Goal: Task Accomplishment & Management: Manage account settings

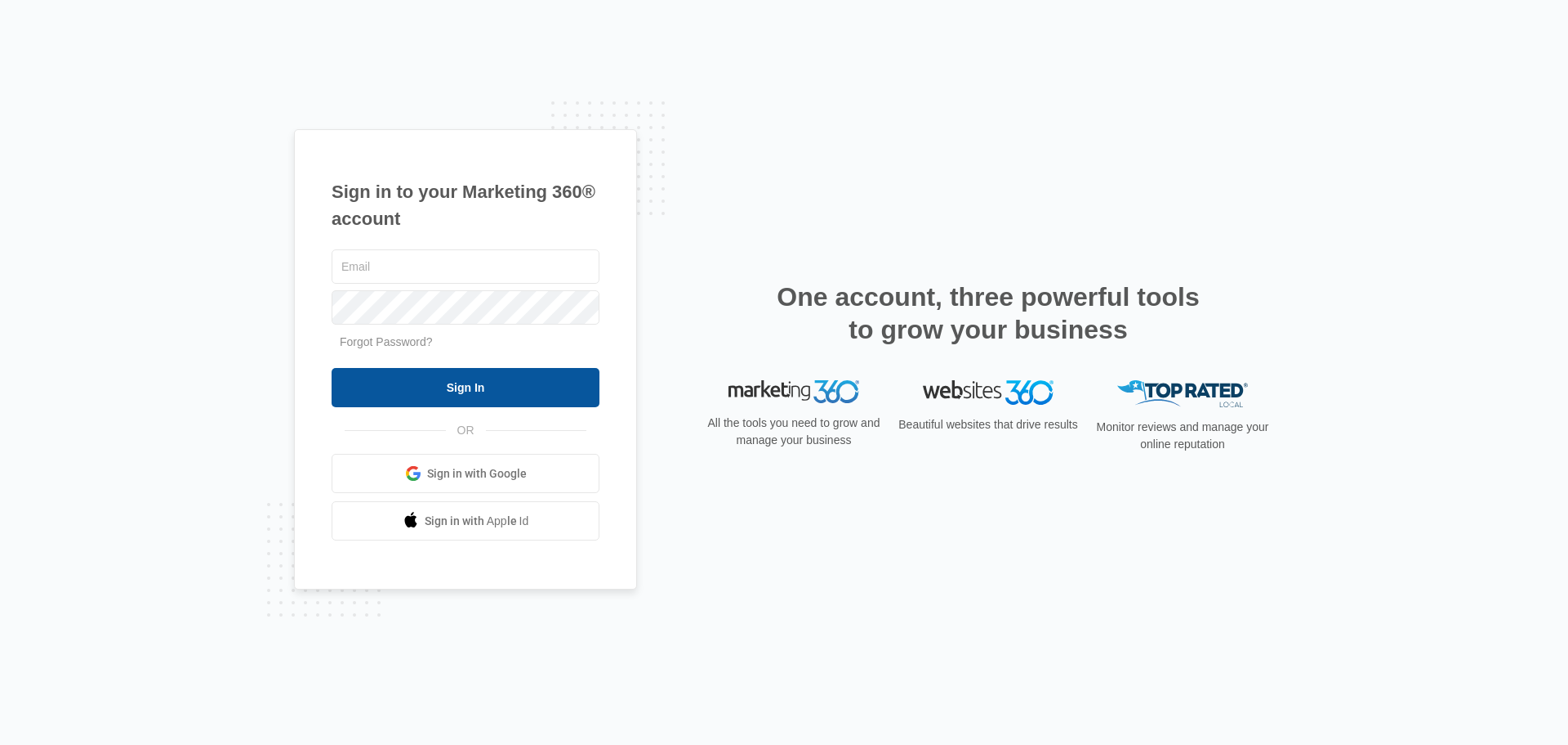
type input "kim@factsfitness.com"
click at [549, 382] on input "Sign In" at bounding box center [466, 387] width 268 height 39
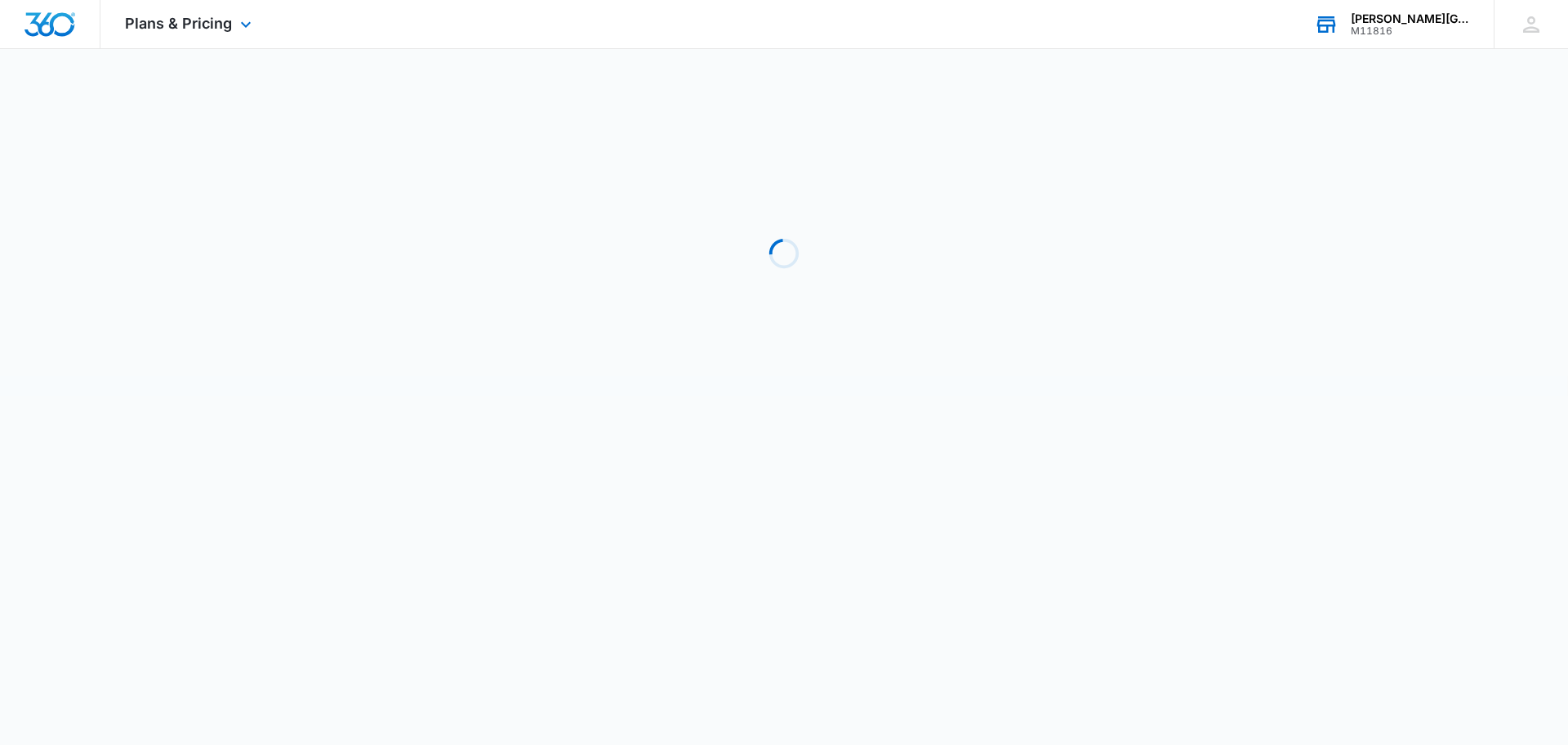
click at [1380, 28] on div "M11816" at bounding box center [1410, 31] width 119 height 12
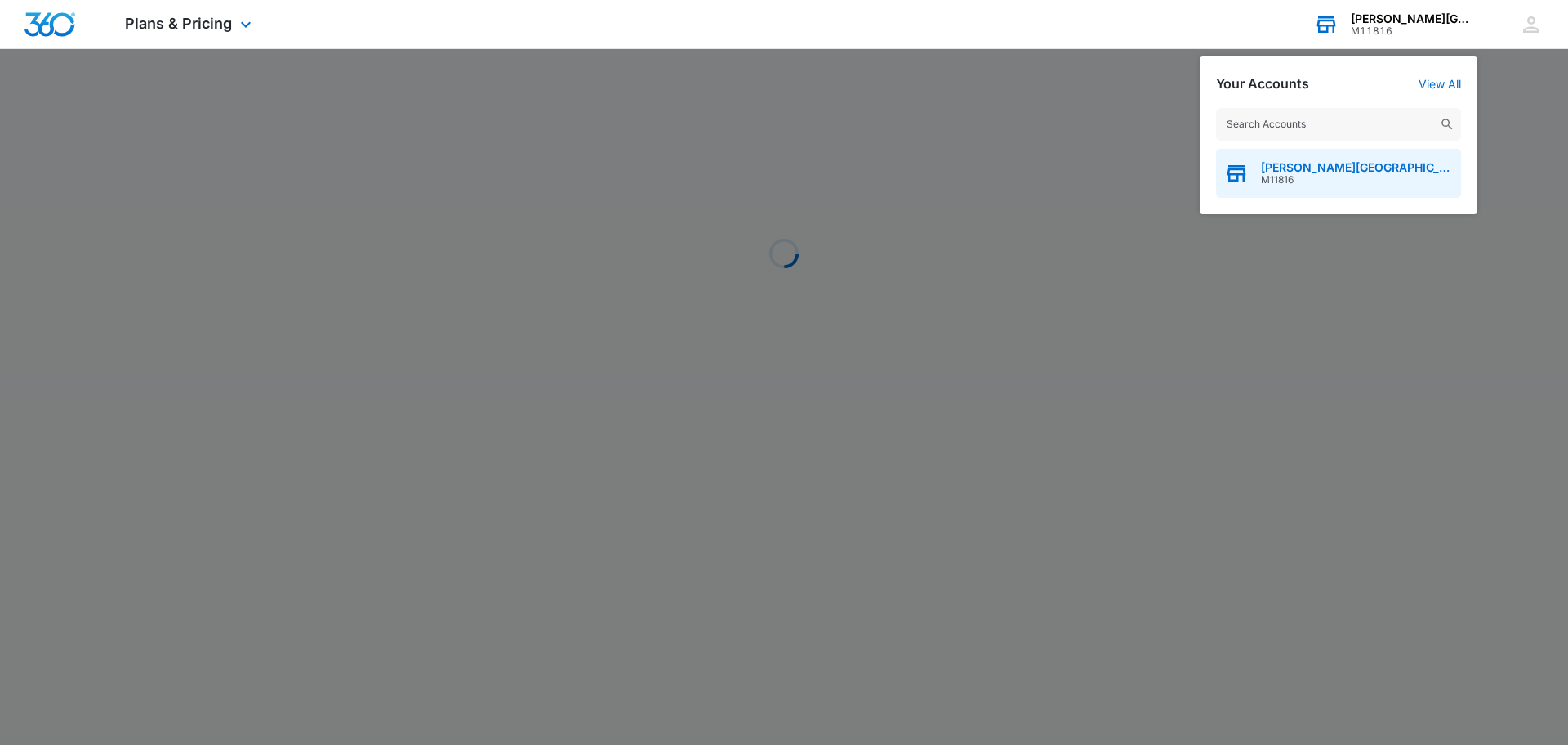
click at [1322, 178] on span "M11816" at bounding box center [1357, 179] width 192 height 12
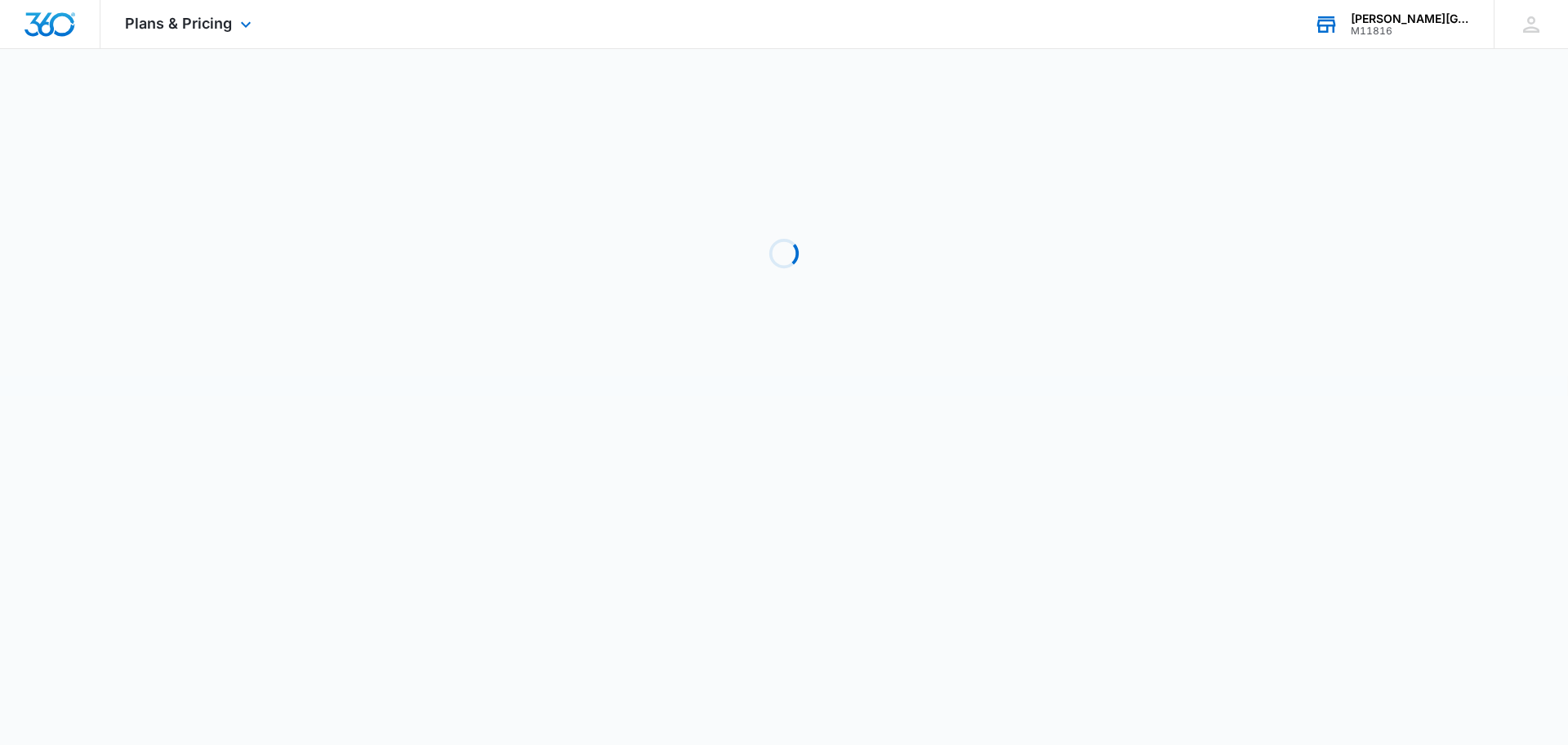
click at [47, 20] on img "Dashboard" at bounding box center [50, 25] width 52 height 25
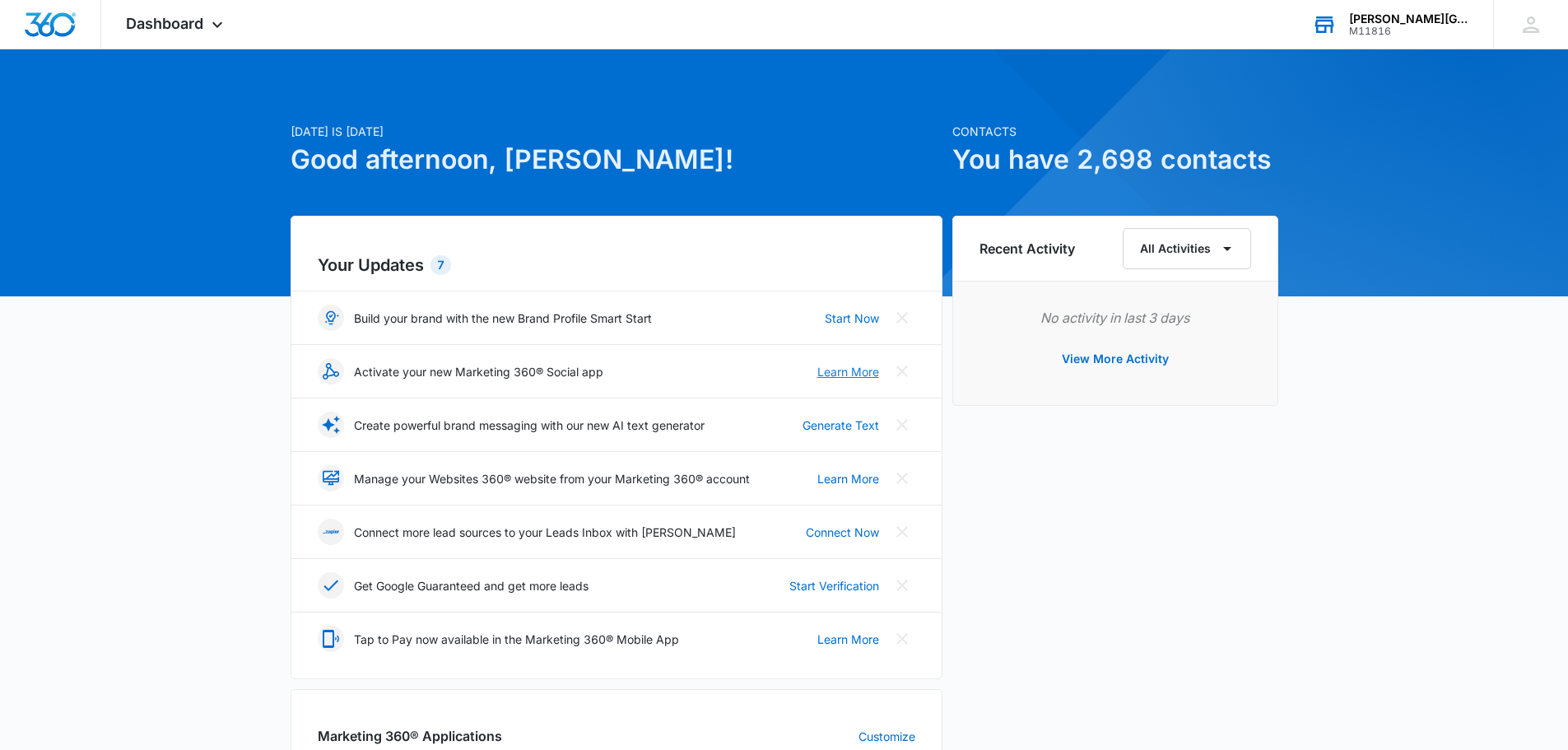
click at [822, 371] on link "Learn More" at bounding box center [848, 371] width 62 height 17
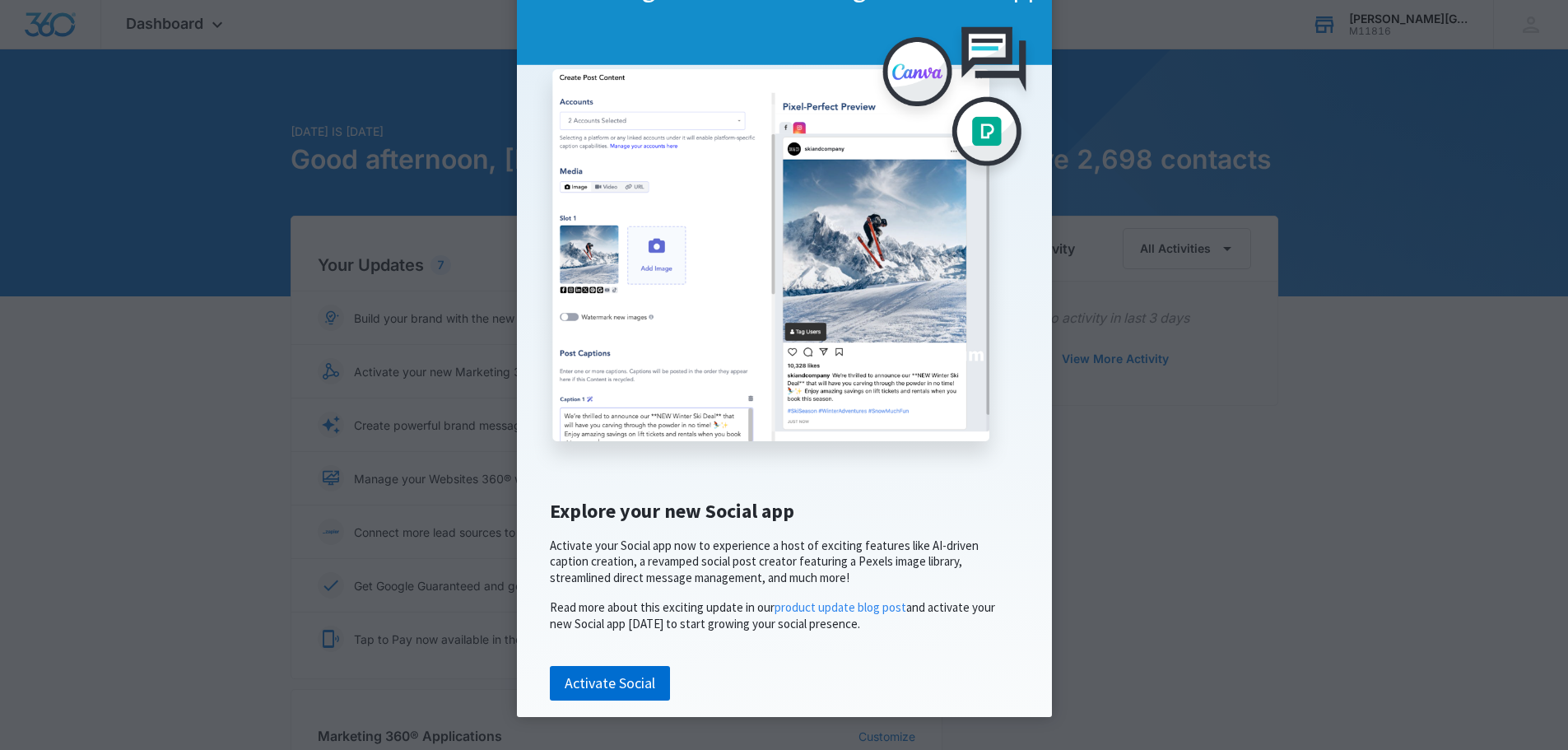
scroll to position [174, 0]
click at [658, 674] on link "Activate Social" at bounding box center [610, 683] width 120 height 35
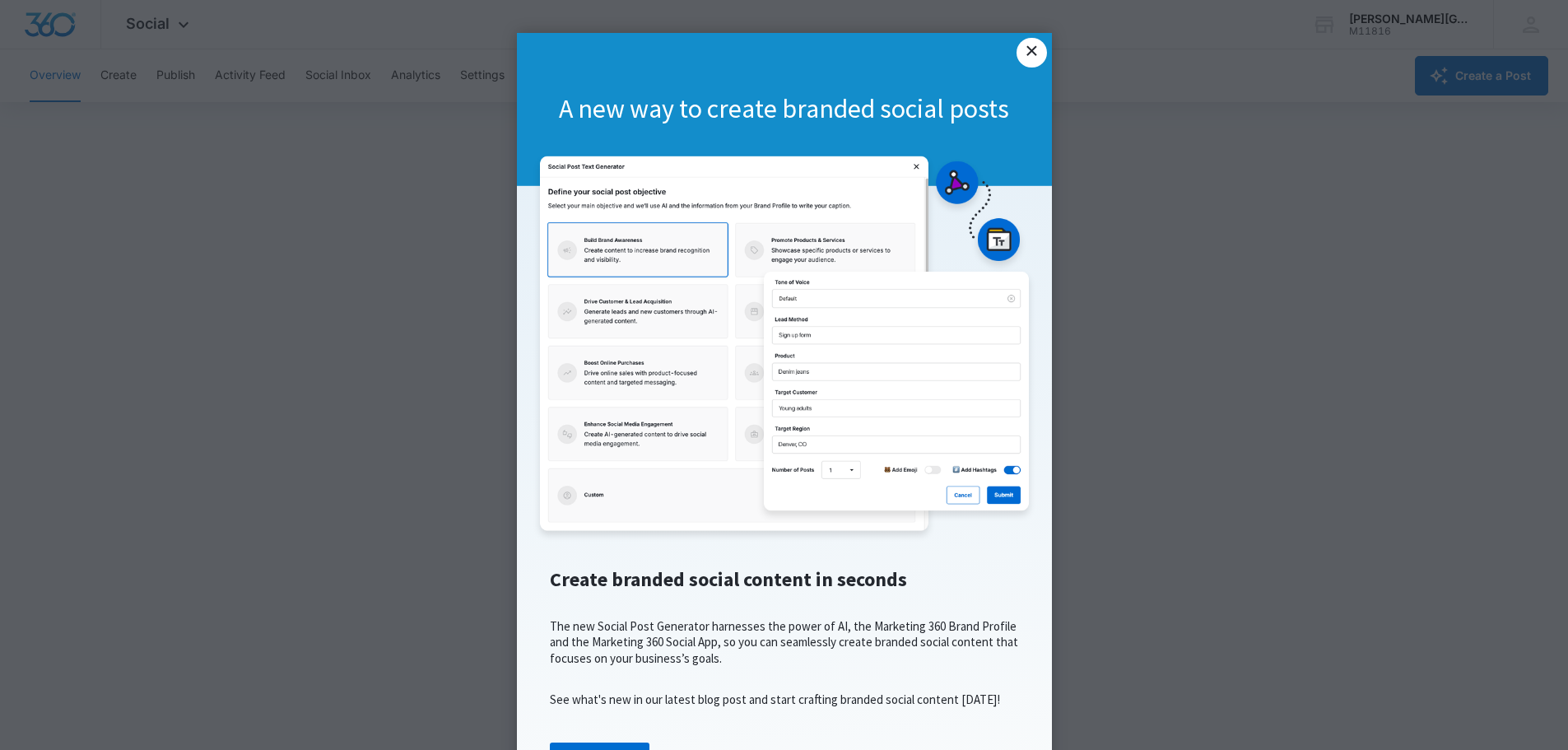
click at [1020, 52] on link "×" at bounding box center [1031, 52] width 30 height 29
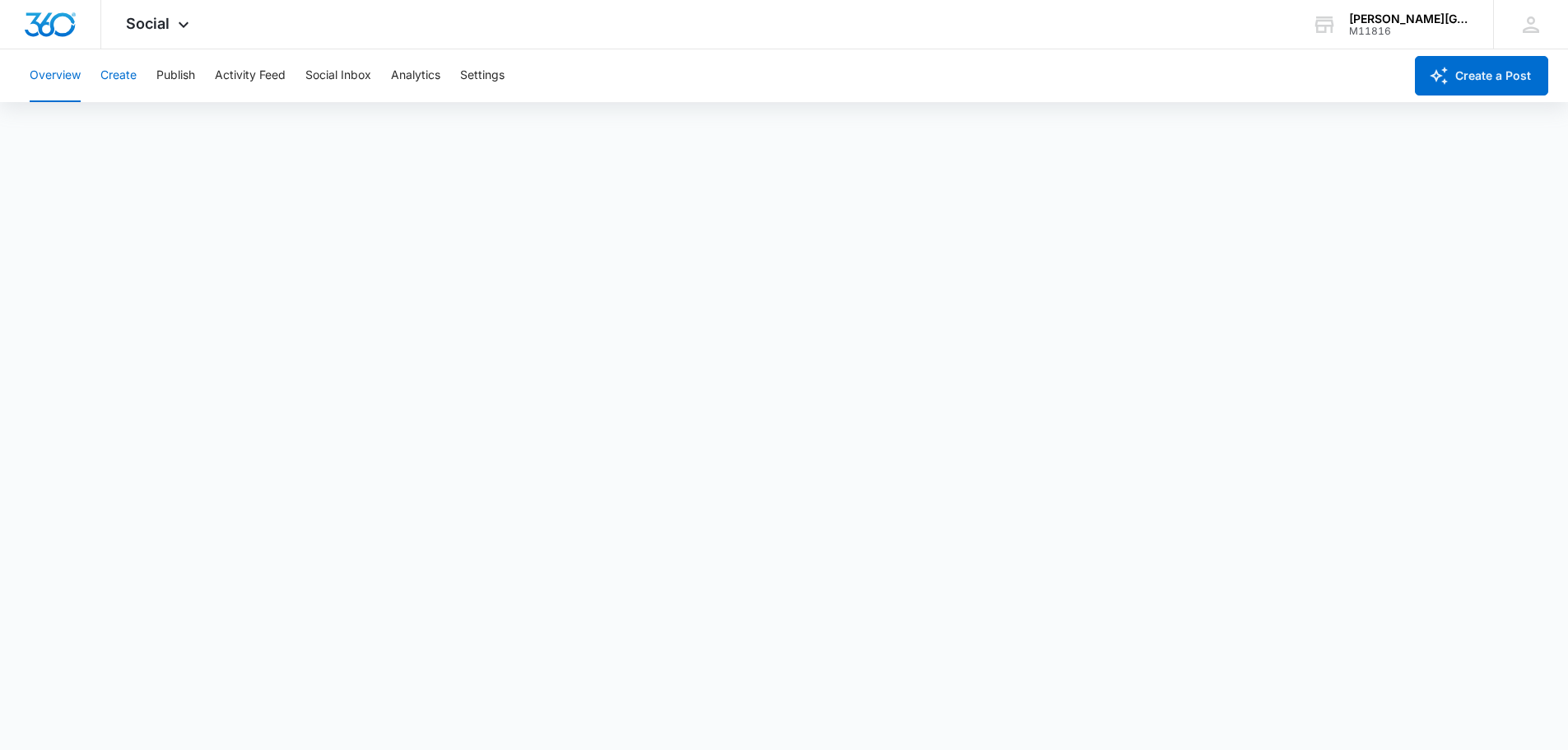
click at [111, 82] on button "Create" at bounding box center [118, 75] width 36 height 53
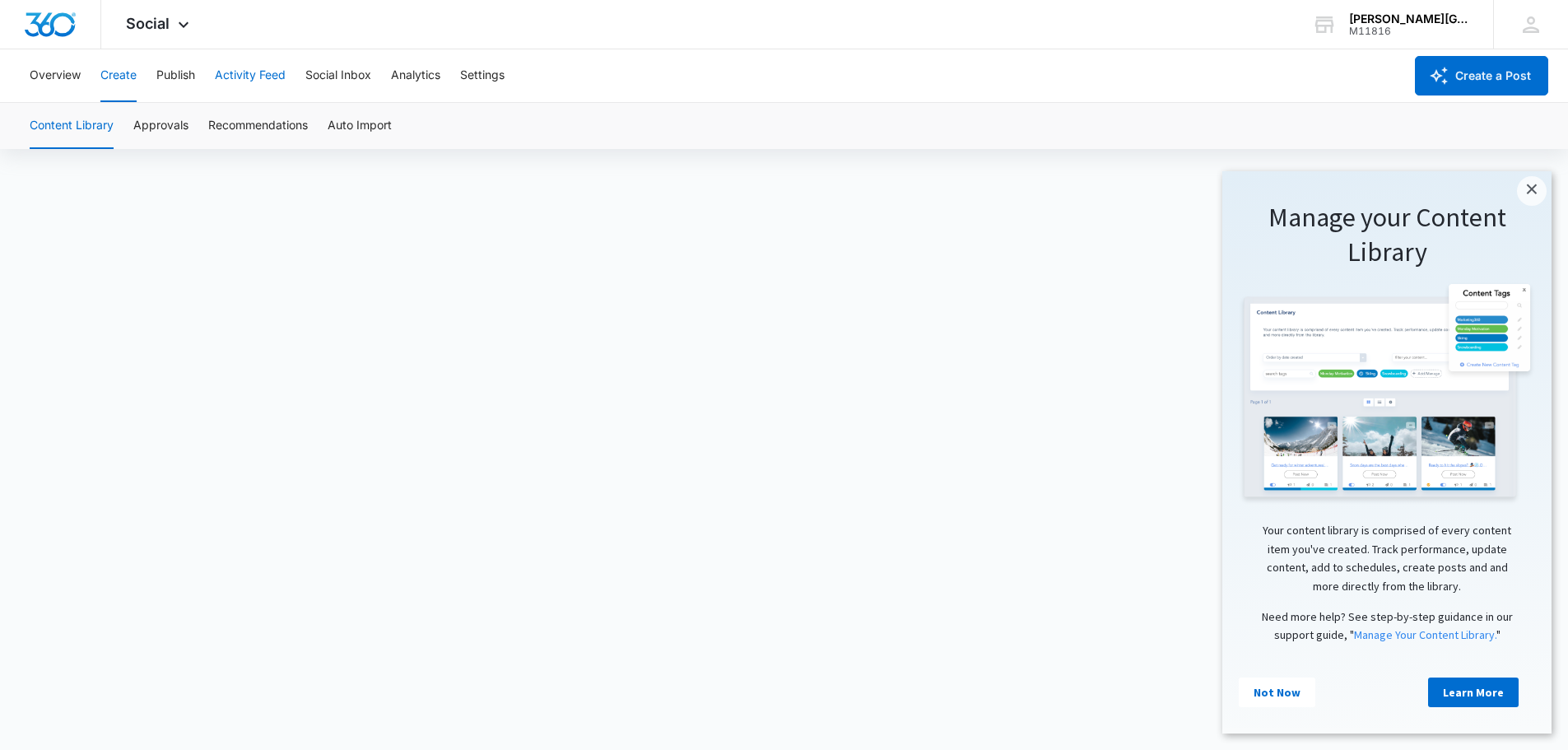
click at [242, 78] on button "Activity Feed" at bounding box center [250, 75] width 71 height 53
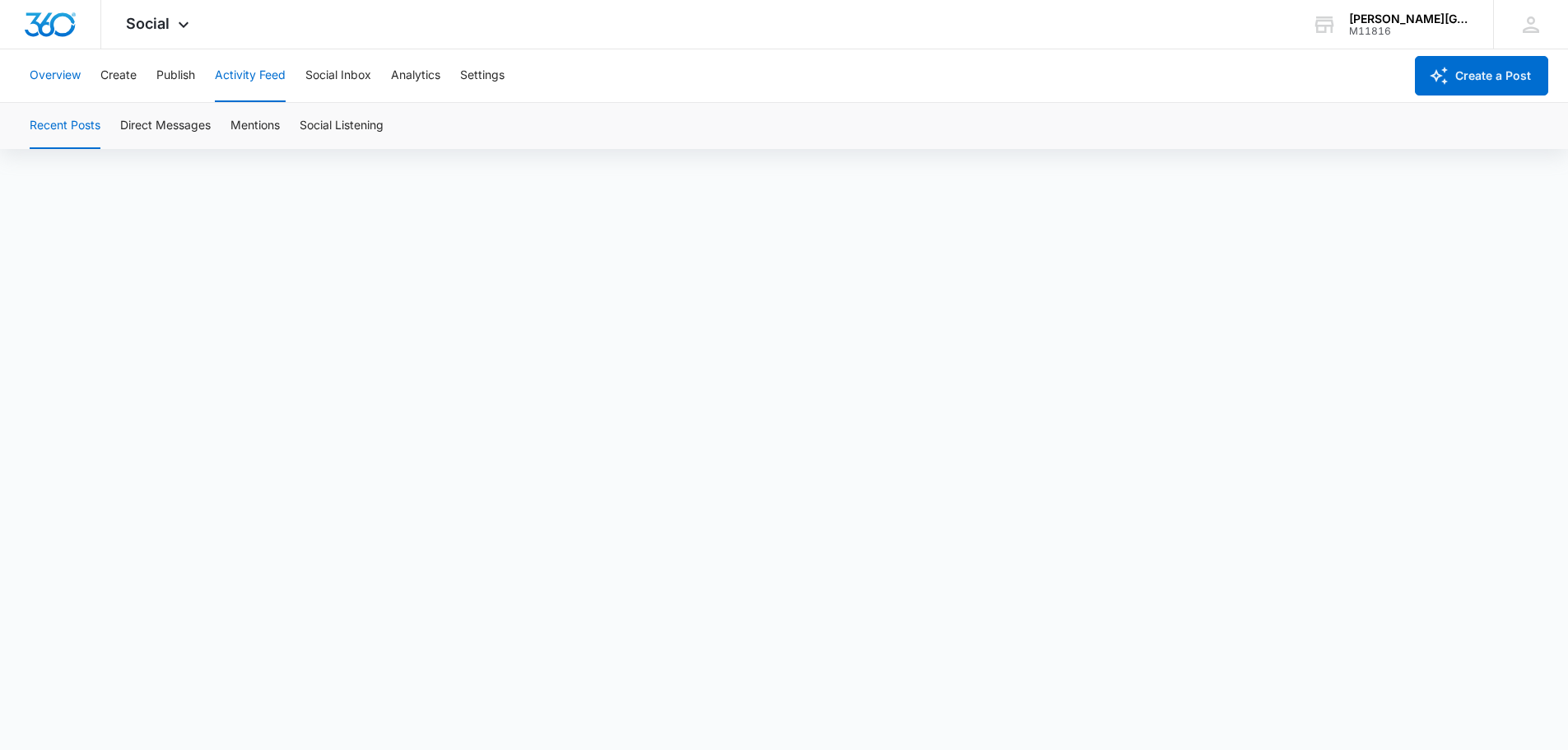
click at [52, 80] on button "Overview" at bounding box center [55, 75] width 51 height 53
click at [53, 29] on img "Dashboard" at bounding box center [50, 25] width 53 height 25
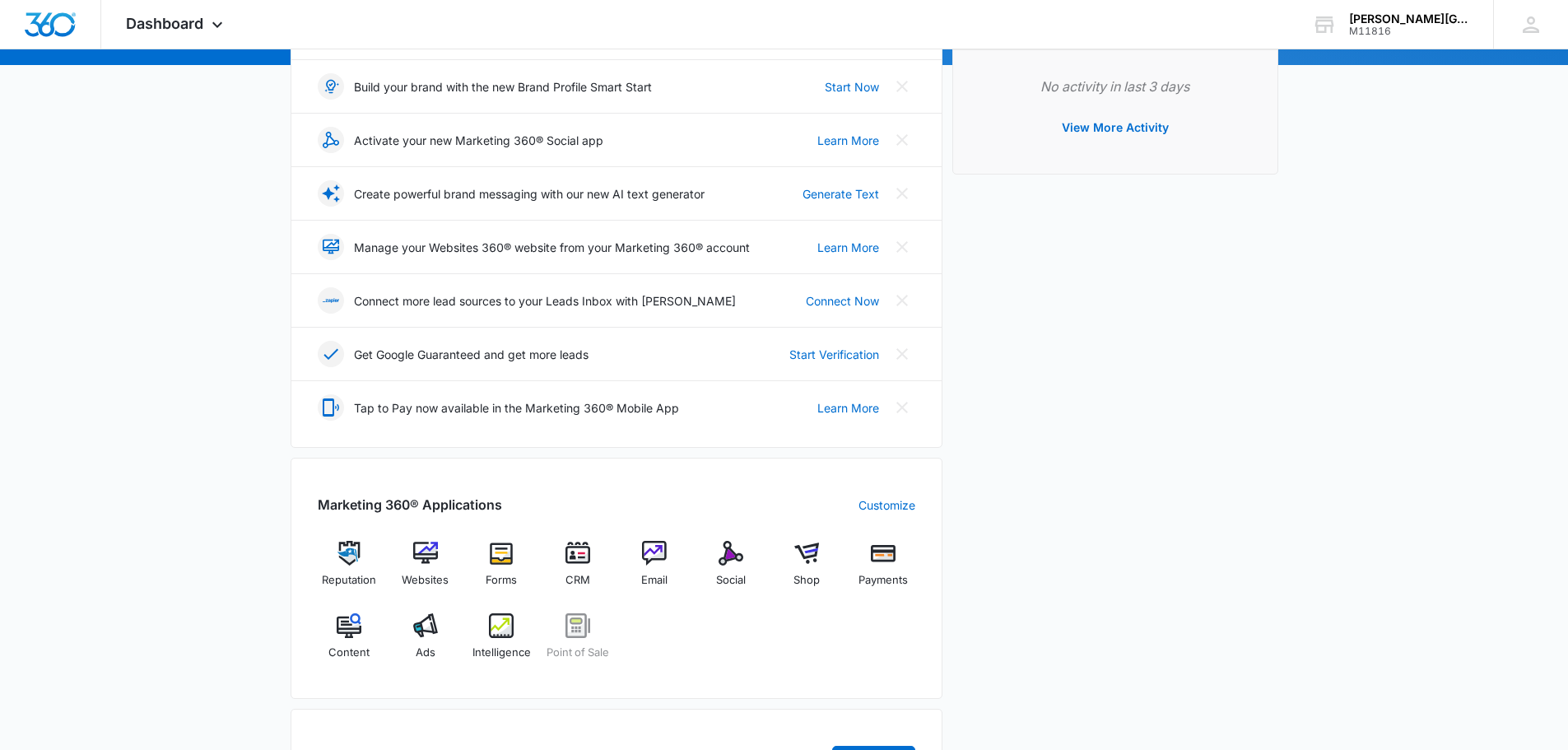
scroll to position [97, 0]
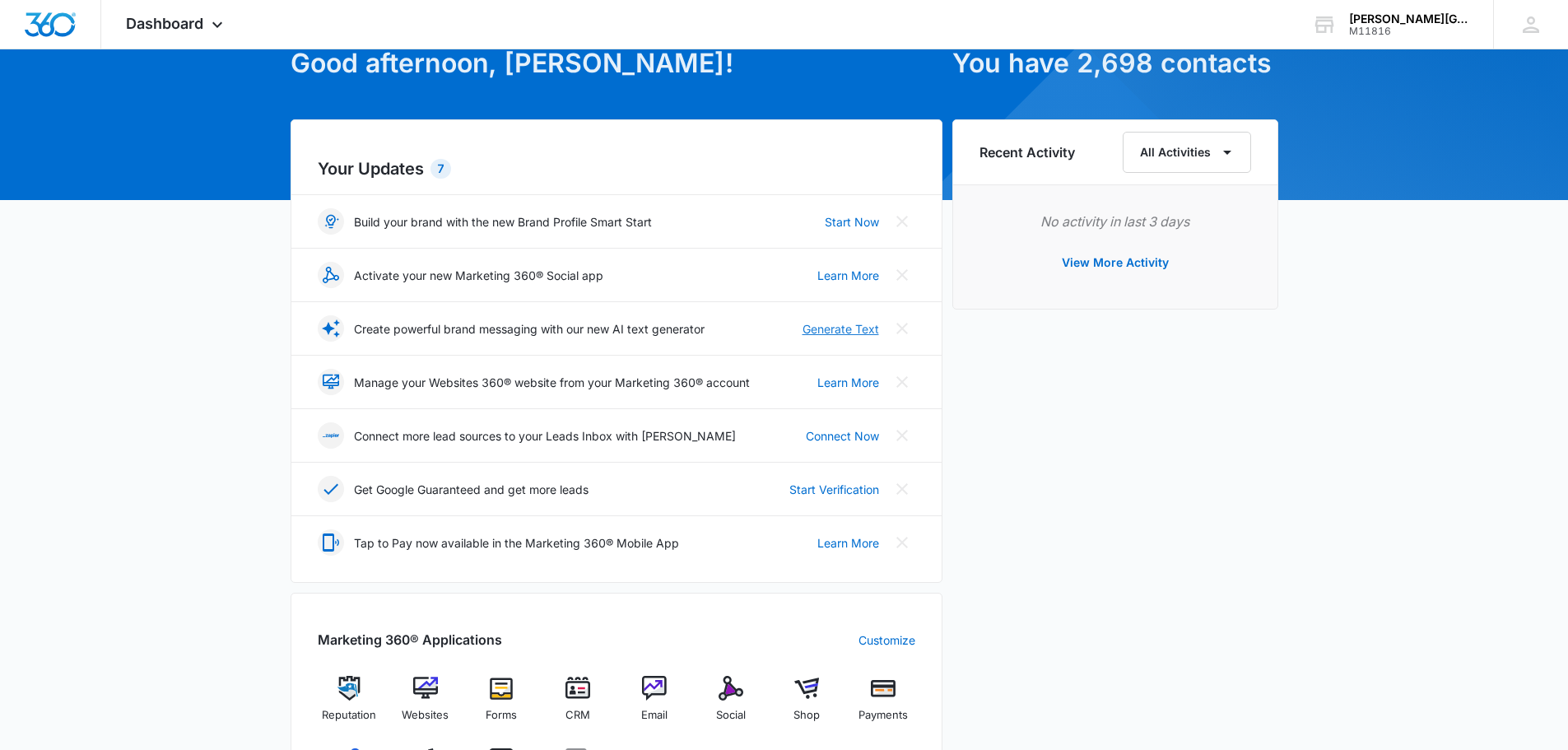
click at [812, 327] on link "Generate Text" at bounding box center [841, 328] width 77 height 17
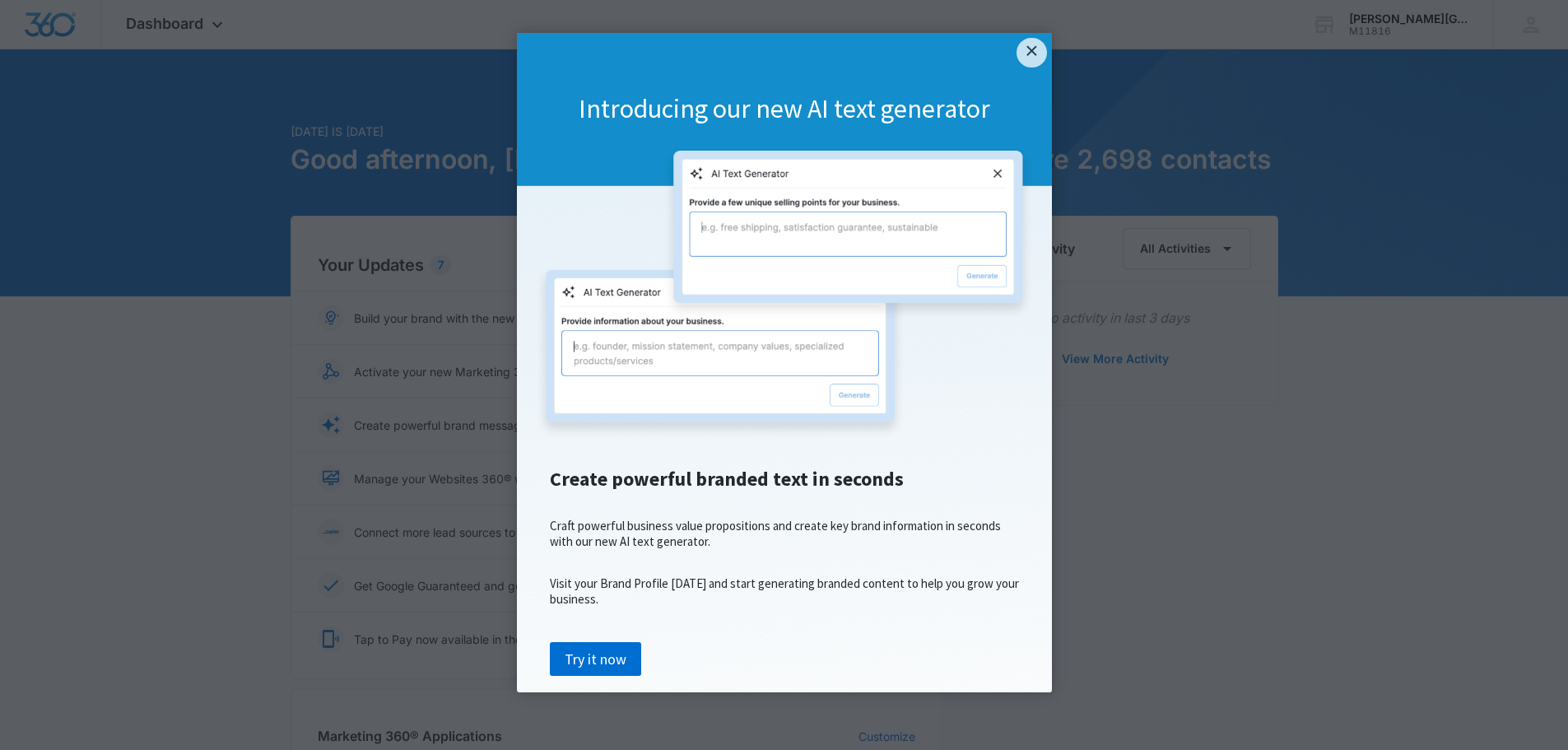
scroll to position [20, 0]
click at [572, 677] on link "Try it now" at bounding box center [596, 659] width 91 height 35
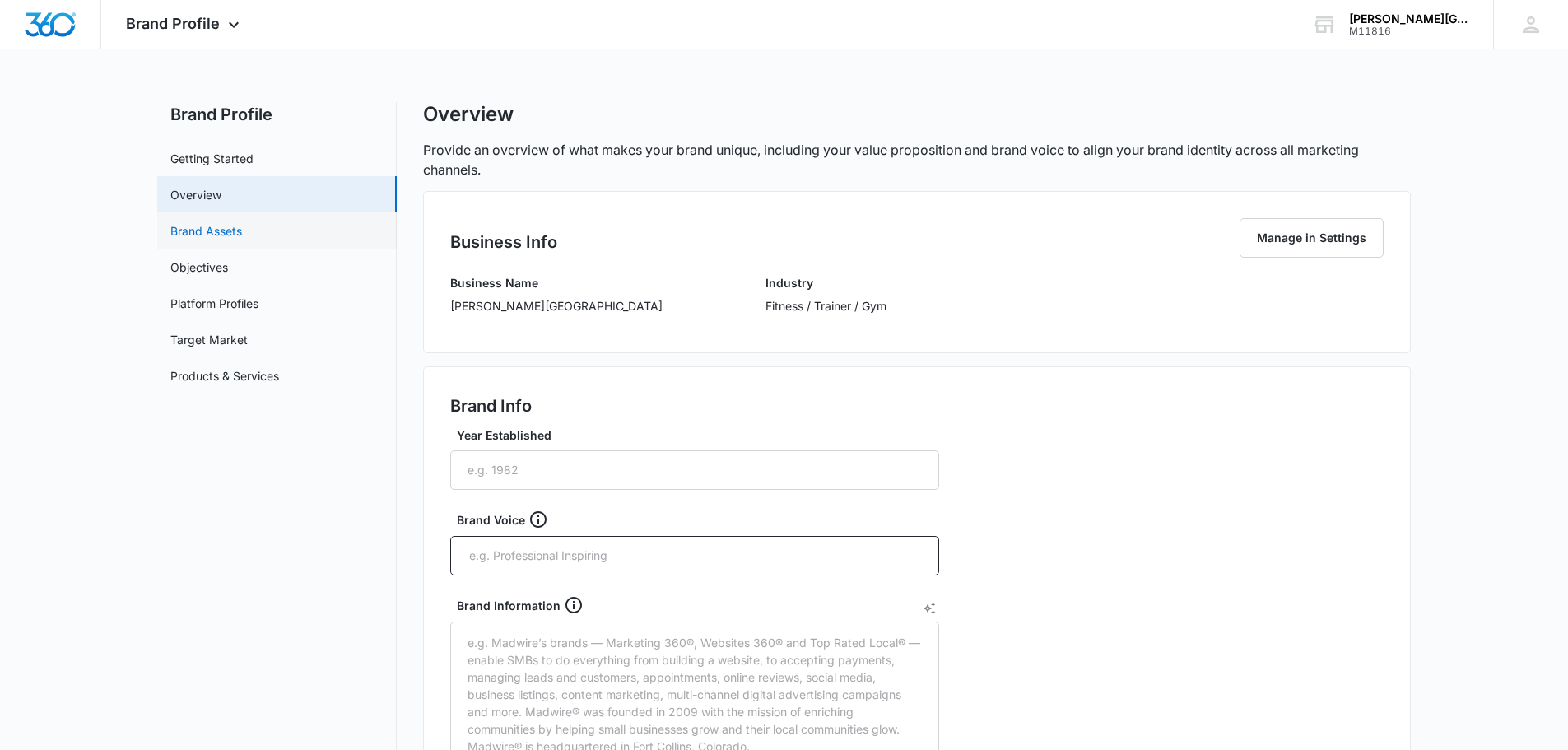
click at [242, 223] on link "Brand Assets" at bounding box center [207, 231] width 72 height 17
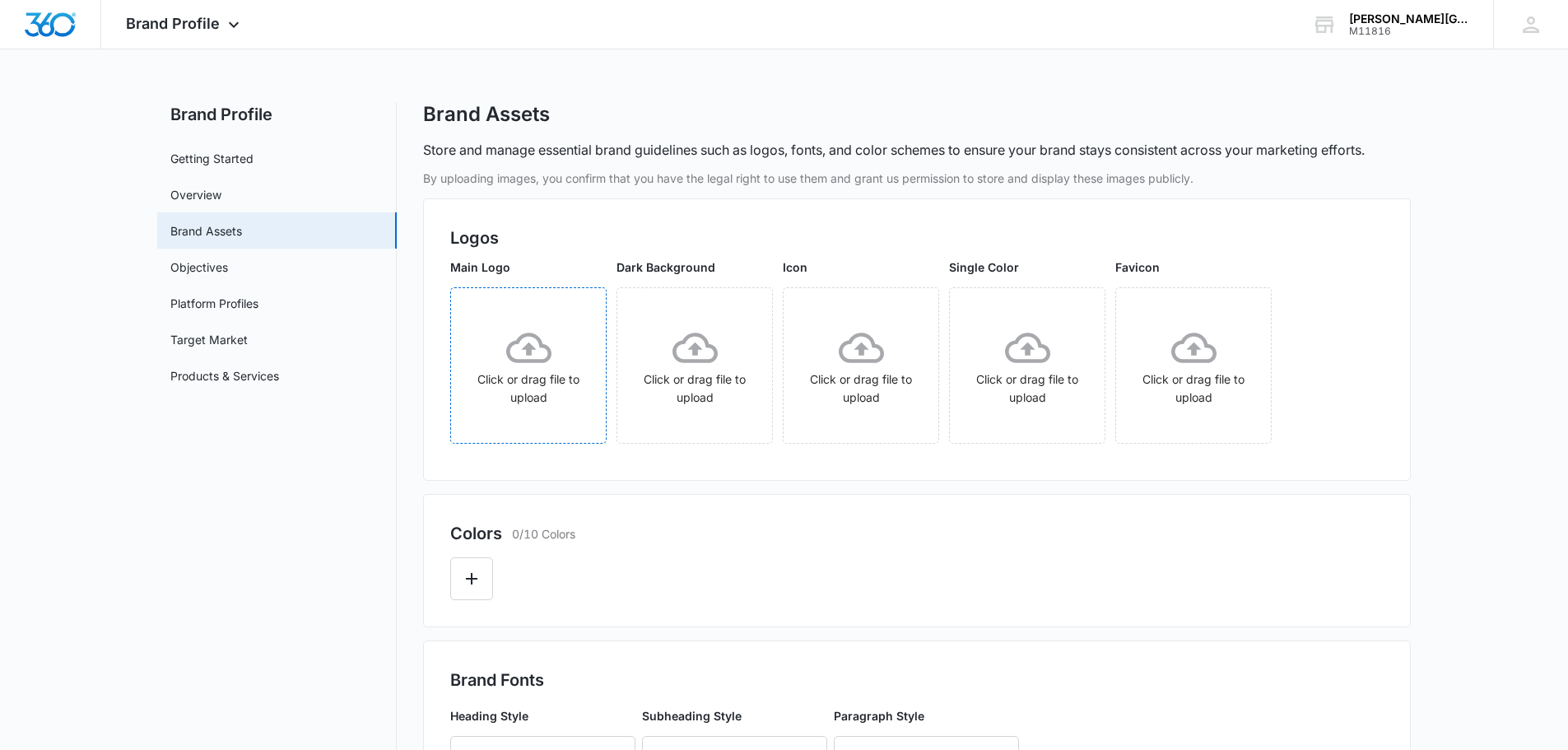
click at [529, 391] on div "Click or drag file to upload" at bounding box center [528, 366] width 155 height 81
click at [722, 392] on div "Click or drag file to upload" at bounding box center [694, 366] width 155 height 81
click at [877, 387] on div "Click or drag file to upload" at bounding box center [860, 366] width 155 height 81
click at [693, 373] on div "Click or drag file to upload" at bounding box center [694, 366] width 155 height 81
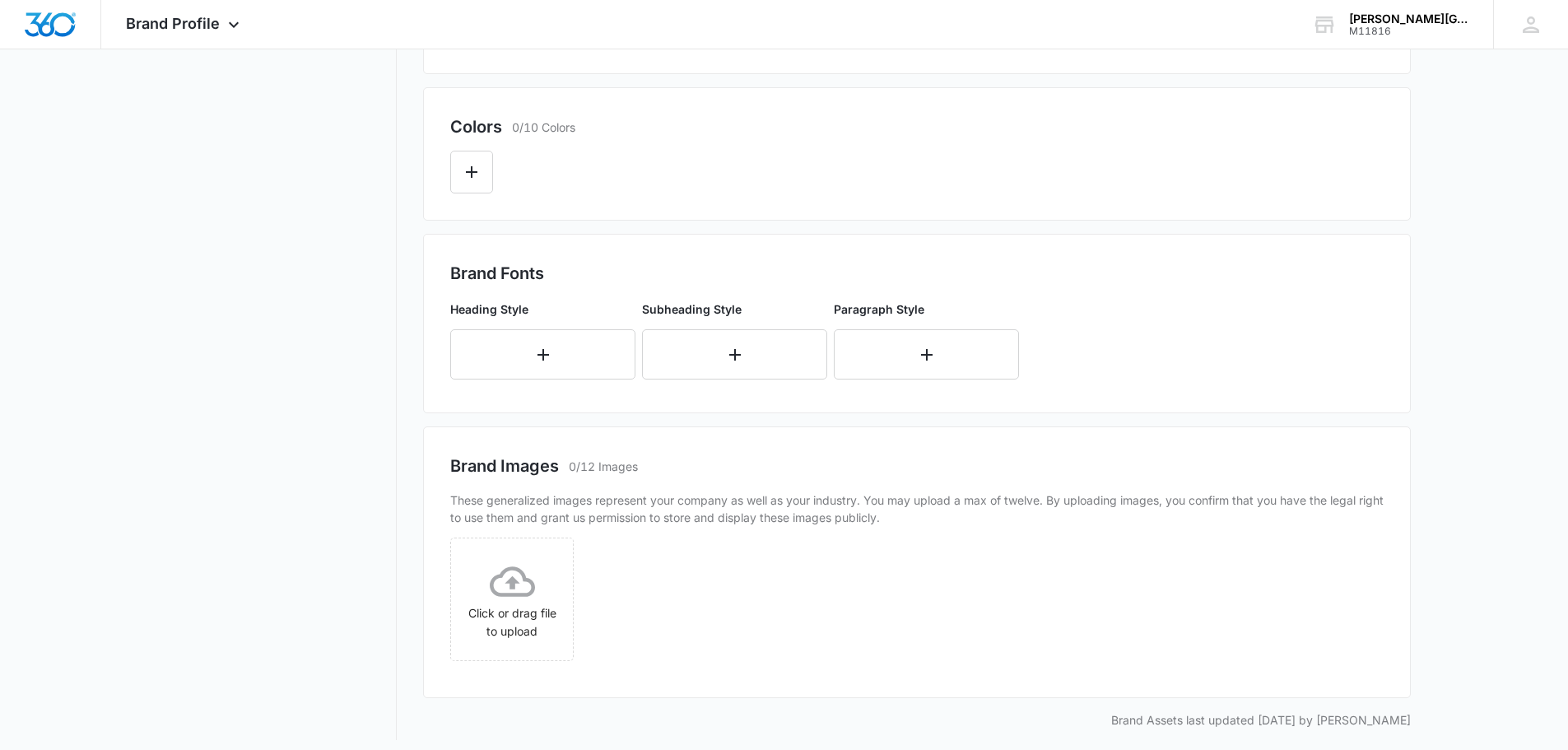
scroll to position [417, 0]
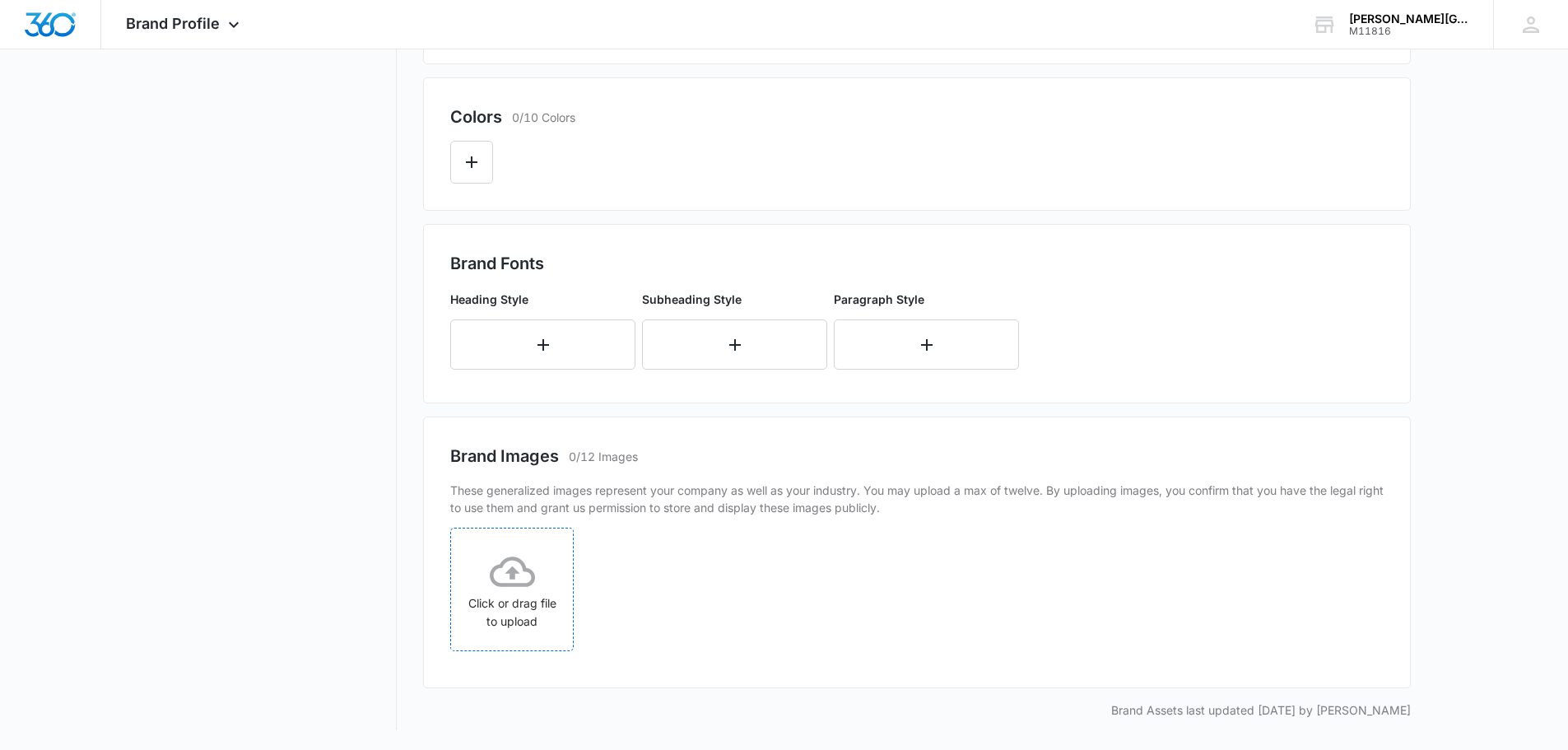
click at [533, 610] on div "Click or drag file to upload" at bounding box center [512, 589] width 122 height 81
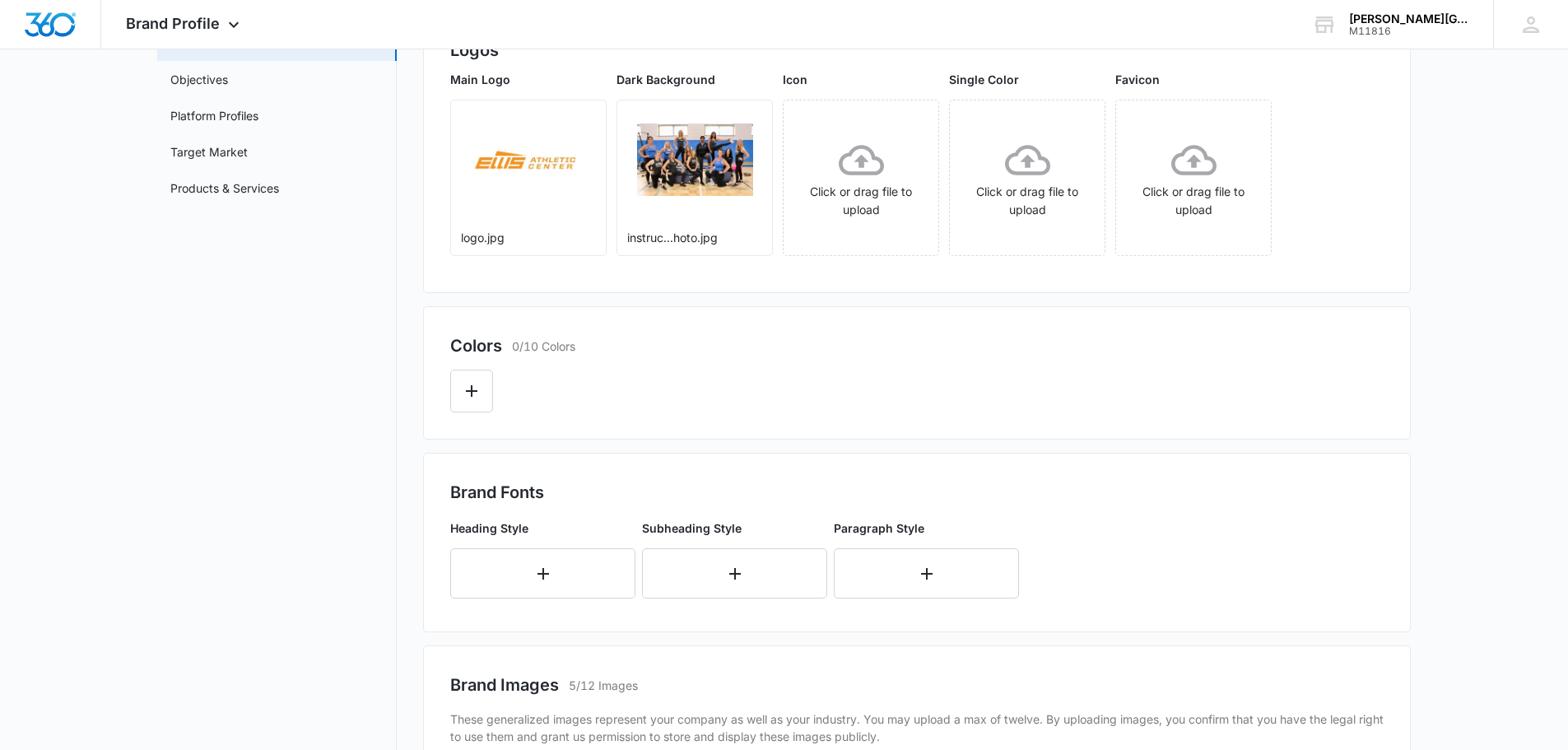
scroll to position [0, 0]
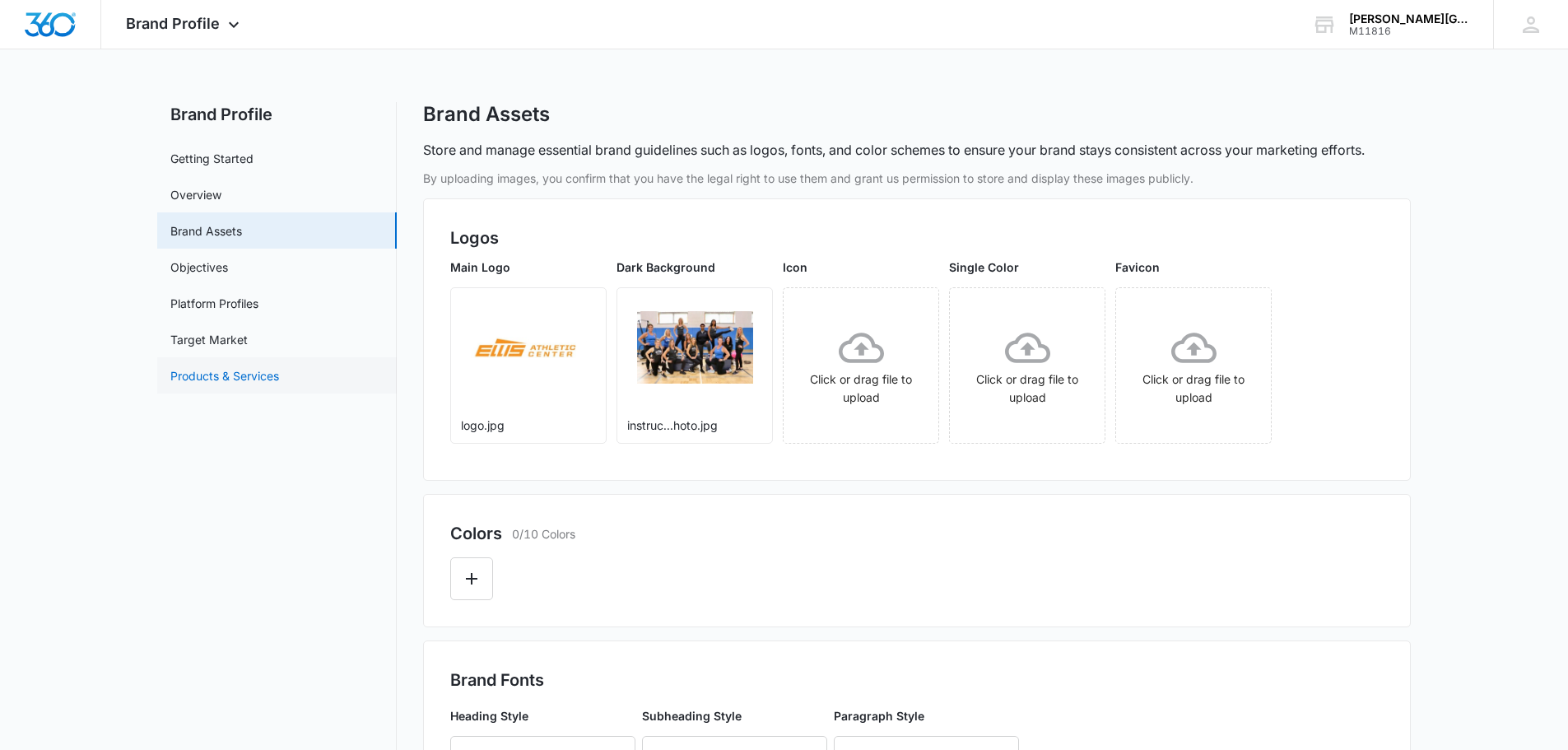
click at [248, 379] on link "Products & Services" at bounding box center [225, 375] width 108 height 17
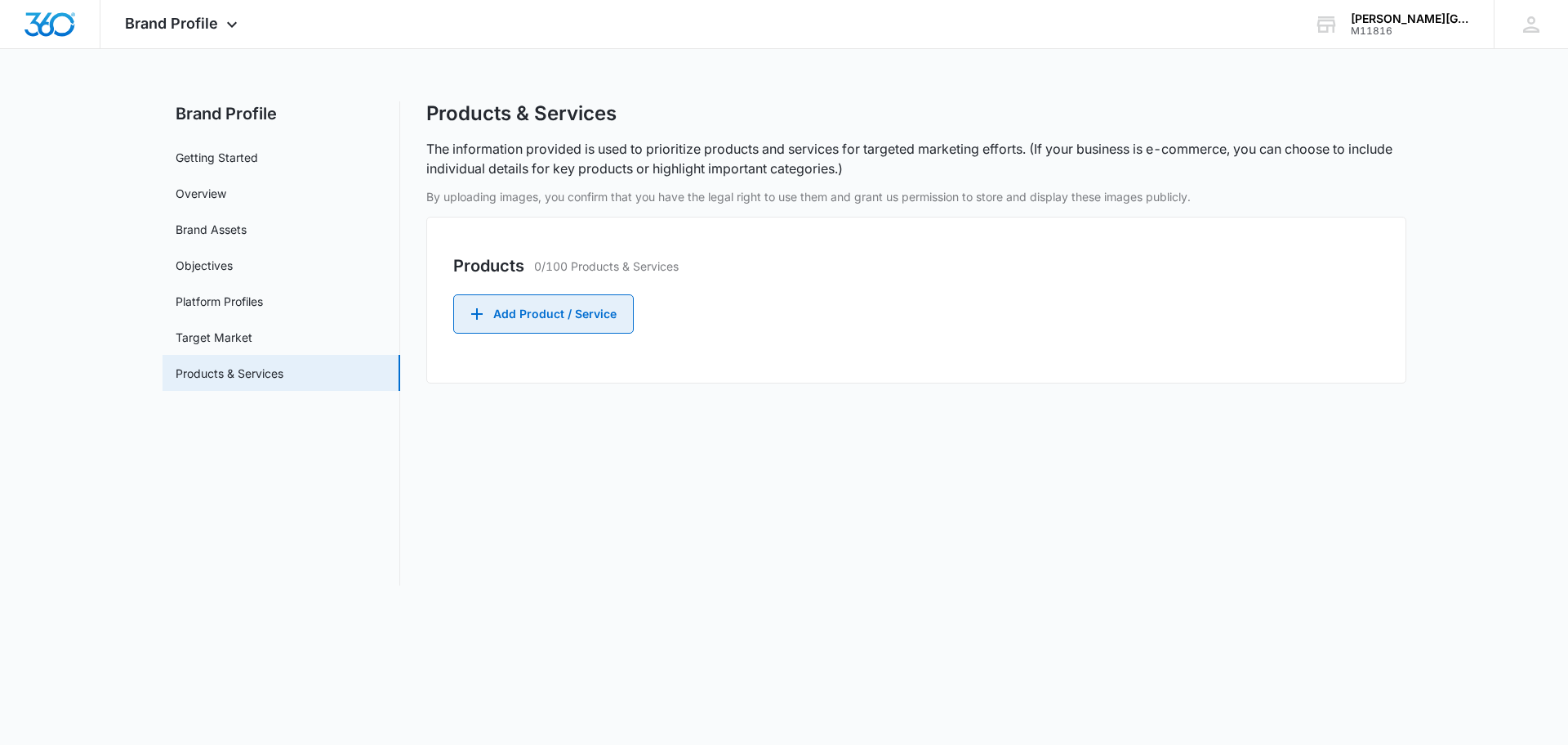
drag, startPoint x: 626, startPoint y: 308, endPoint x: 591, endPoint y: 313, distance: 35.4
click at [591, 313] on button "Add Product / Service" at bounding box center [543, 313] width 180 height 39
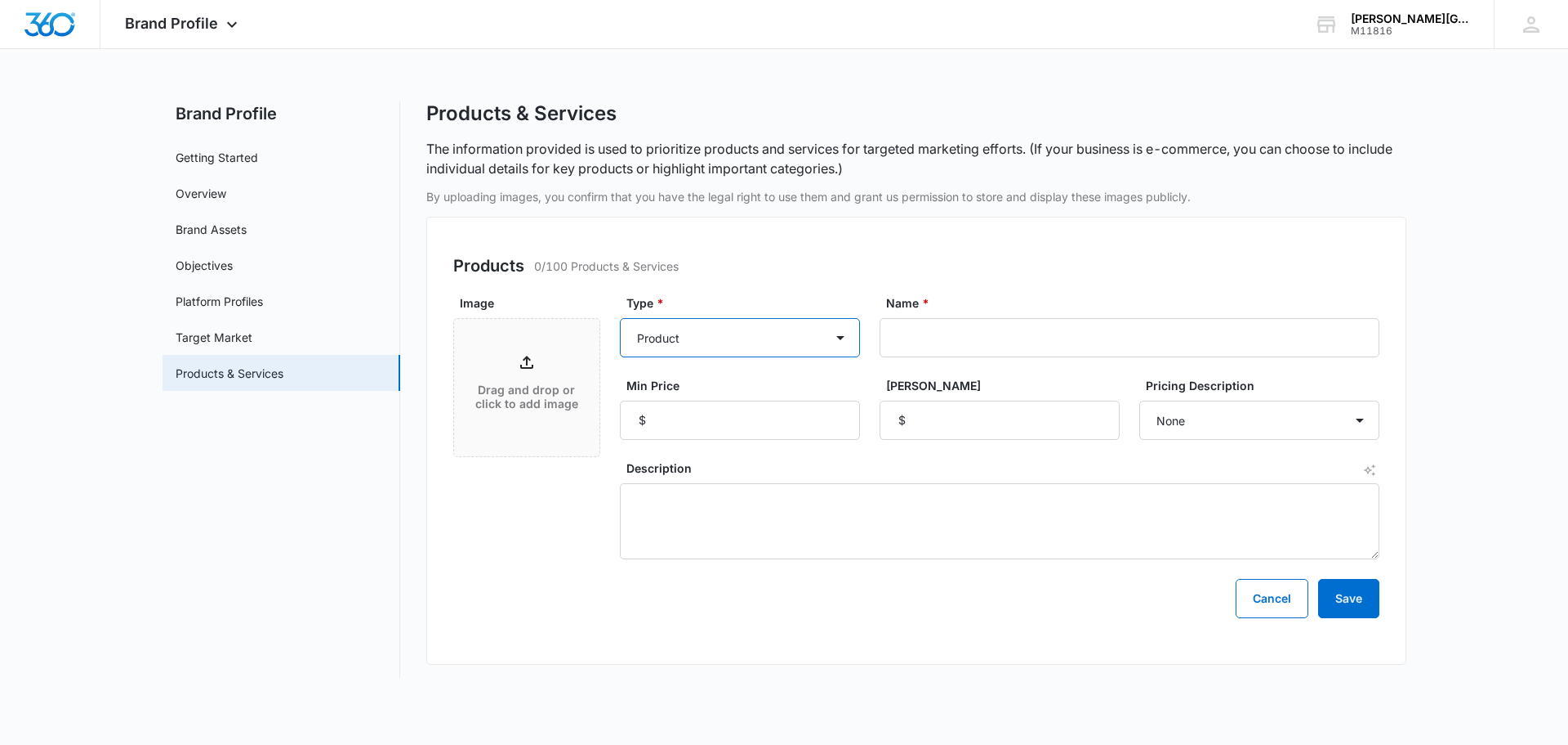
click at [705, 327] on select "Product Product category Service Service category" at bounding box center [740, 337] width 240 height 39
select select "service"
click at [620, 318] on select "Product Product category Service Service category" at bounding box center [740, 337] width 240 height 39
click at [1001, 343] on input "Name *" at bounding box center [1129, 337] width 500 height 39
type input "K"
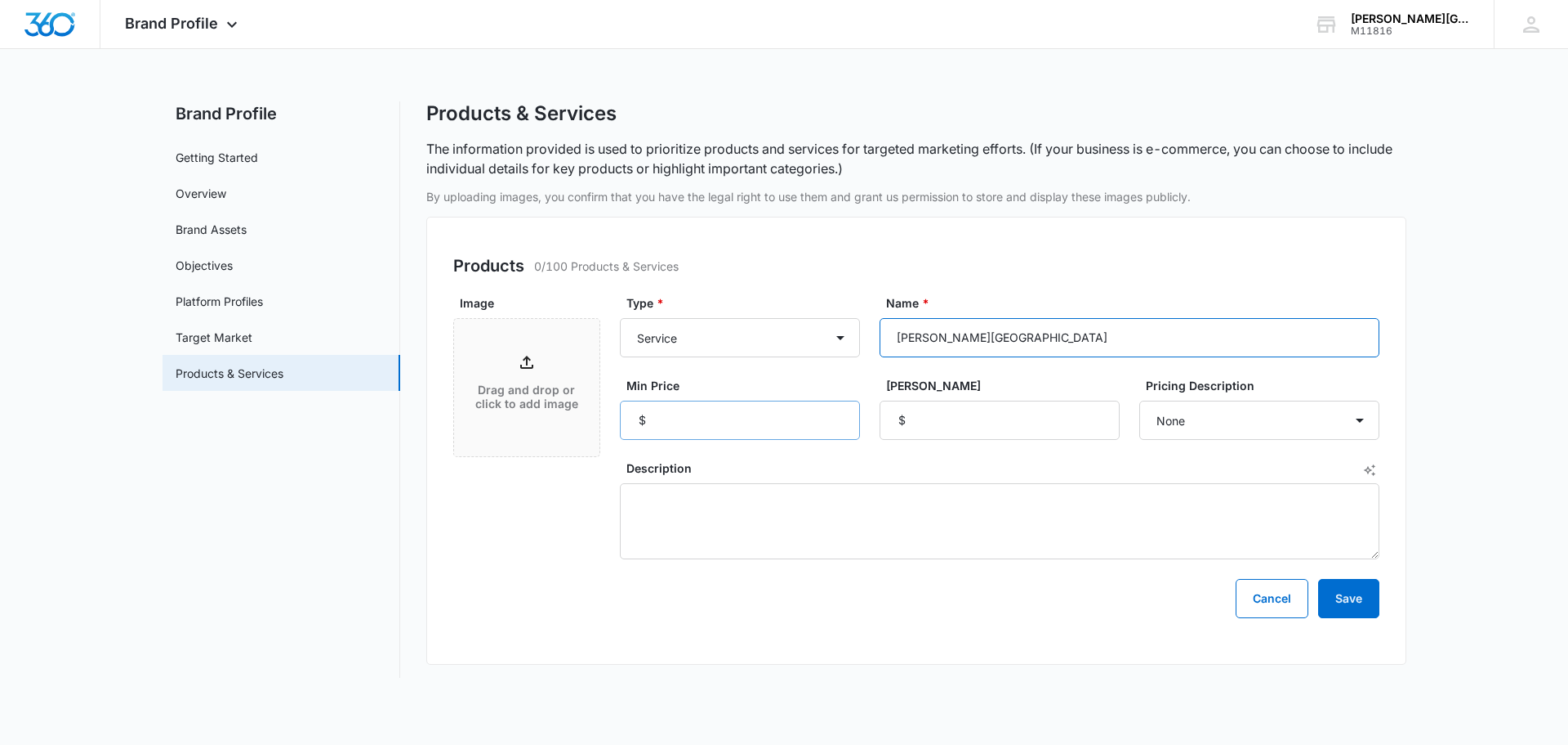
type input "[PERSON_NAME][GEOGRAPHIC_DATA]"
click at [687, 424] on input "Min Price" at bounding box center [740, 420] width 240 height 39
click at [1187, 426] on select "None Each Per month Per year Per hour Per day" at bounding box center [1259, 420] width 240 height 39
click at [846, 620] on div "Products 0/100 Products & Services Image Drag and drop or click to add image Ty…" at bounding box center [916, 440] width 981 height 448
click at [180, 343] on link "Target Market" at bounding box center [214, 337] width 77 height 17
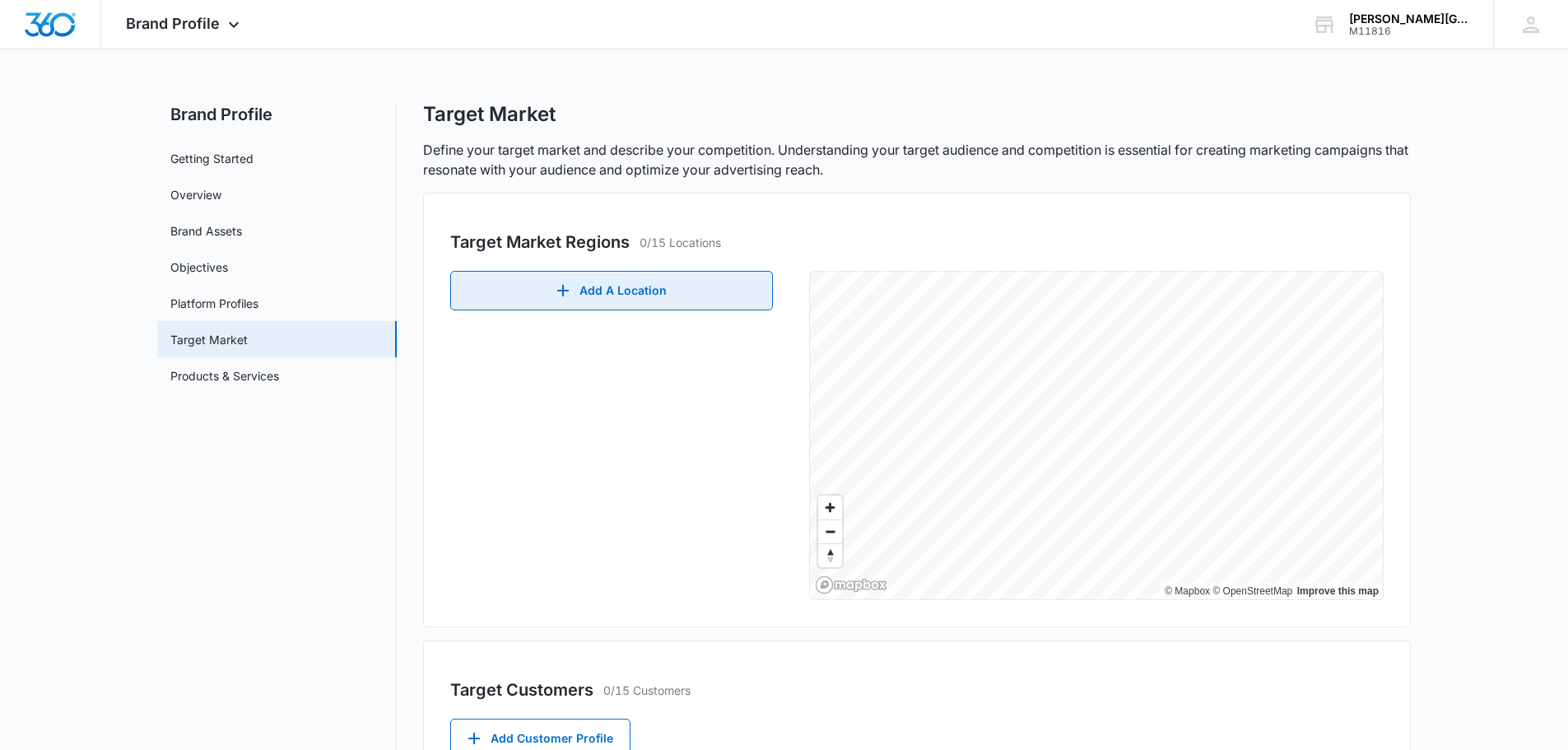
click at [623, 291] on button "Add A Location" at bounding box center [611, 291] width 323 height 39
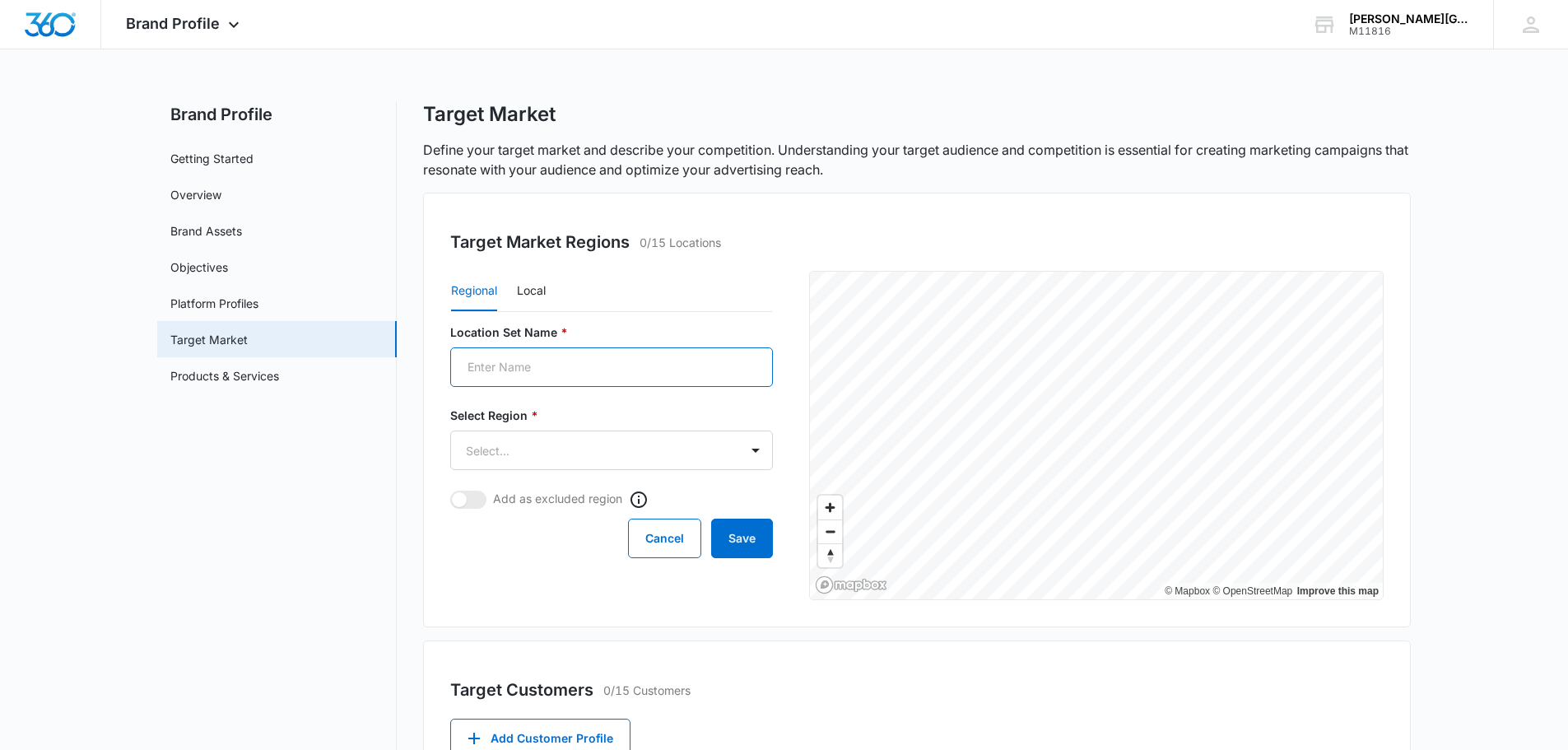
click at [556, 369] on input "Location Set Name *" at bounding box center [611, 367] width 323 height 39
type input "[GEOGRAPHIC_DATA], [GEOGRAPHIC_DATA]"
click at [711, 441] on body "Brand Profile Apps Reputation Websites Forms CRM Email Social Shop Payments POS…" at bounding box center [790, 505] width 1581 height 1010
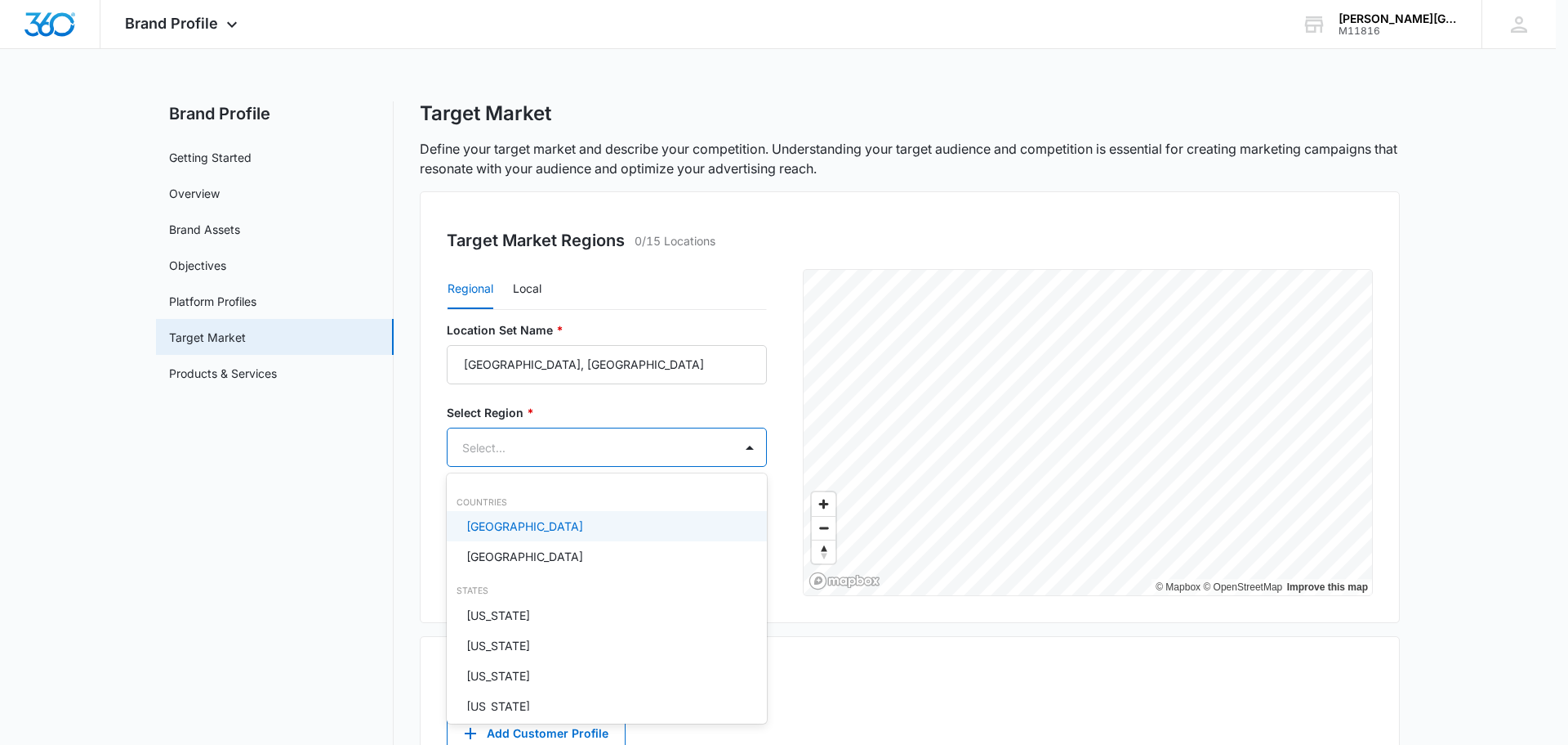
click at [525, 527] on p "[GEOGRAPHIC_DATA]" at bounding box center [525, 526] width 117 height 17
click at [660, 369] on div at bounding box center [784, 372] width 1568 height 745
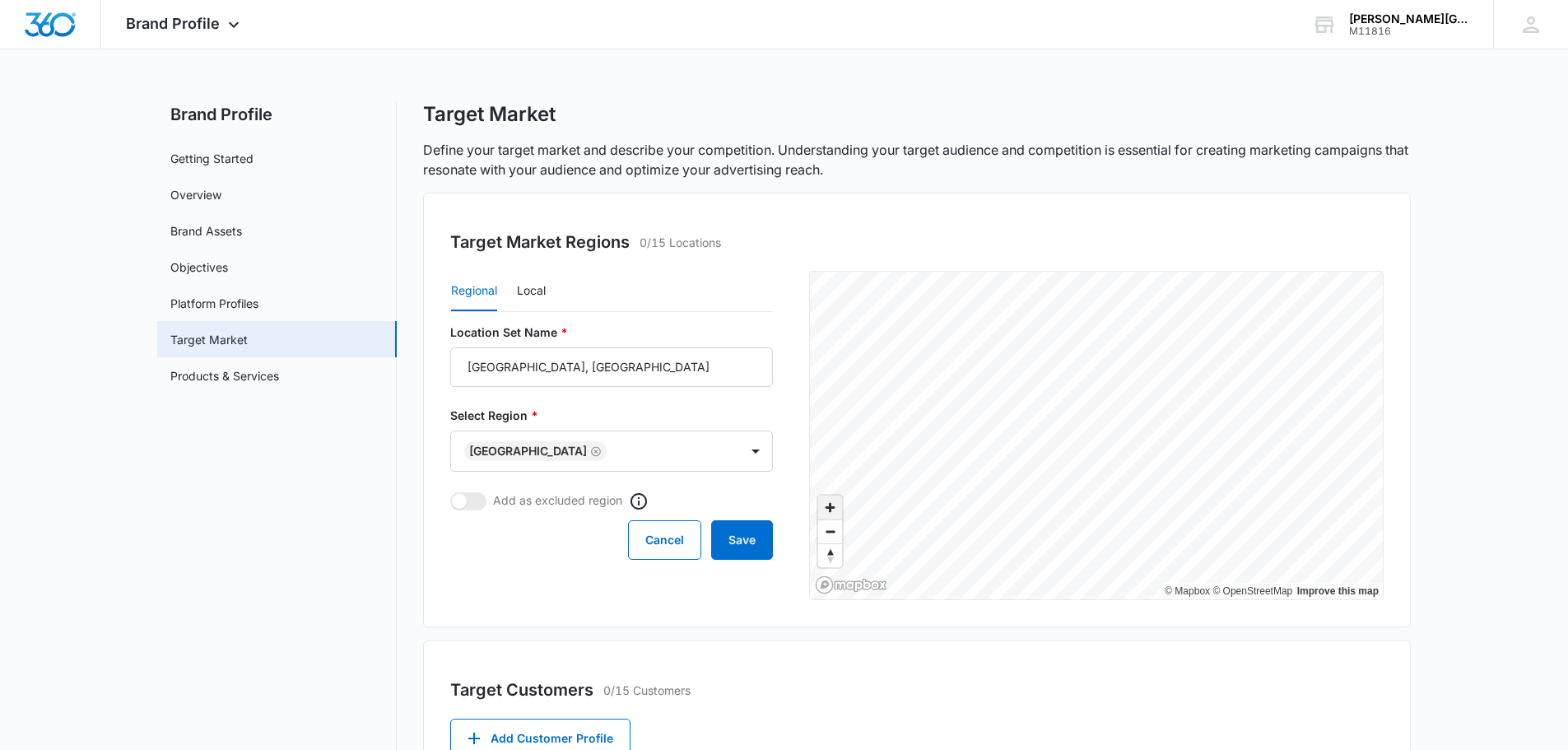
click at [833, 512] on span "Zoom in" at bounding box center [830, 507] width 24 height 24
click at [1009, 249] on div "Target Market Regions 0/15 Locations Regional Local Location Set Name * [GEOGRA…" at bounding box center [917, 409] width 988 height 434
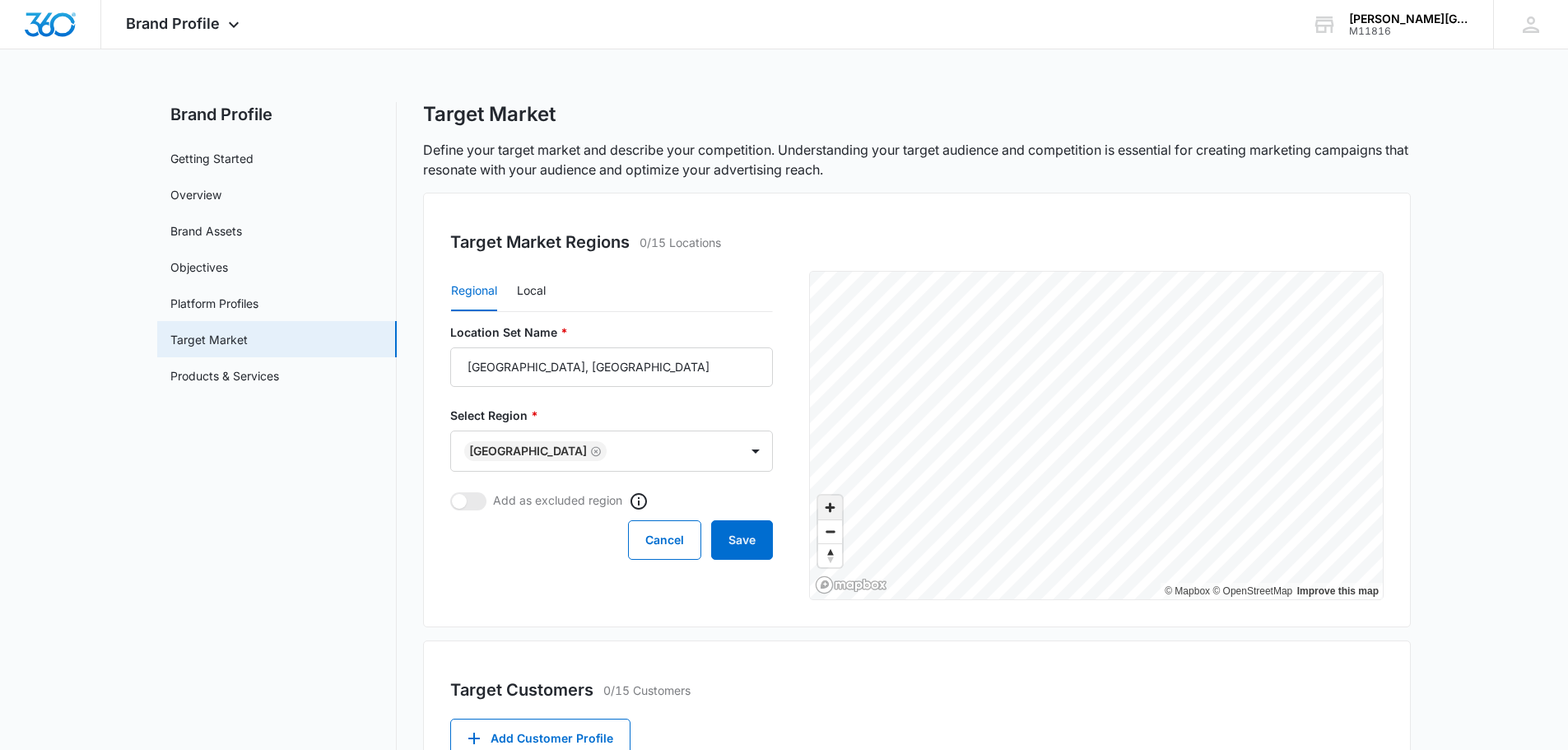
click at [832, 506] on span "Zoom in" at bounding box center [830, 507] width 24 height 24
click at [822, 507] on span "Zoom in" at bounding box center [830, 507] width 24 height 24
click at [821, 506] on span "Zoom in" at bounding box center [830, 507] width 24 height 24
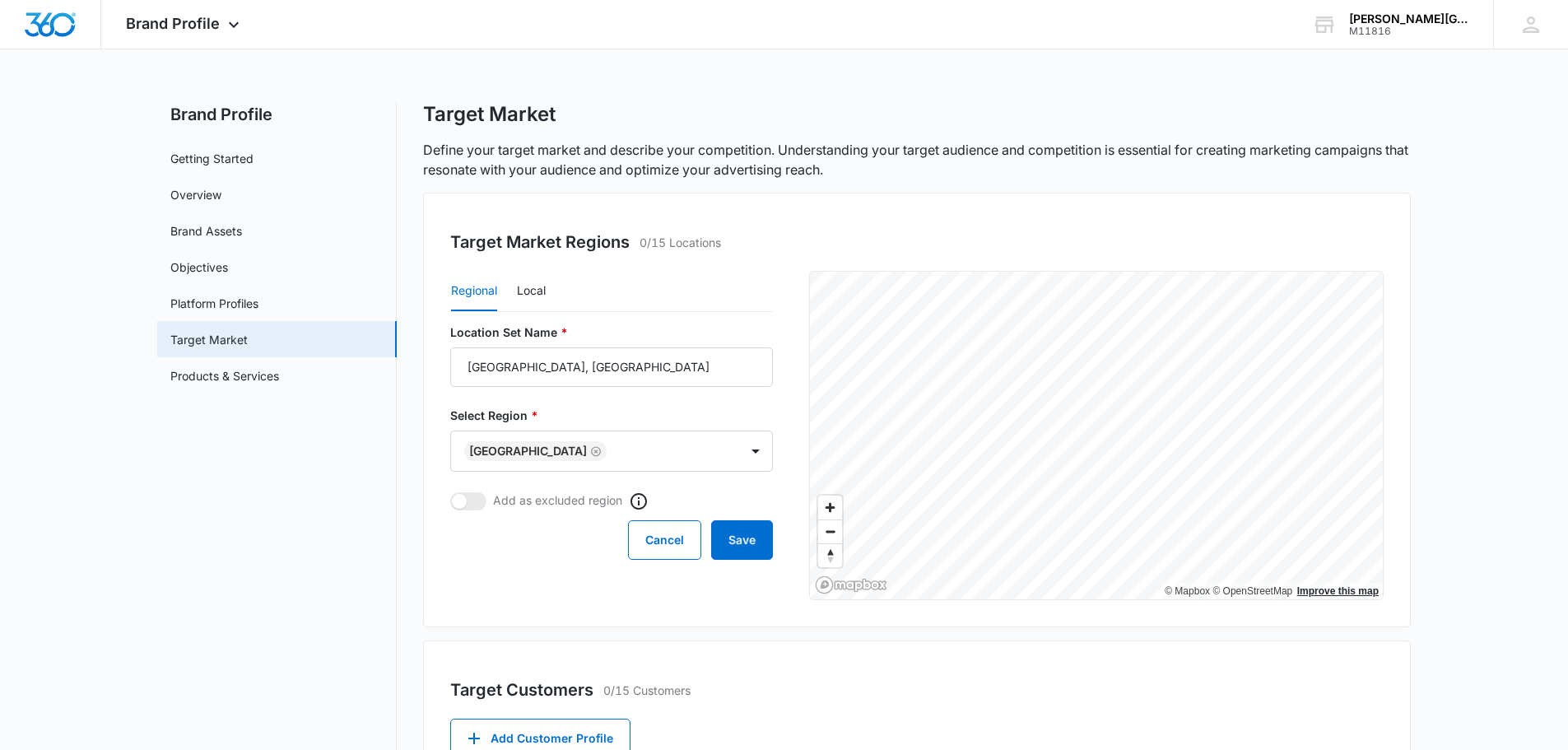
click at [1335, 585] on div "© Mapbox © OpenStreetMap Improve this map" at bounding box center [1097, 435] width 573 height 327
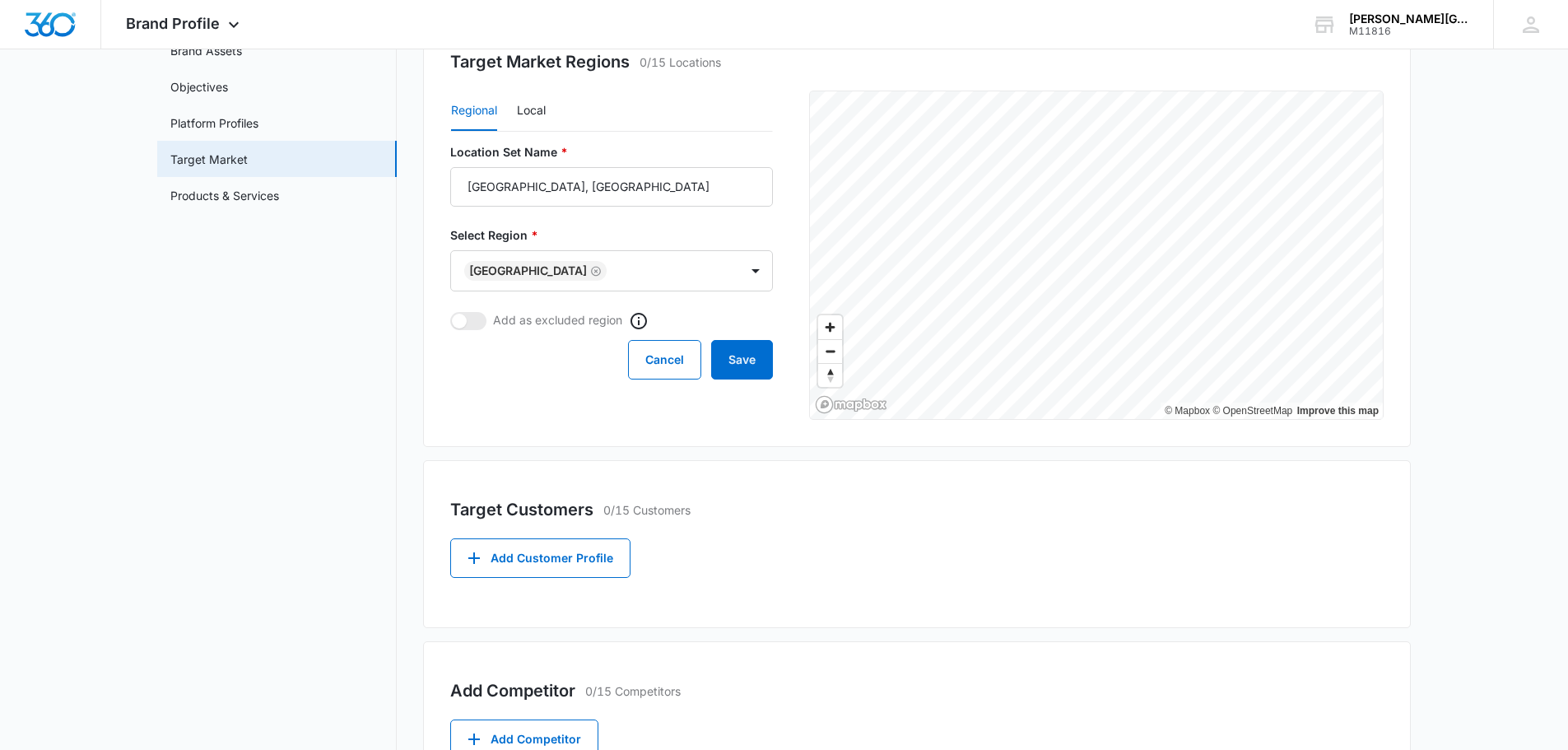
scroll to position [247, 0]
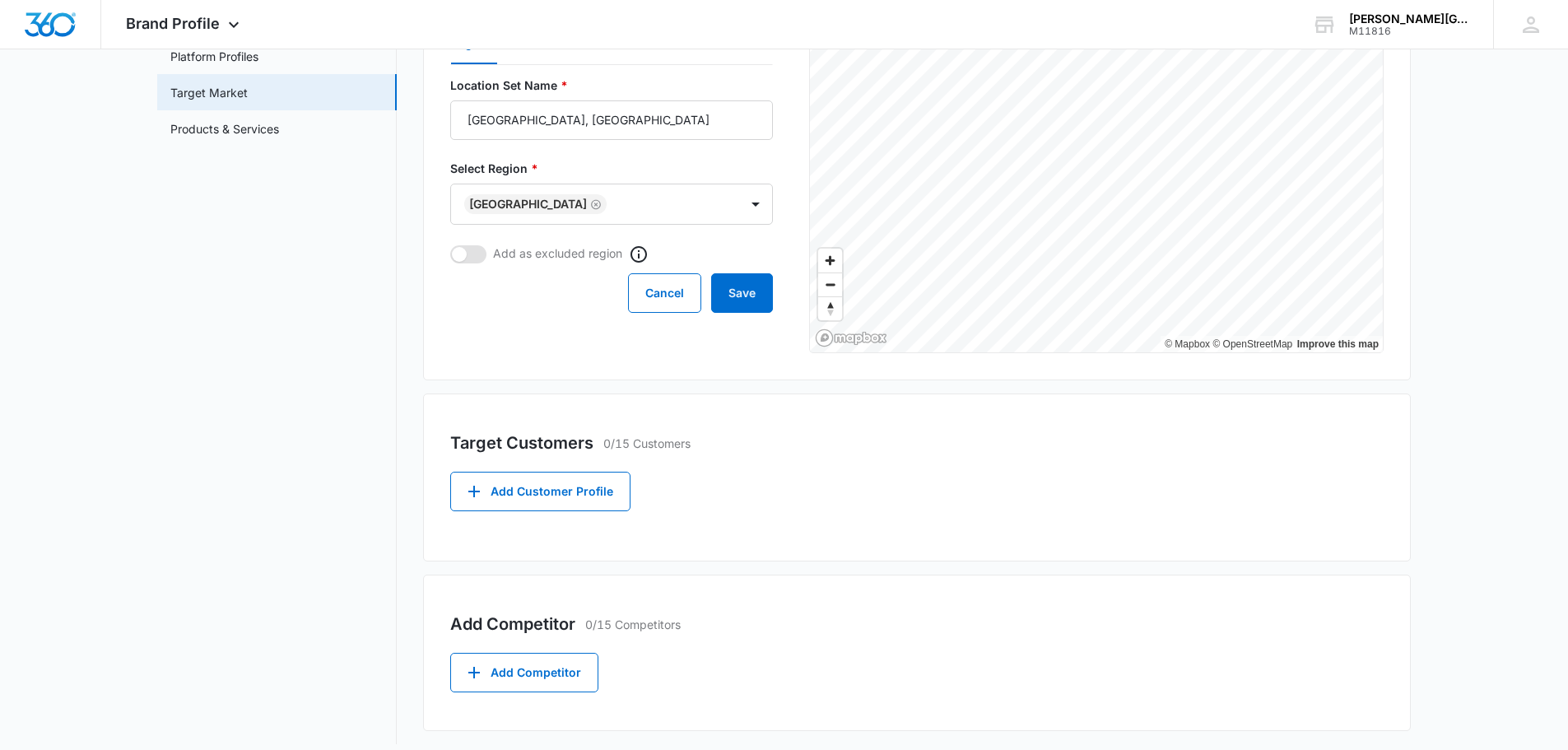
click at [476, 255] on span at bounding box center [468, 254] width 36 height 18
click at [450, 245] on input "checkbox" at bounding box center [450, 244] width 1 height 1
click at [463, 257] on span at bounding box center [468, 254] width 36 height 18
click at [450, 245] on input "checkbox" at bounding box center [450, 244] width 1 height 1
checkbox input "false"
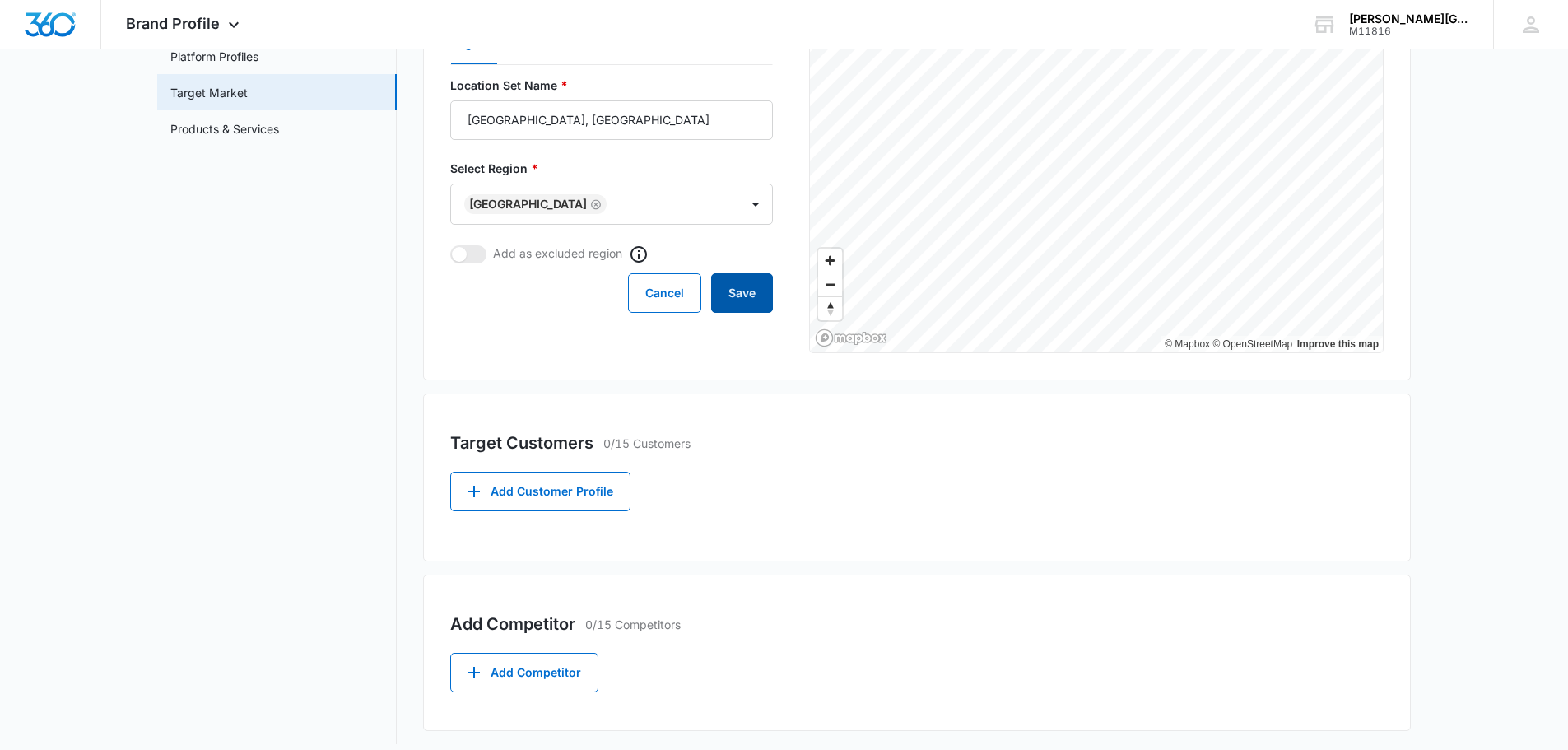
click at [751, 299] on button "Save" at bounding box center [742, 293] width 62 height 39
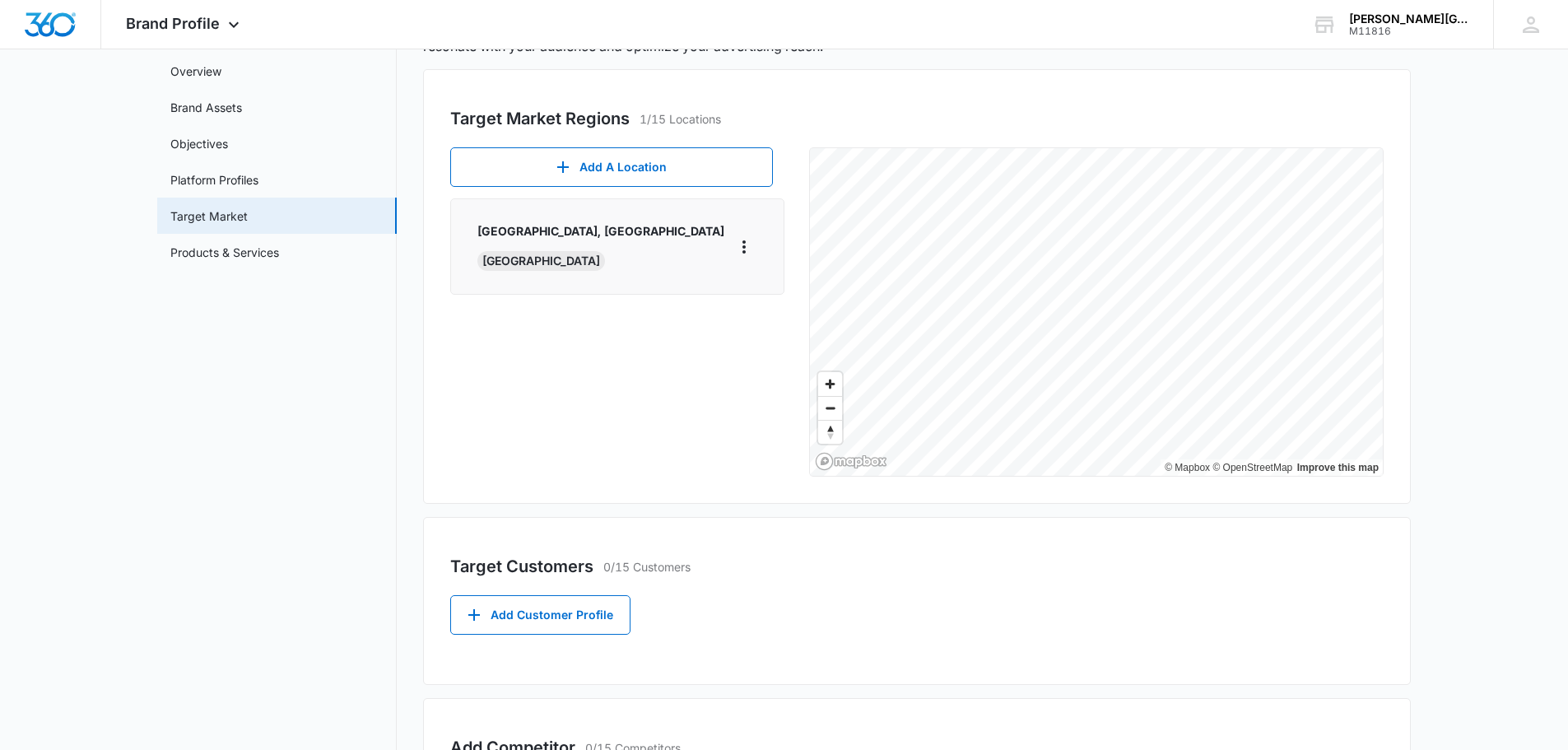
scroll to position [290, 0]
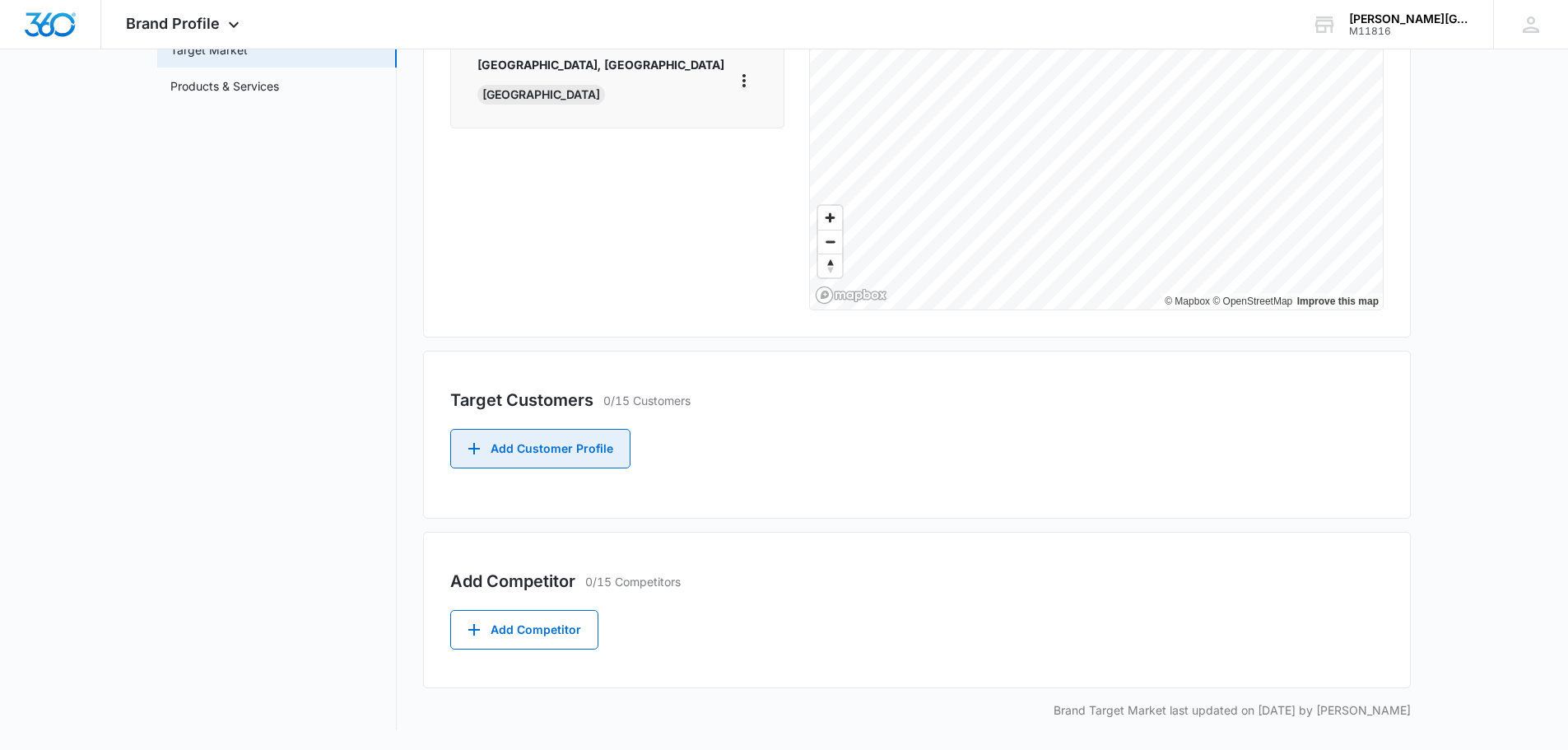
click at [577, 452] on button "Add Customer Profile" at bounding box center [540, 449] width 181 height 39
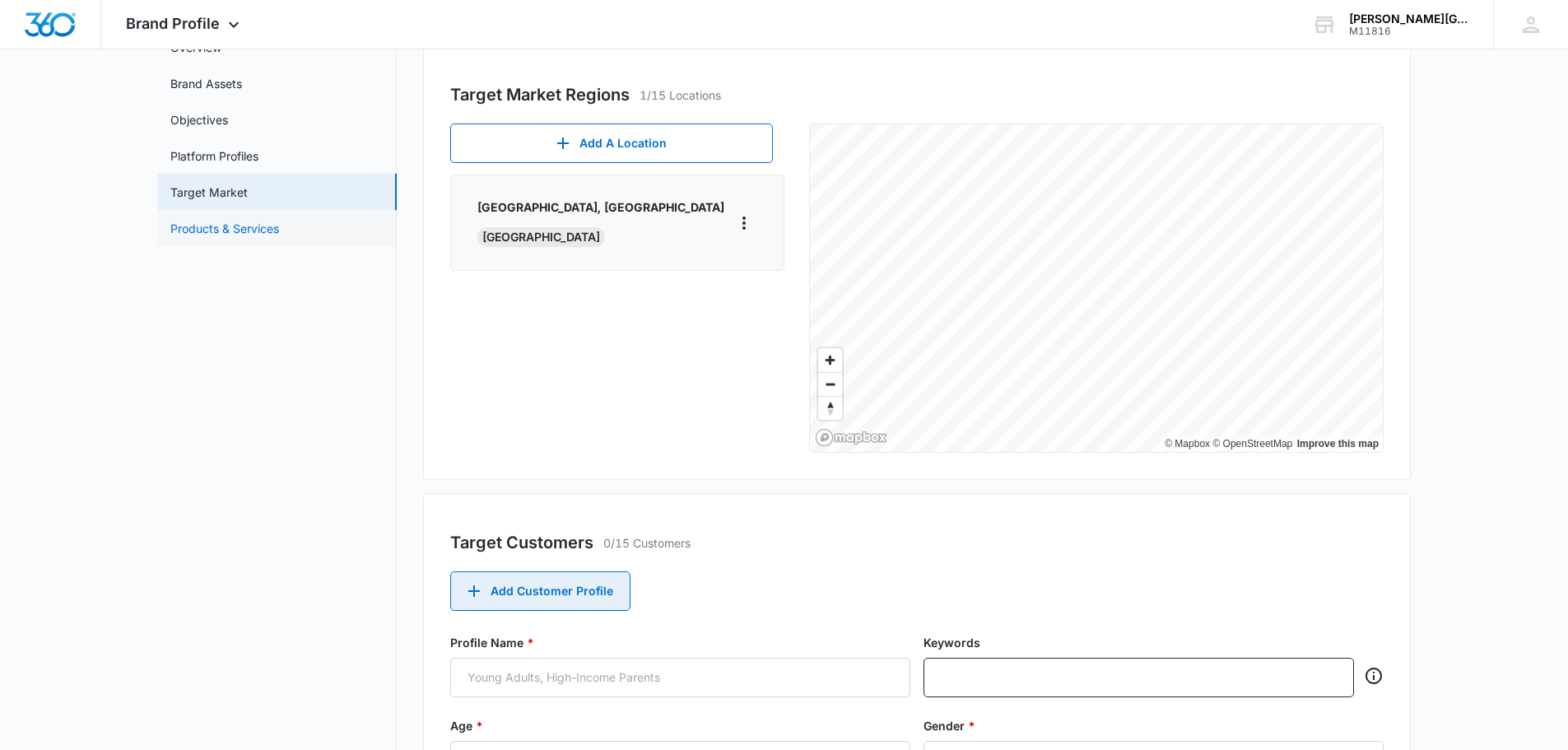
scroll to position [0, 0]
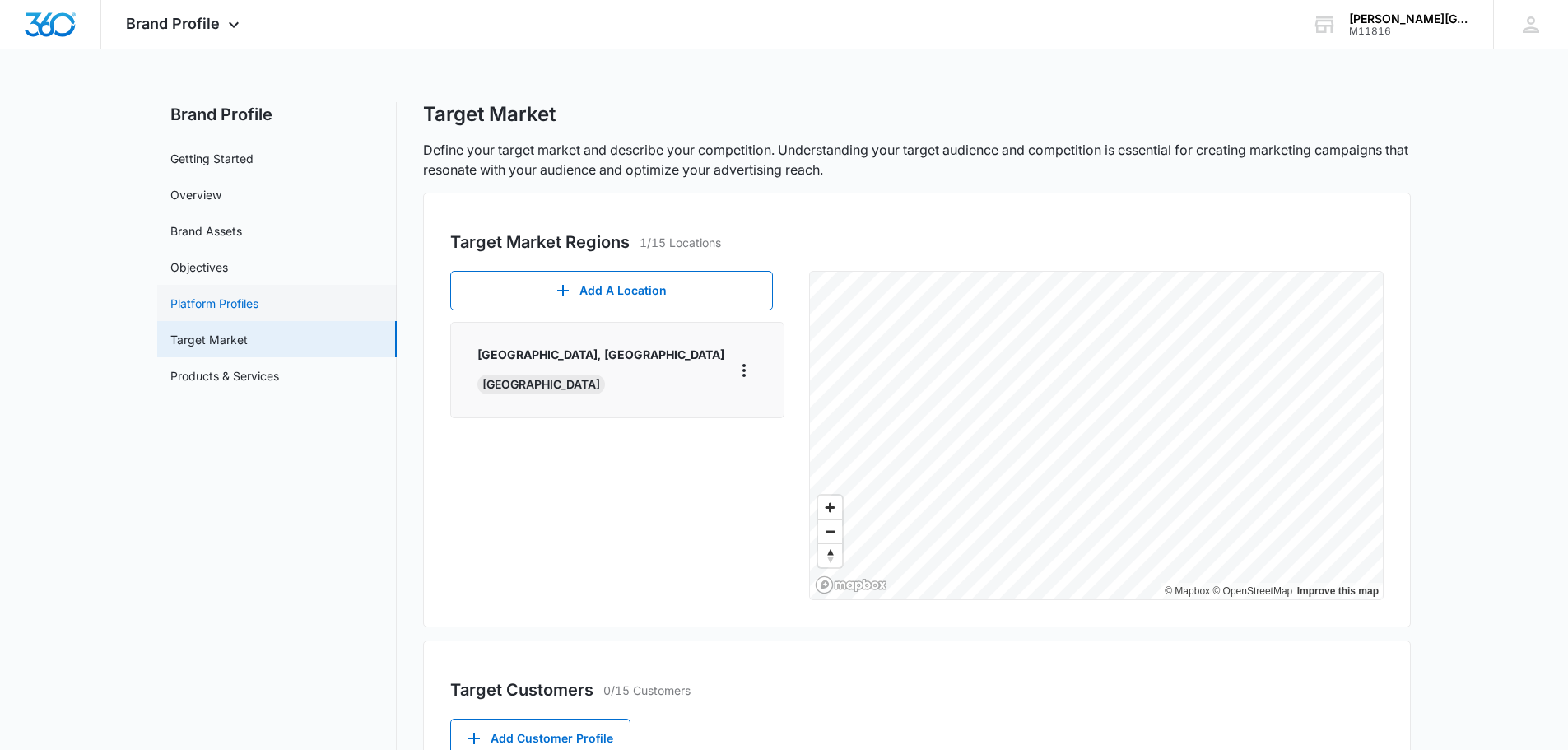
click at [238, 299] on link "Platform Profiles" at bounding box center [215, 303] width 88 height 17
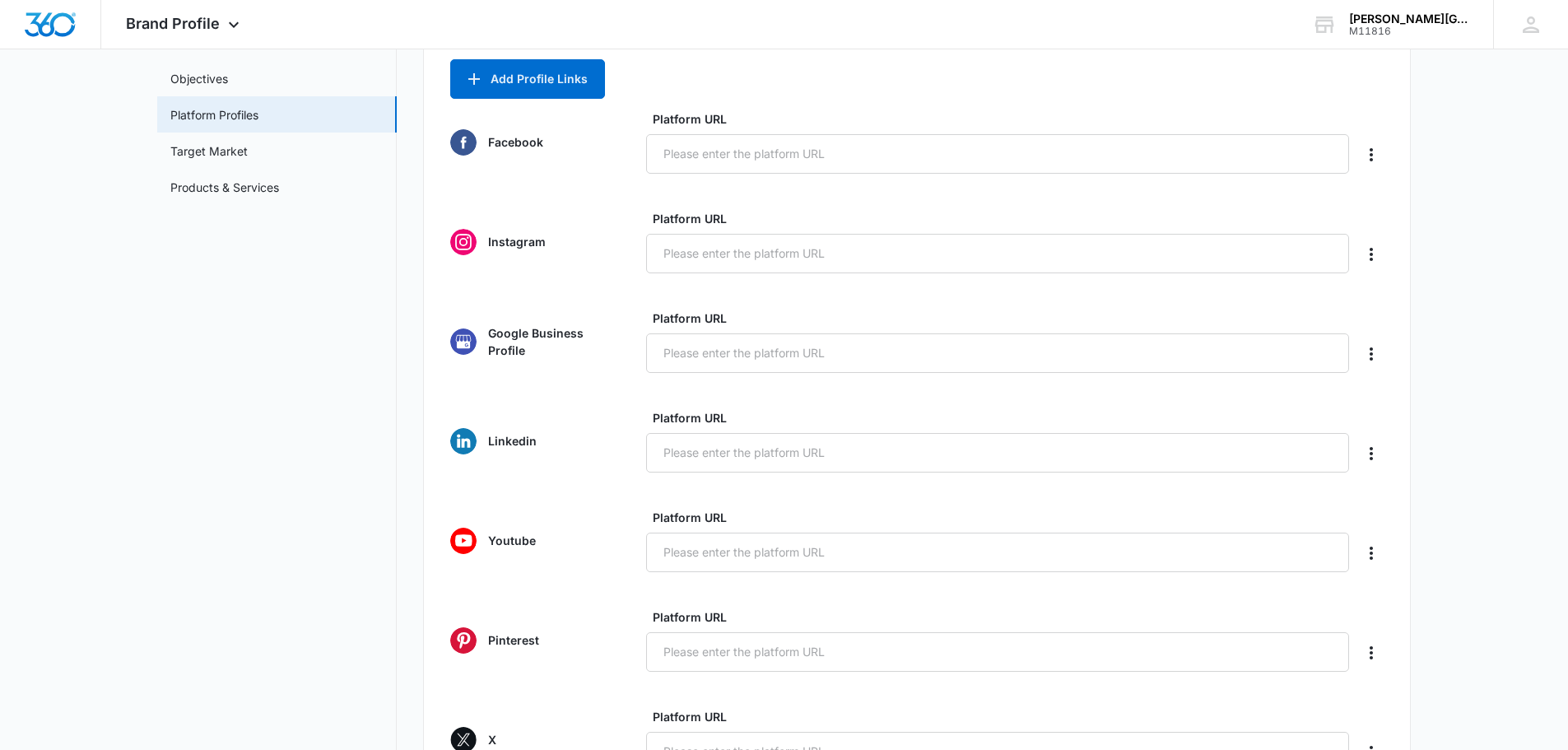
scroll to position [247, 0]
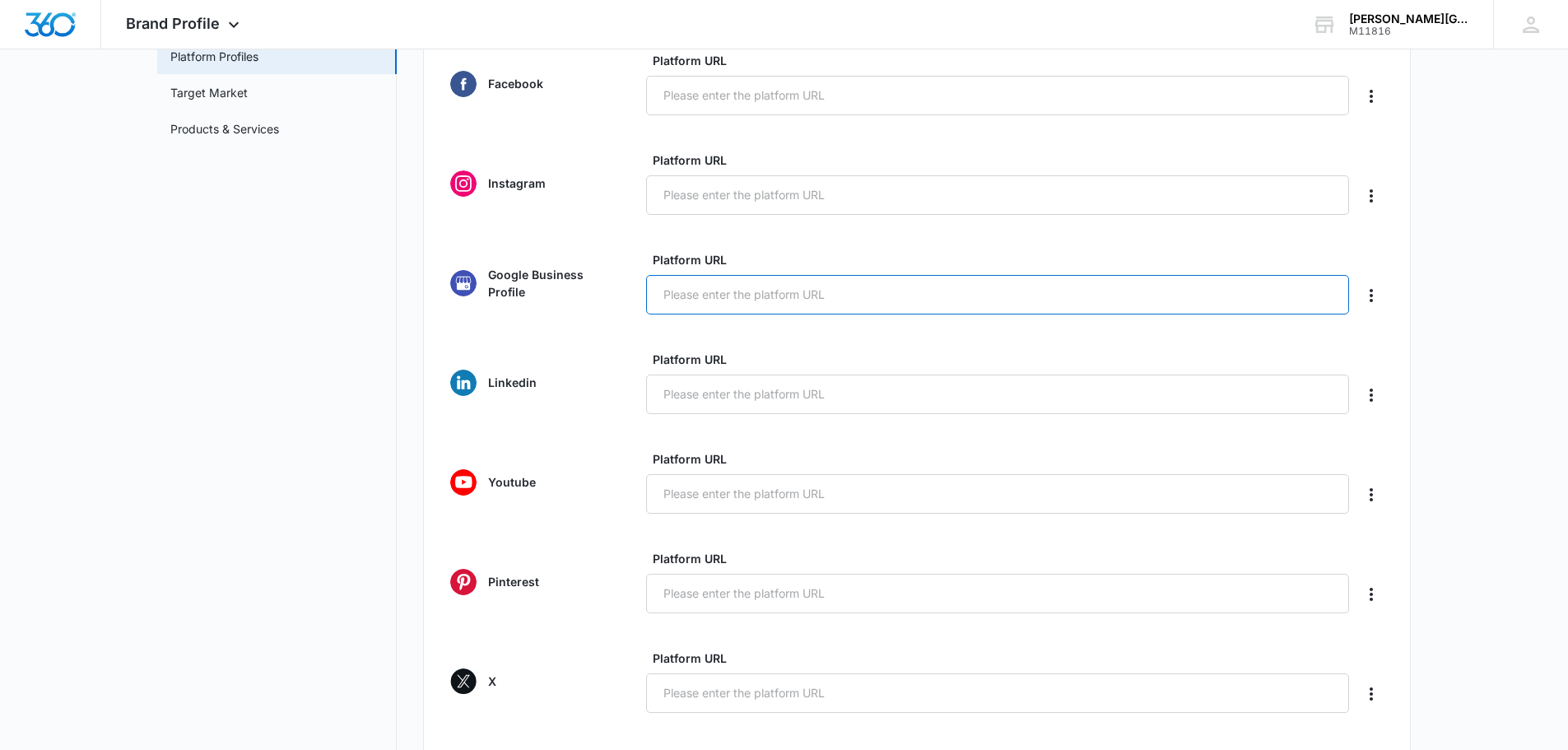
click at [774, 296] on input "Platform URL" at bounding box center [998, 294] width 703 height 39
type input "[DOMAIN_NAME]"
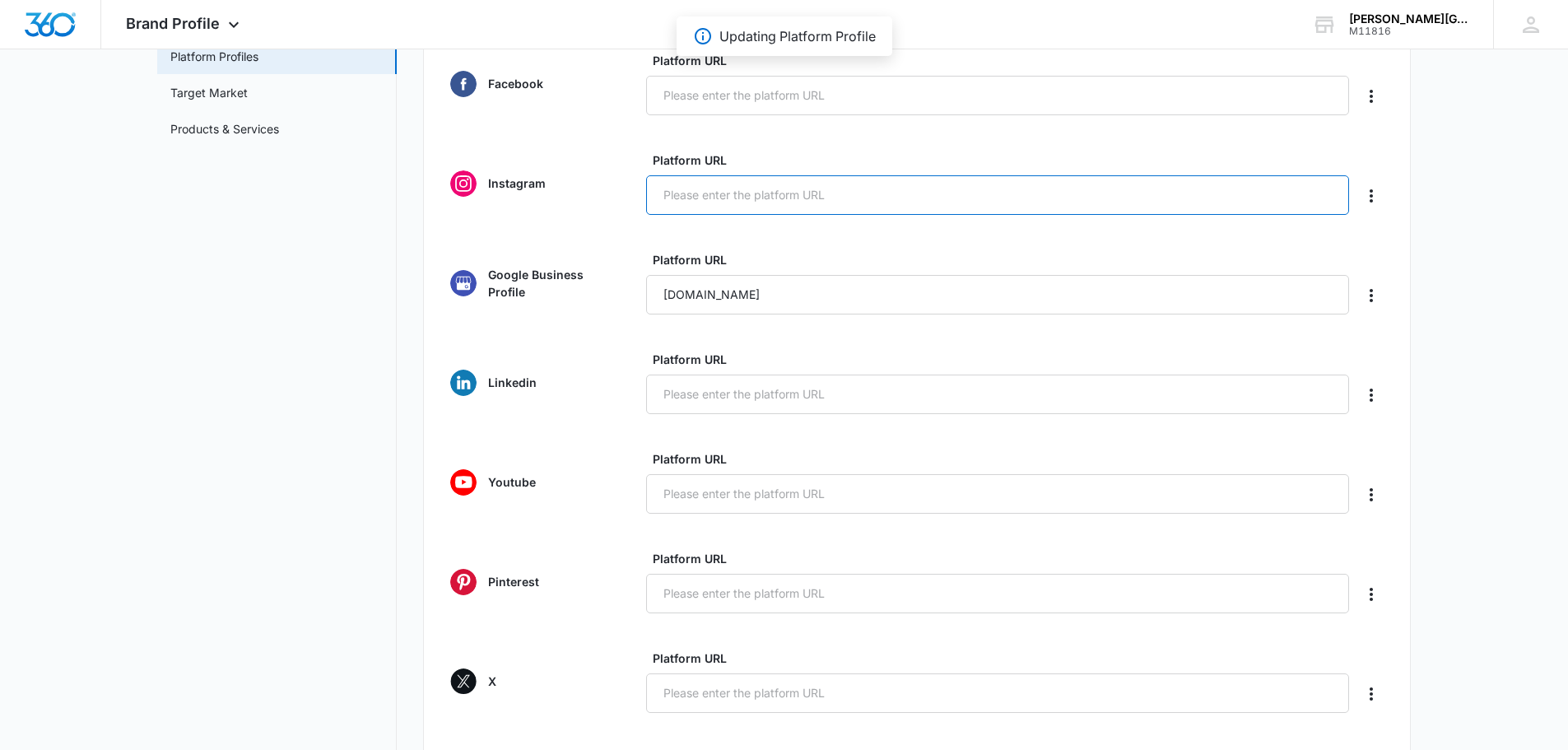
click at [834, 192] on input "Platform URL" at bounding box center [998, 195] width 703 height 39
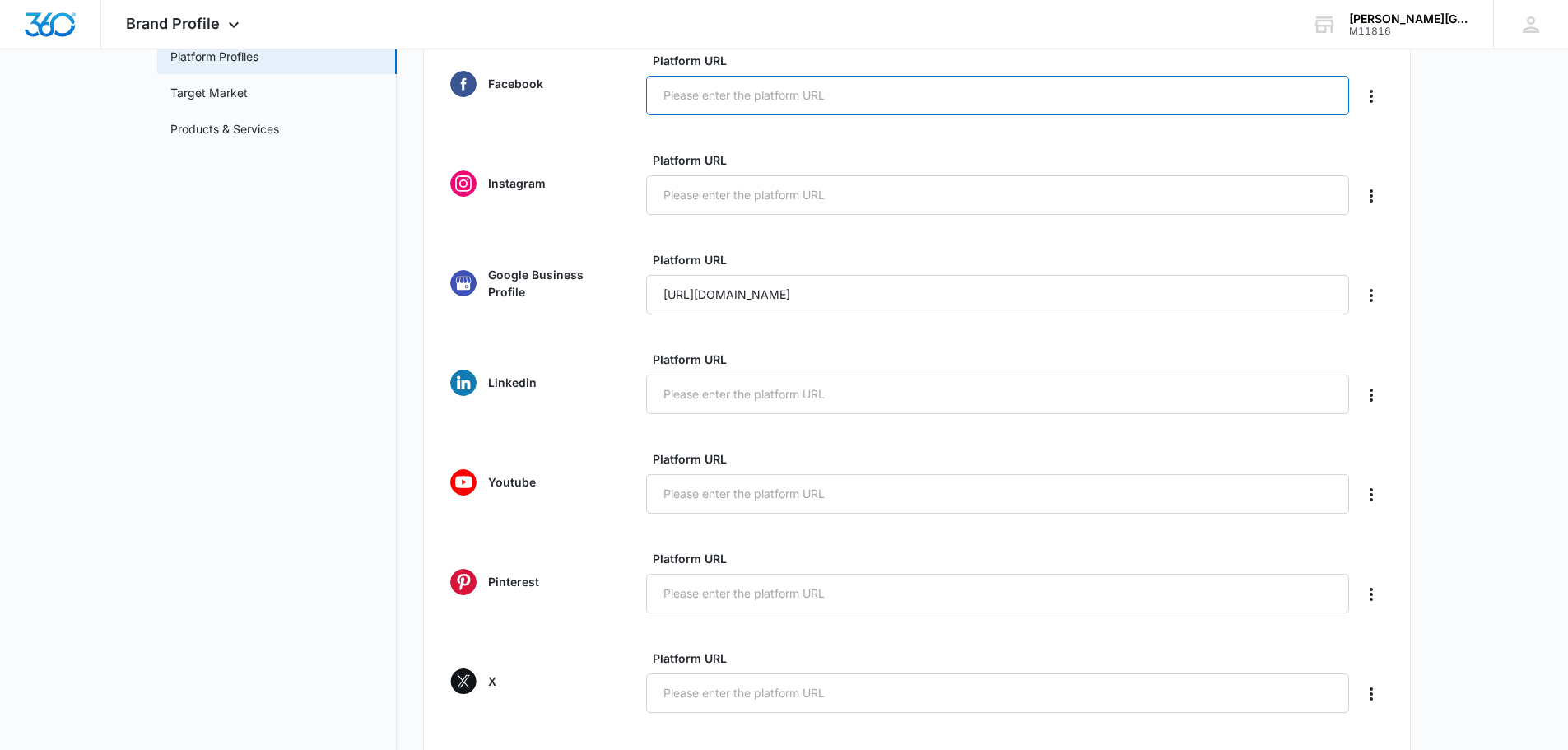
click at [748, 86] on input "Platform URL" at bounding box center [998, 96] width 703 height 39
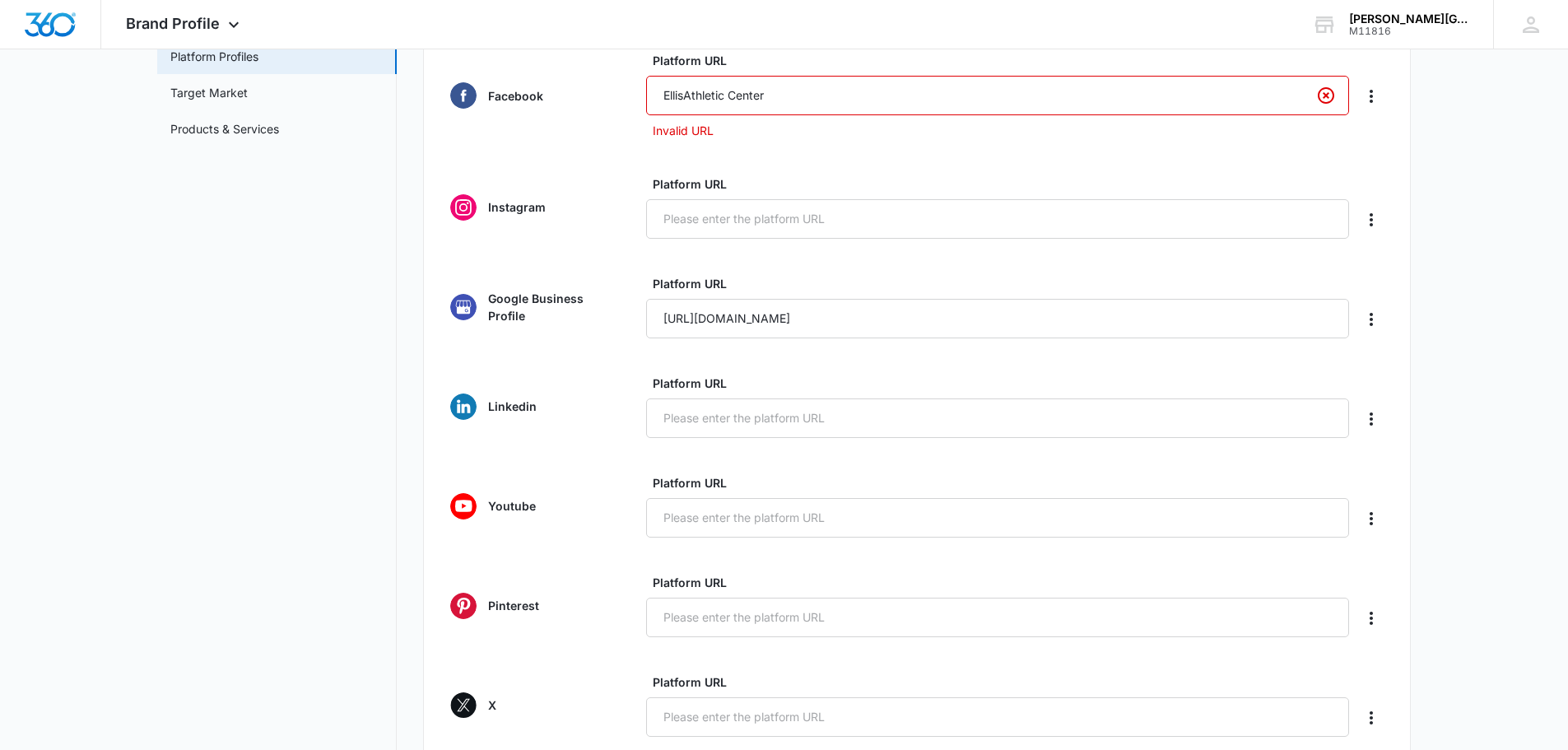
click at [681, 95] on input "EllisAthletic Center" at bounding box center [998, 96] width 703 height 39
click at [684, 94] on input "EllisAthletic Center" at bounding box center [998, 96] width 703 height 39
click at [819, 91] on input "[PERSON_NAME][GEOGRAPHIC_DATA]" at bounding box center [998, 96] width 703 height 39
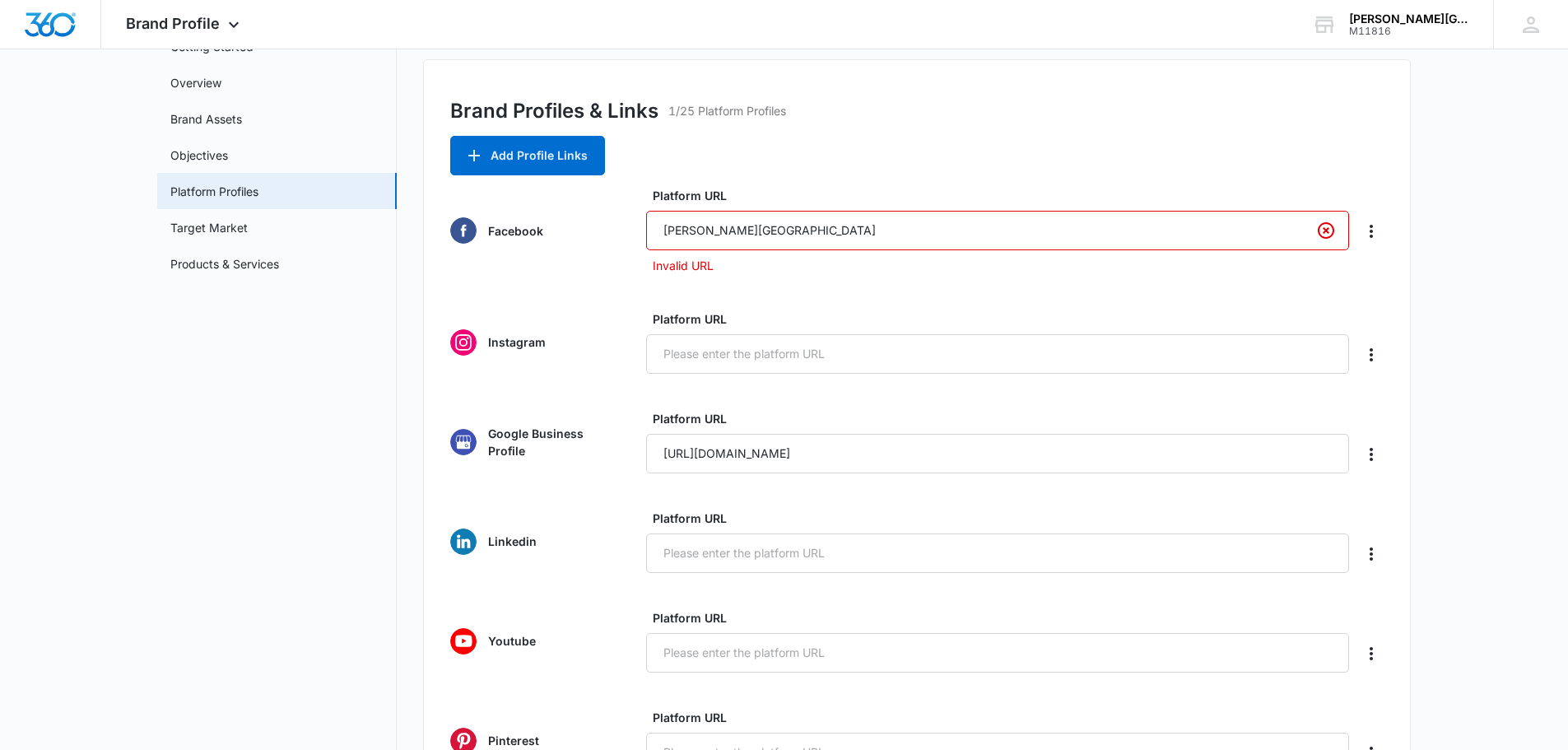
scroll to position [0, 0]
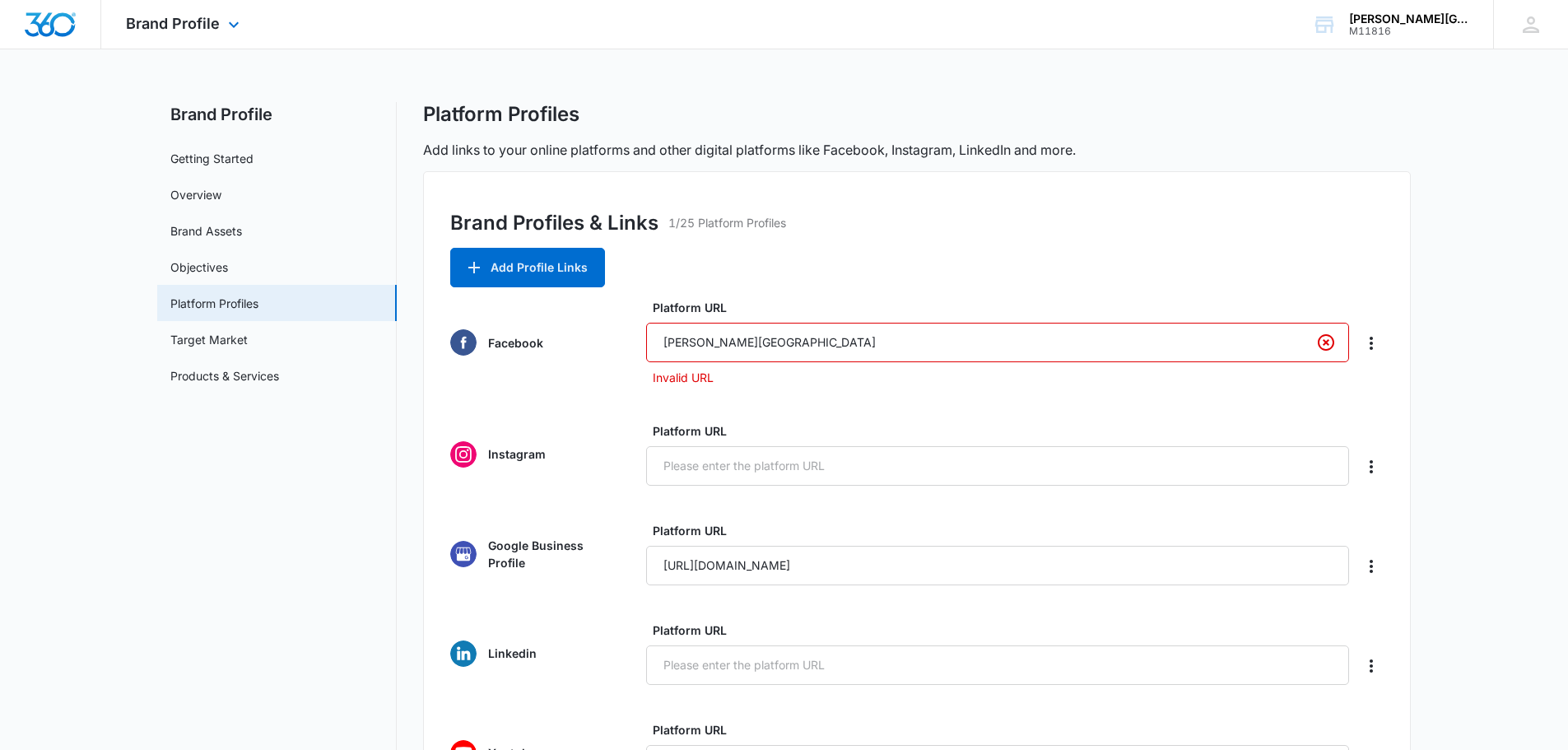
type input "[PERSON_NAME][GEOGRAPHIC_DATA]"
click at [54, 26] on img "Dashboard" at bounding box center [50, 25] width 53 height 25
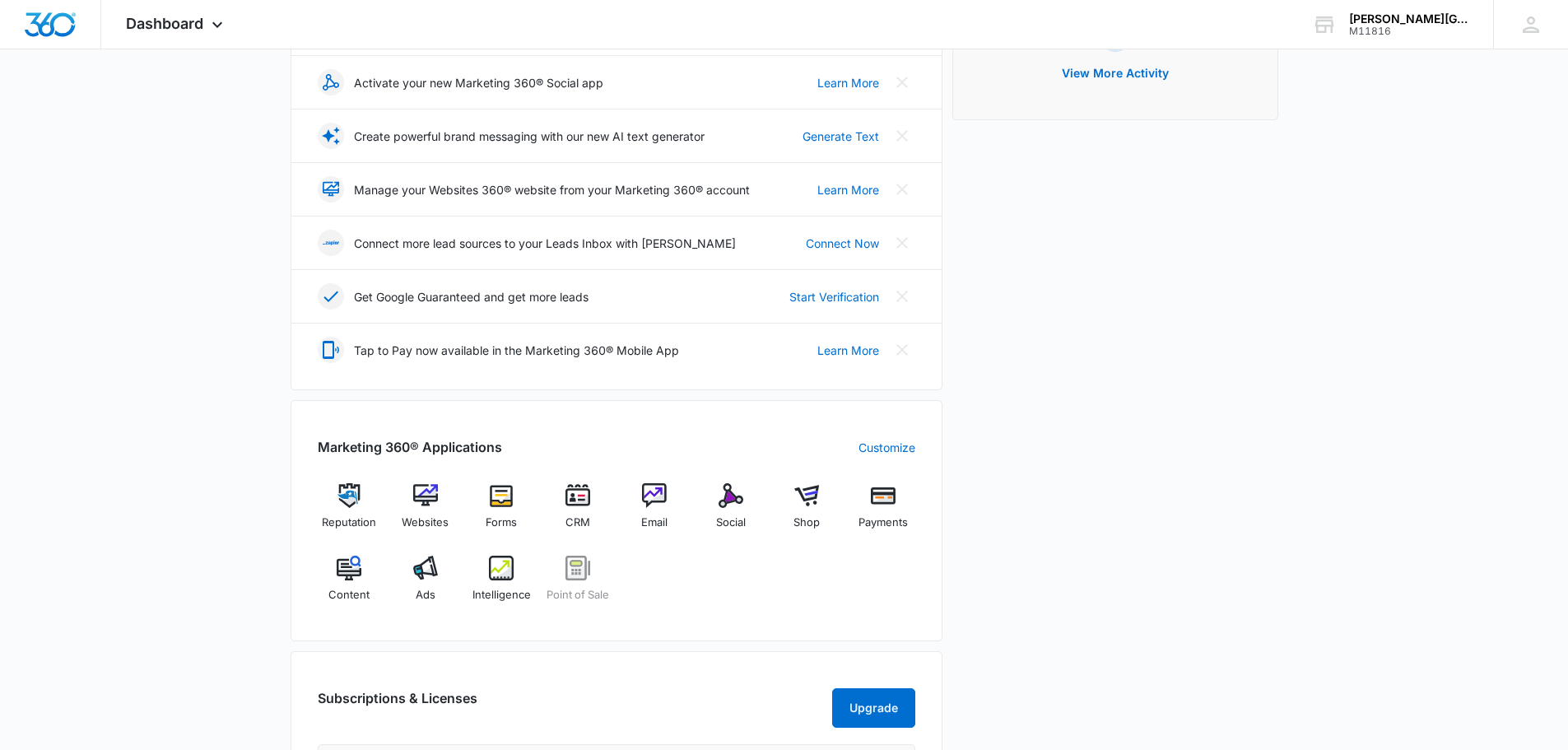
scroll to position [411, 0]
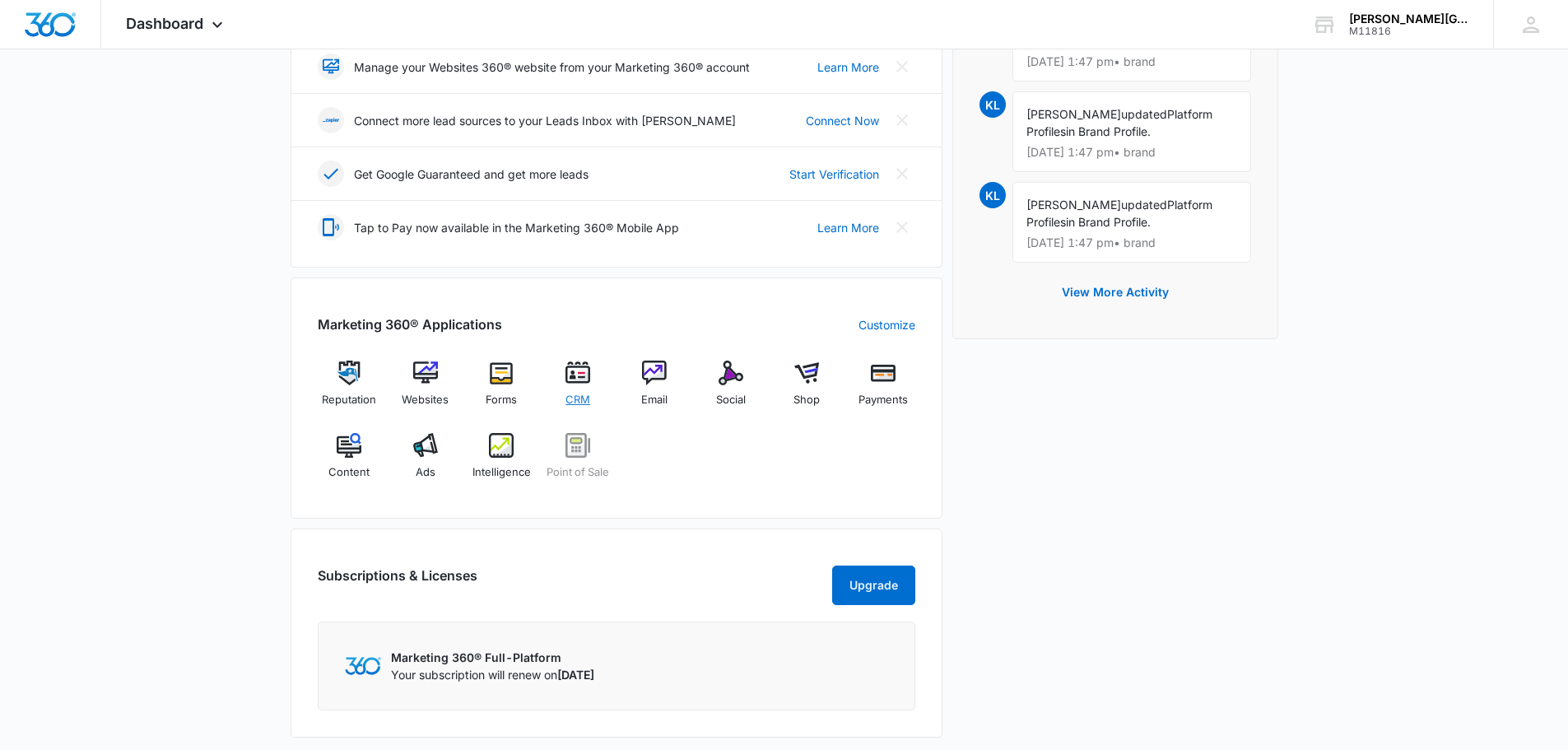
click at [583, 393] on span "CRM" at bounding box center [578, 400] width 25 height 16
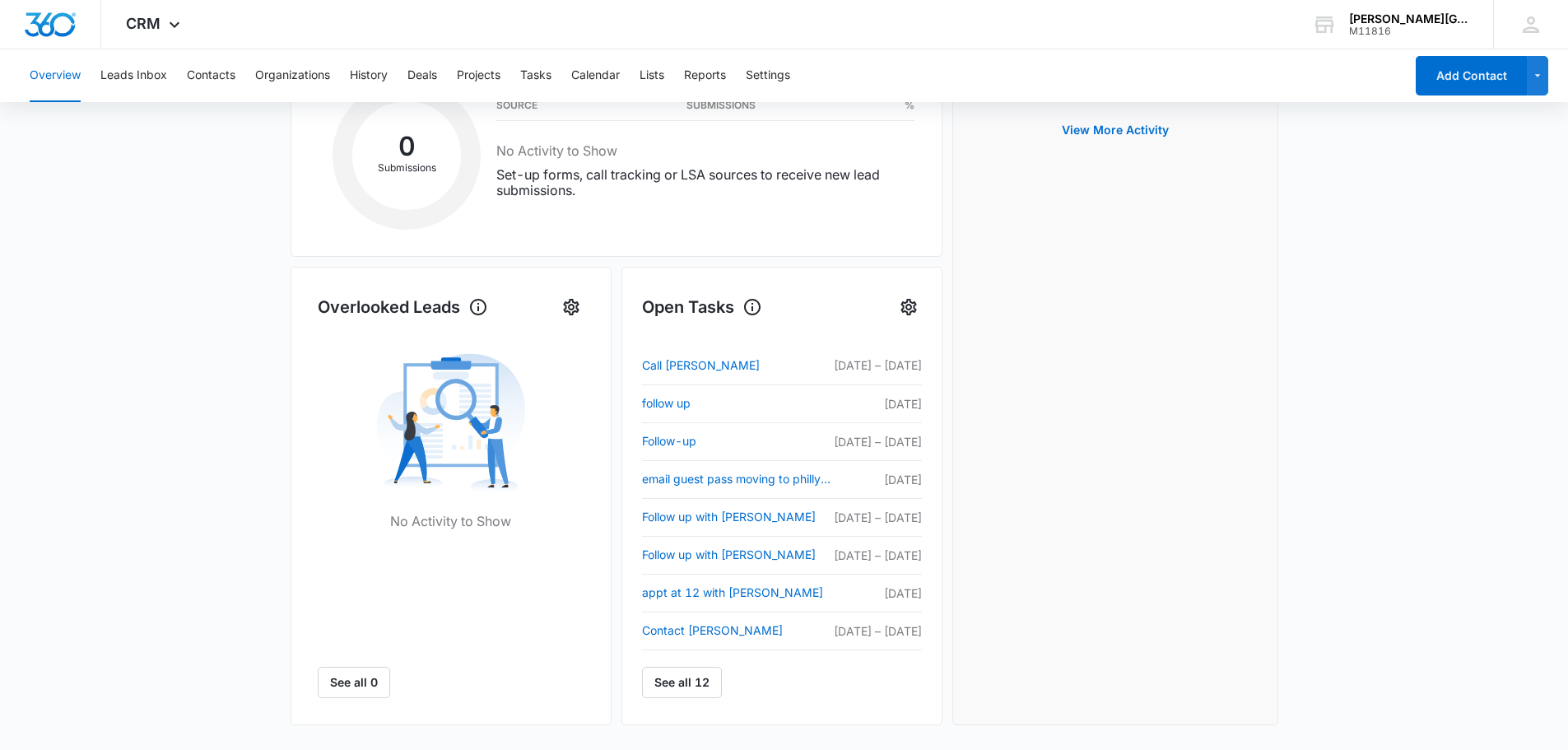
scroll to position [643, 0]
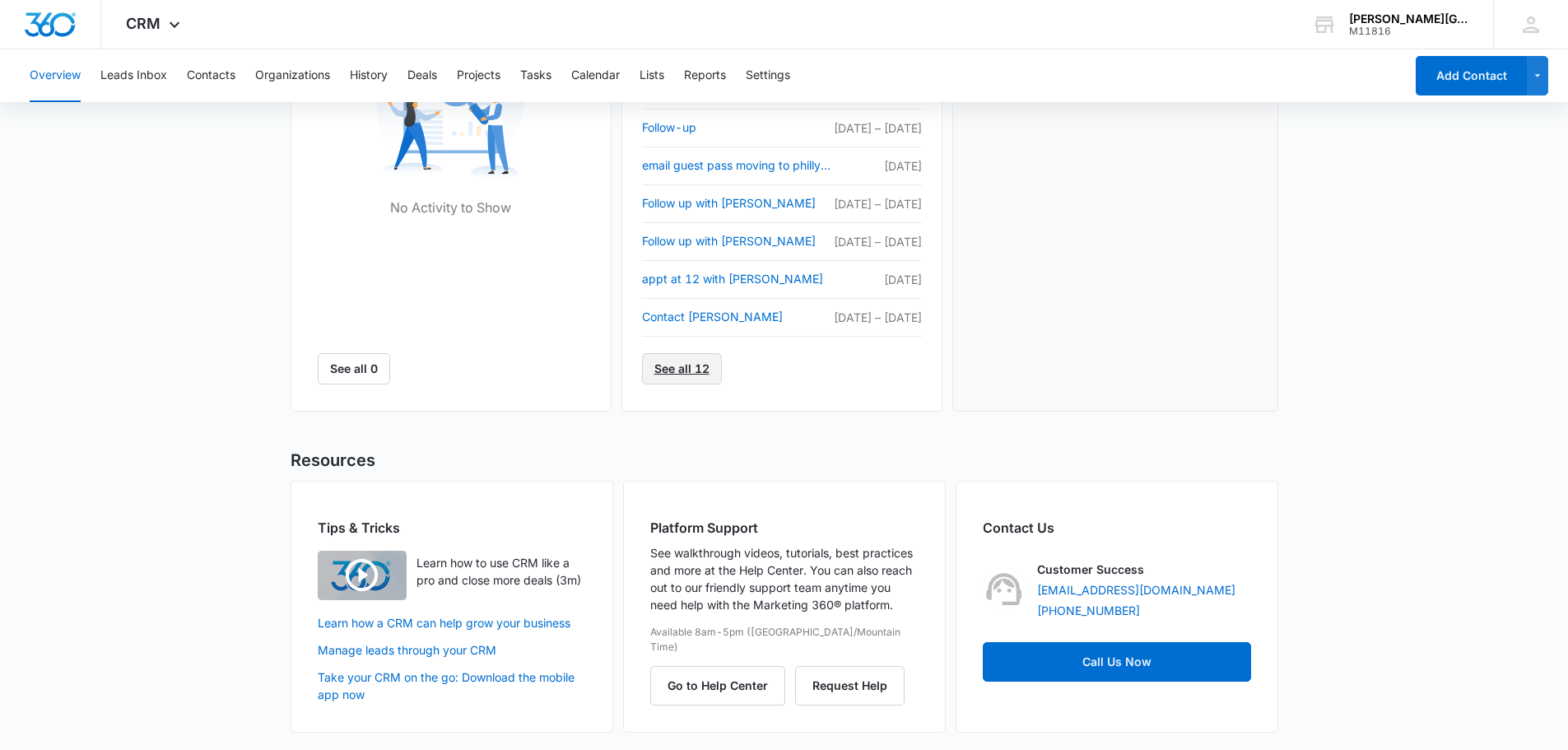
click at [694, 373] on link "See all 12" at bounding box center [682, 368] width 80 height 31
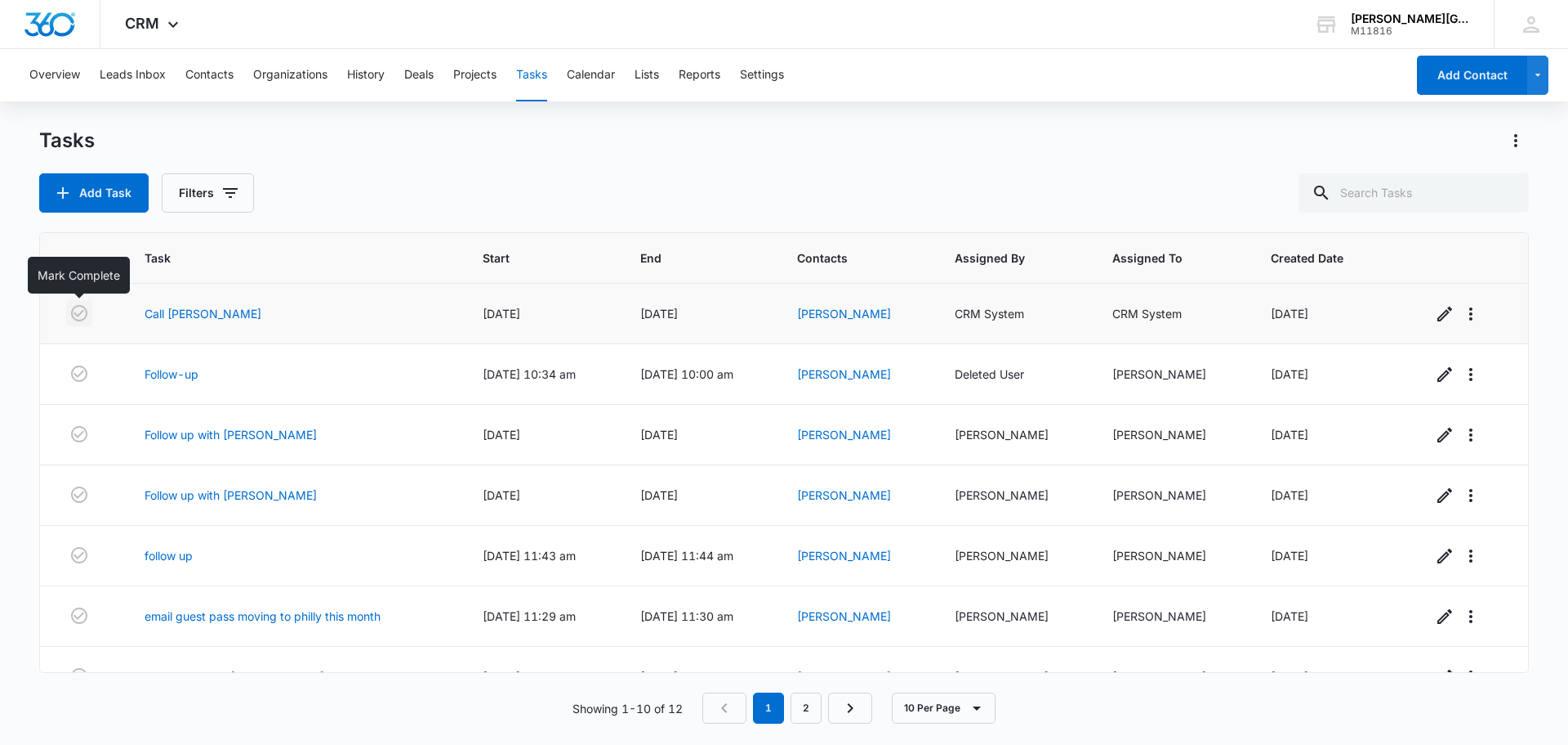
click at [74, 313] on icon "button" at bounding box center [79, 313] width 20 height 20
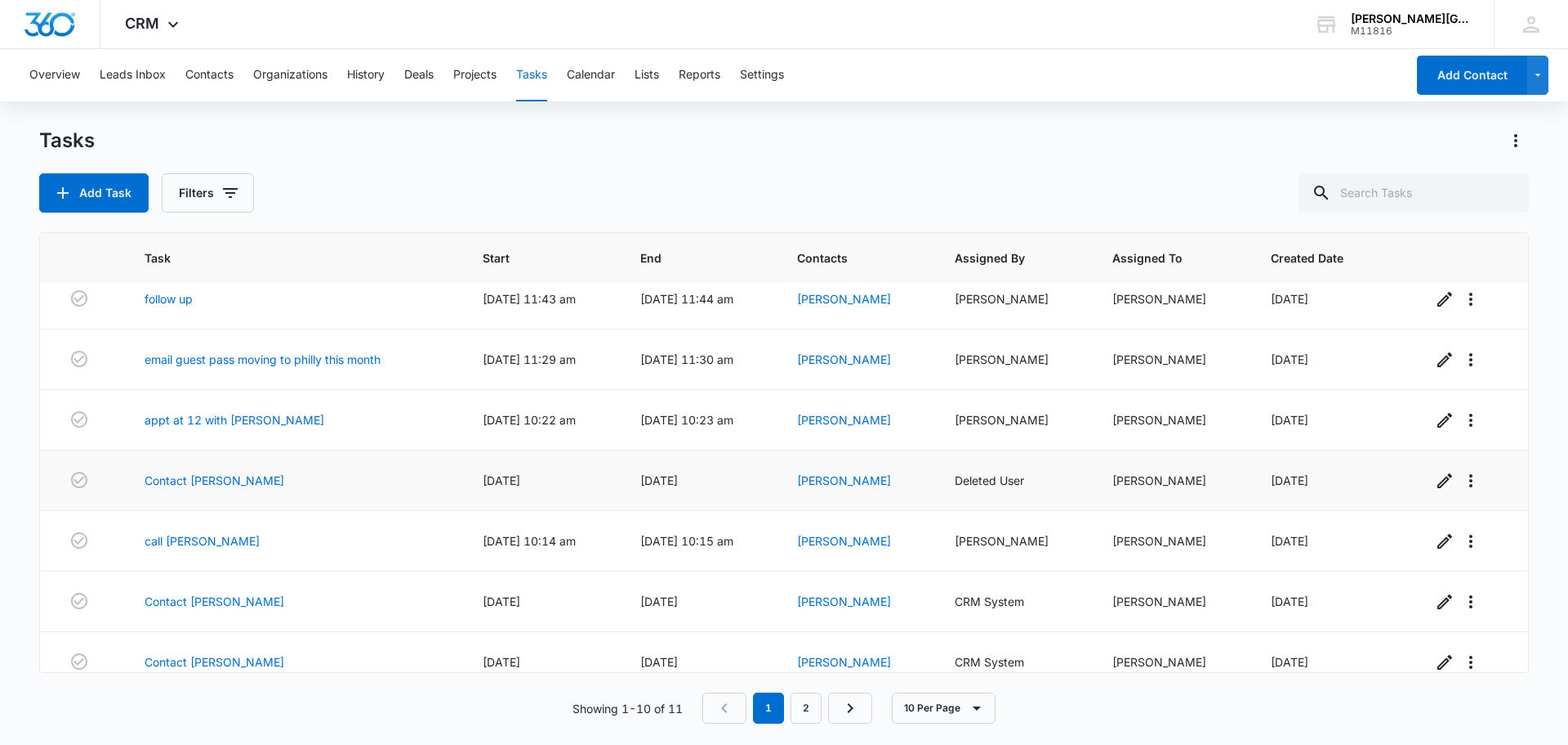
scroll to position [216, 0]
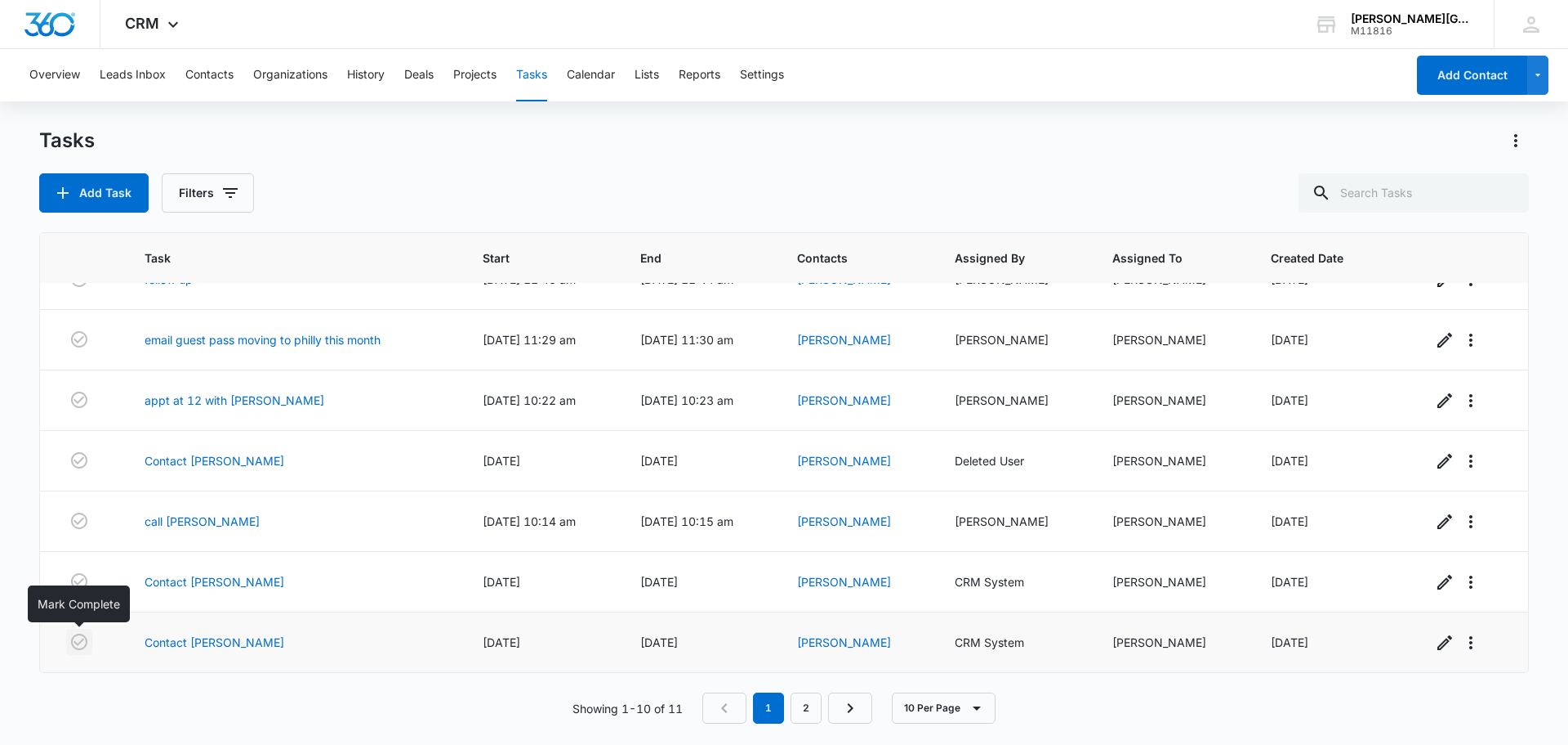
click at [78, 647] on icon "button" at bounding box center [79, 641] width 20 height 20
click at [83, 583] on icon "button" at bounding box center [79, 581] width 20 height 20
click at [83, 522] on icon "button" at bounding box center [79, 520] width 20 height 20
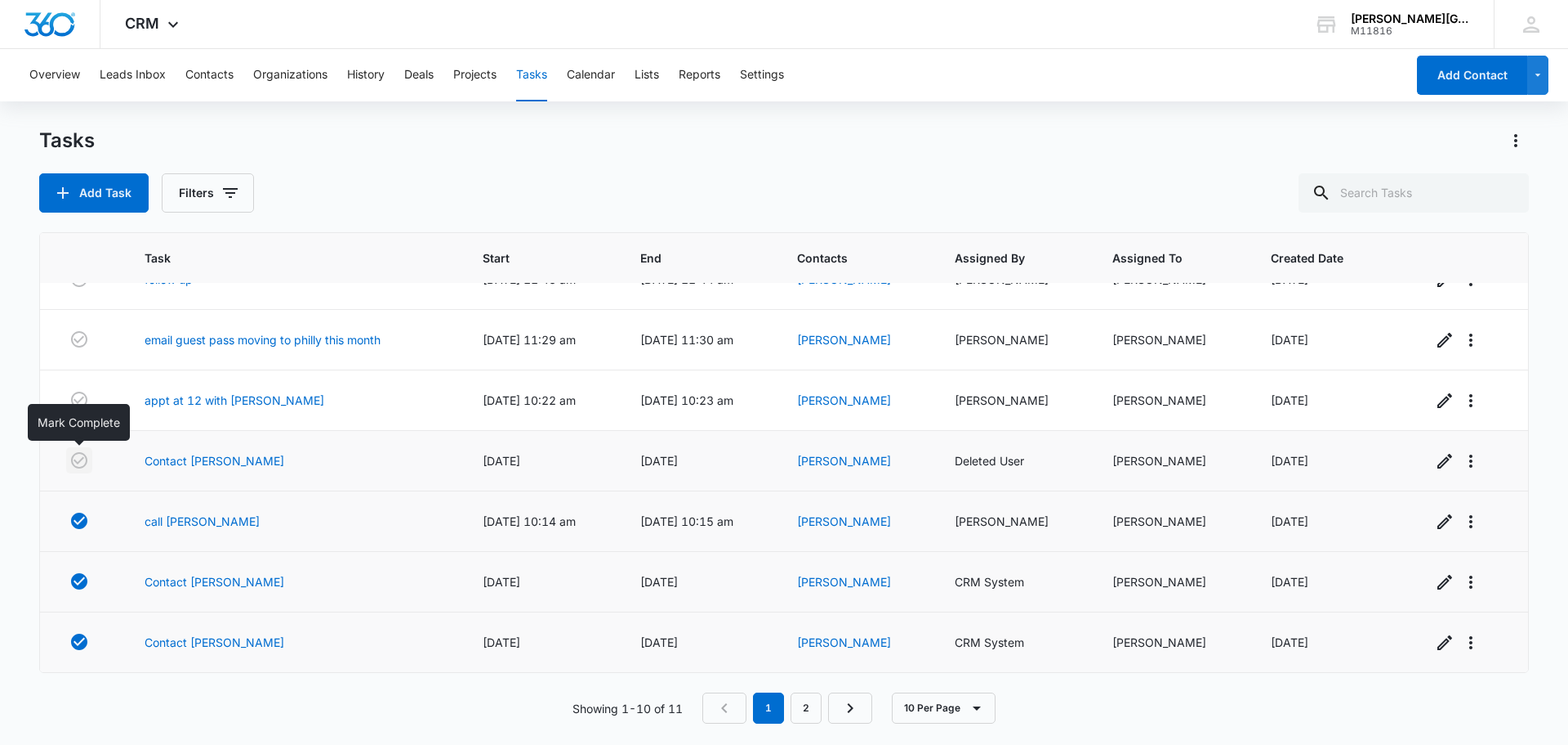
click at [80, 458] on icon "button" at bounding box center [79, 460] width 20 height 20
click at [77, 337] on icon "button" at bounding box center [79, 339] width 20 height 20
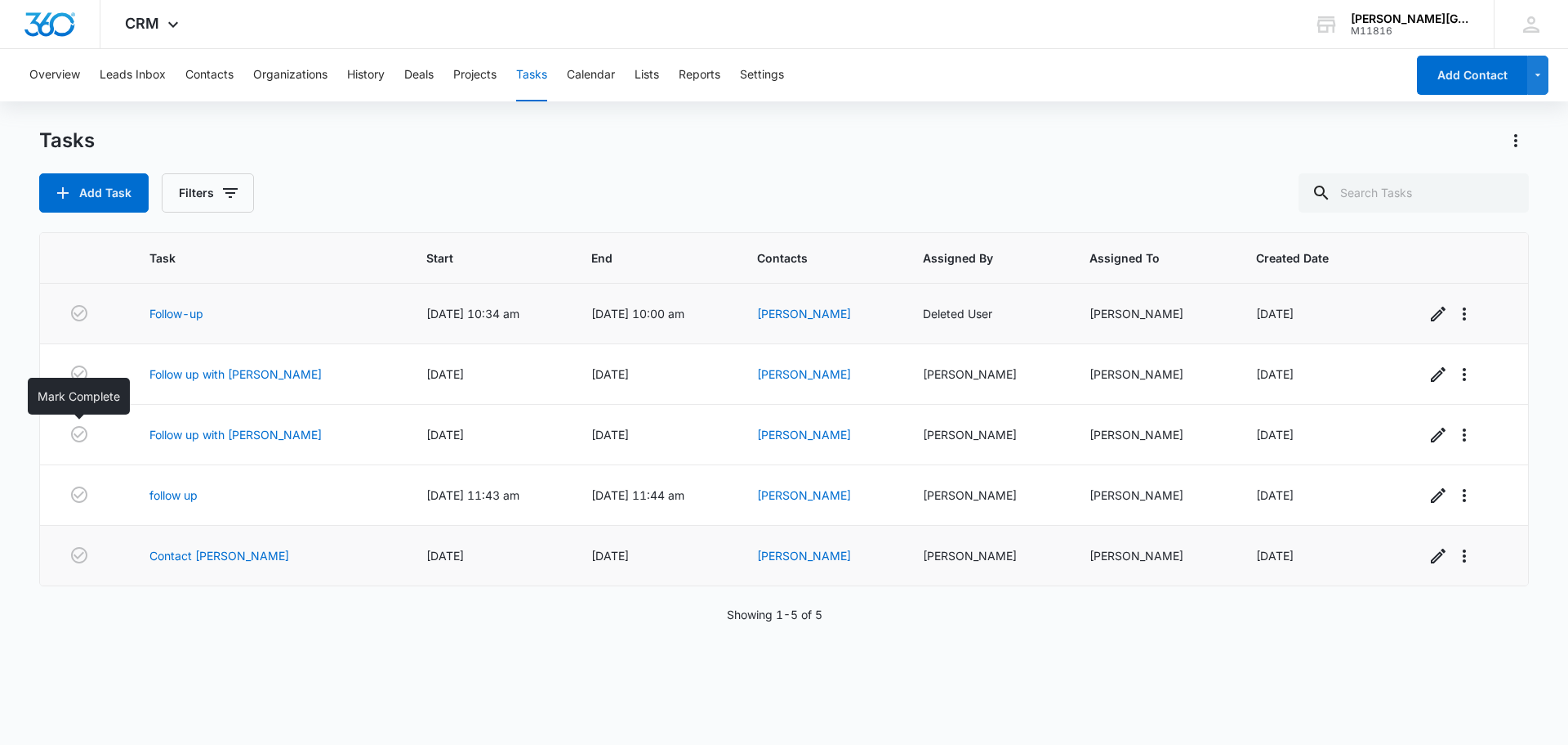
scroll to position [0, 0]
click at [85, 443] on button "button" at bounding box center [79, 433] width 26 height 26
click at [80, 375] on icon "button" at bounding box center [79, 373] width 16 height 16
click at [87, 311] on icon "button" at bounding box center [79, 313] width 16 height 16
click at [83, 492] on icon "button" at bounding box center [79, 495] width 16 height 16
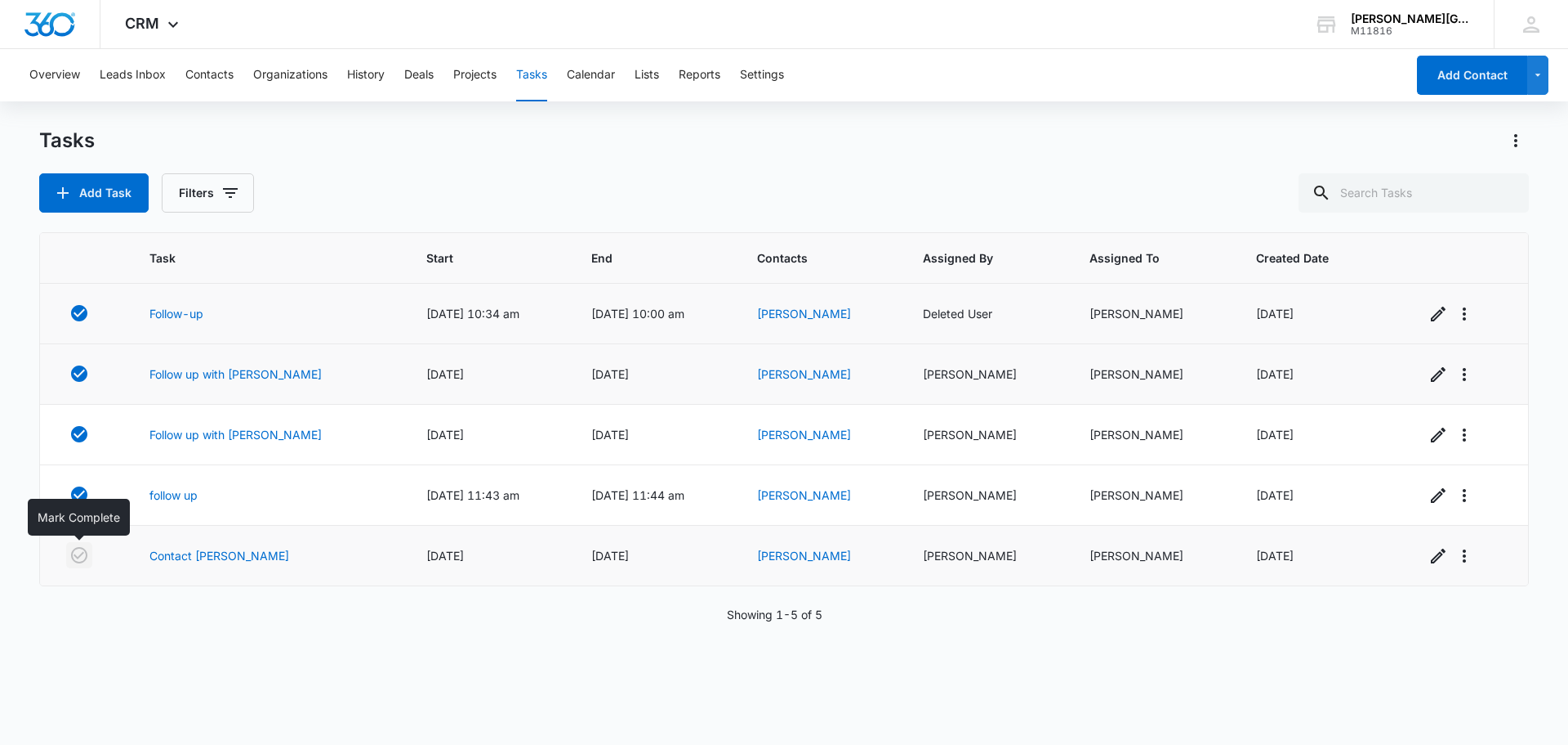
click at [78, 559] on icon "button" at bounding box center [79, 555] width 16 height 16
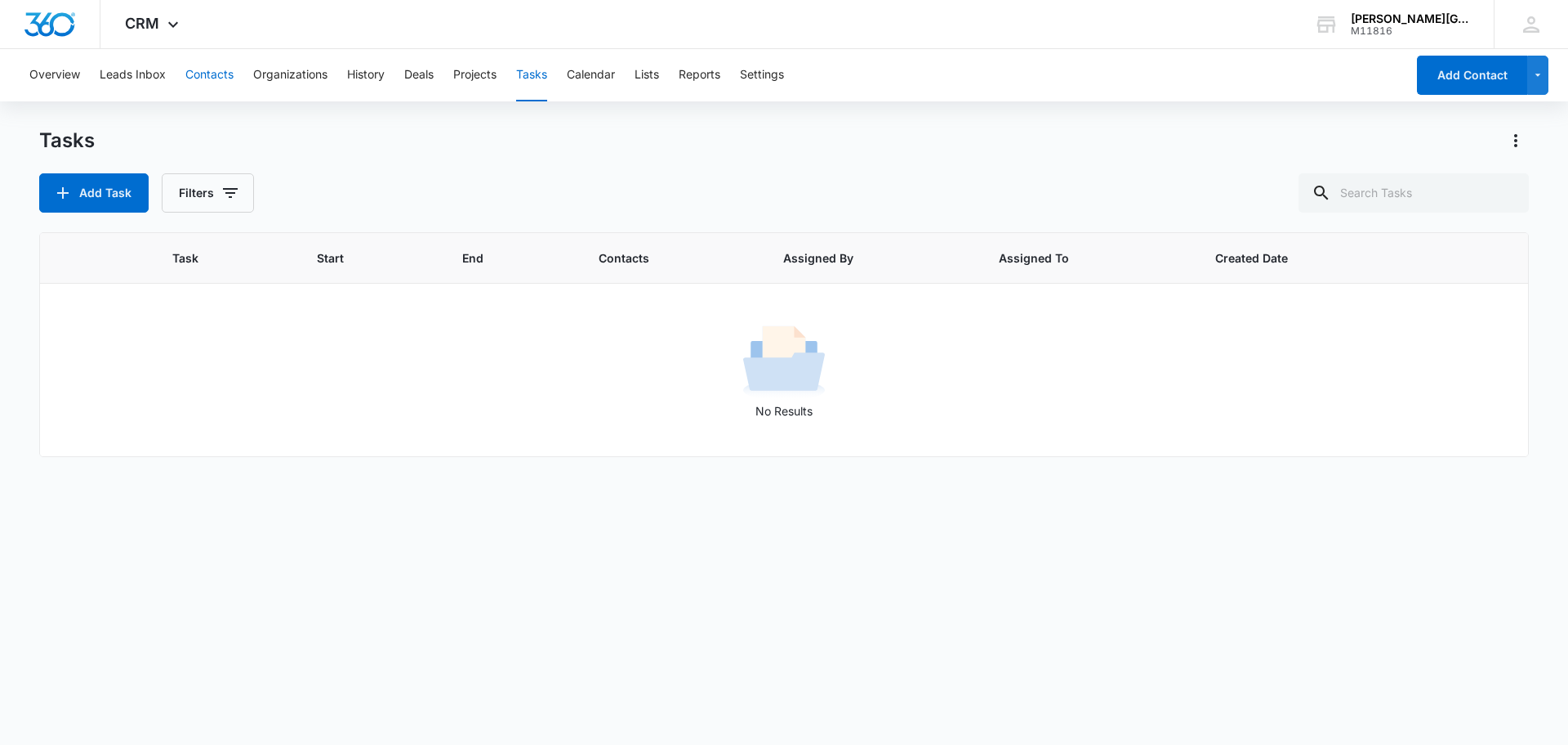
click at [217, 77] on button "Contacts" at bounding box center [209, 75] width 48 height 52
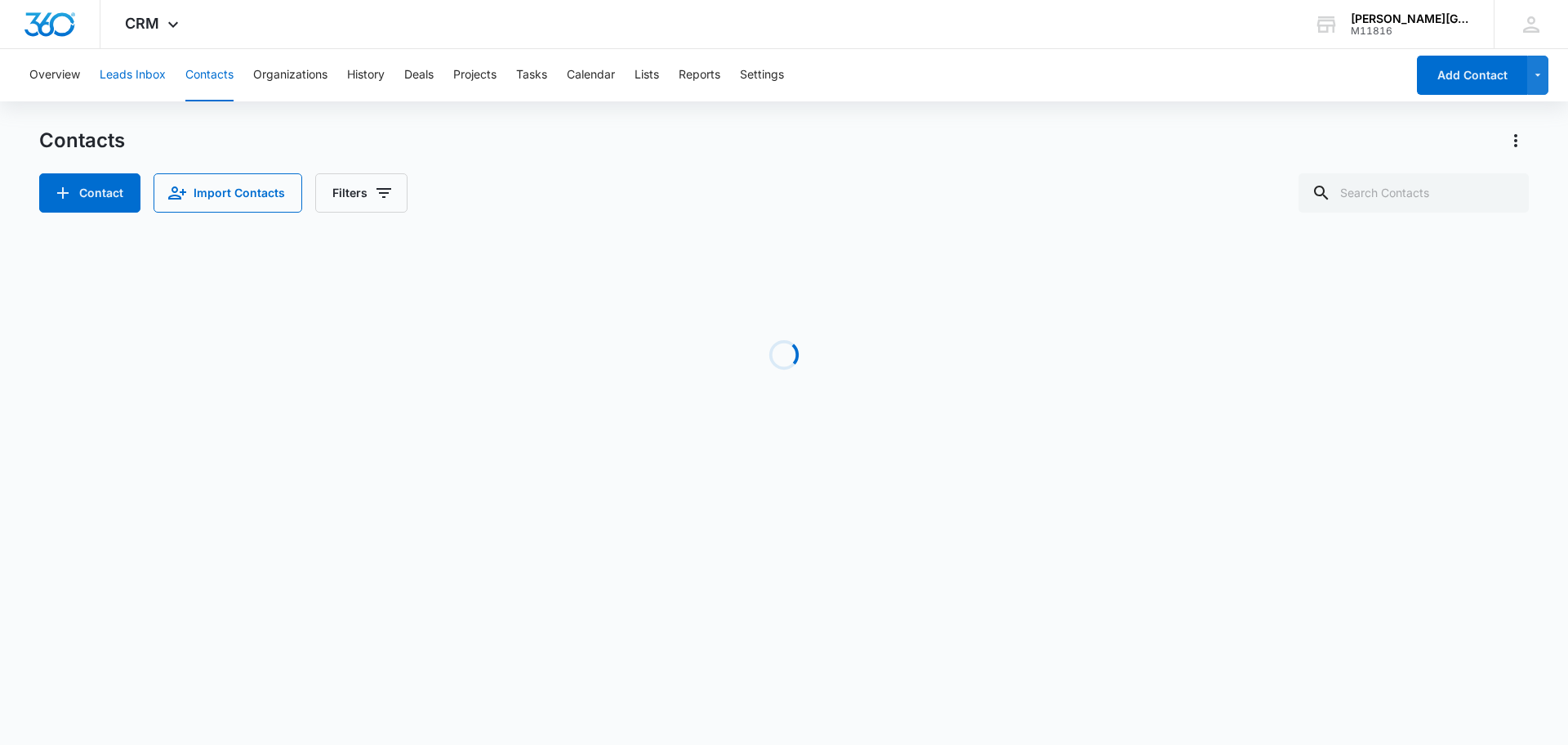
click at [146, 78] on button "Leads Inbox" at bounding box center [132, 75] width 67 height 52
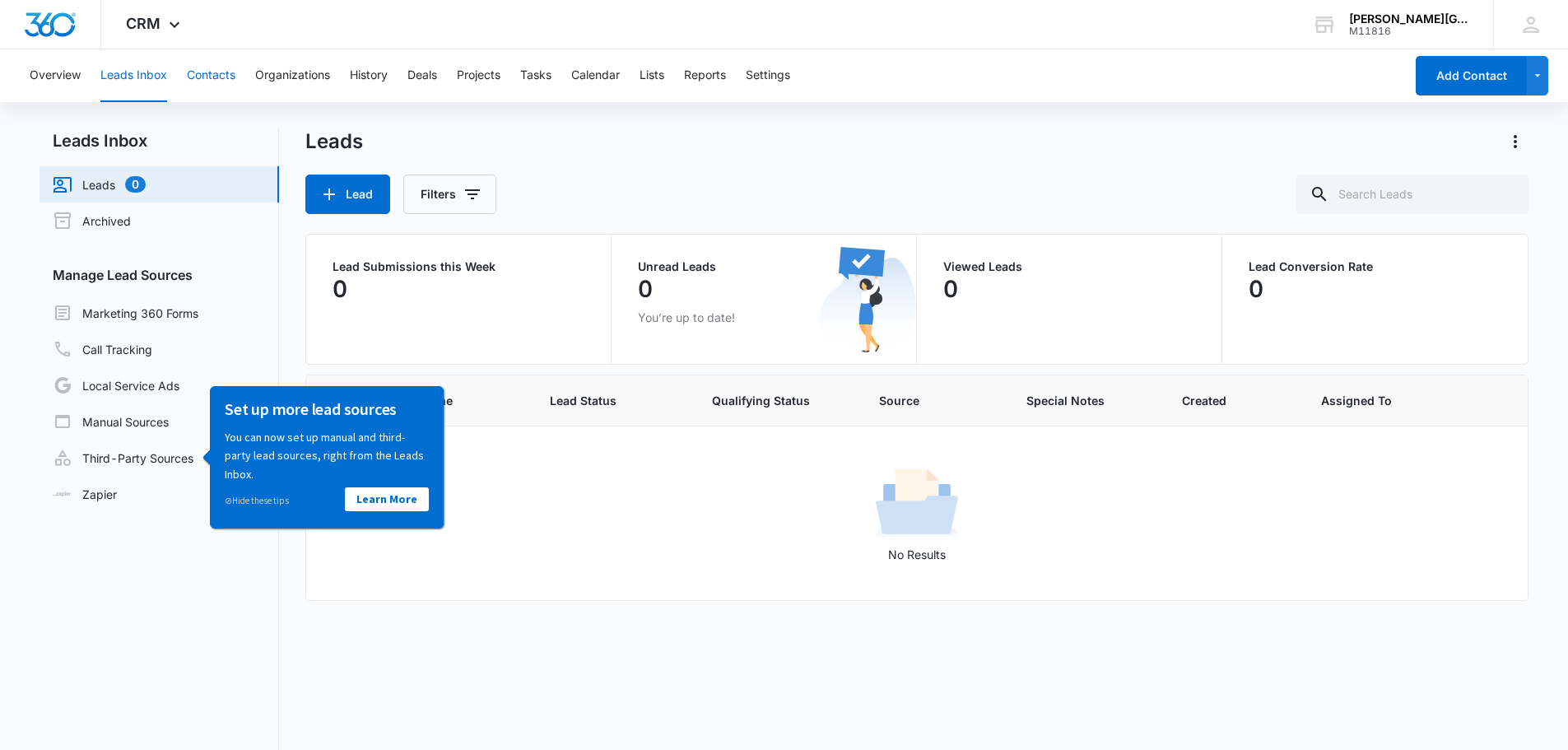
click at [202, 79] on button "Contacts" at bounding box center [211, 75] width 48 height 53
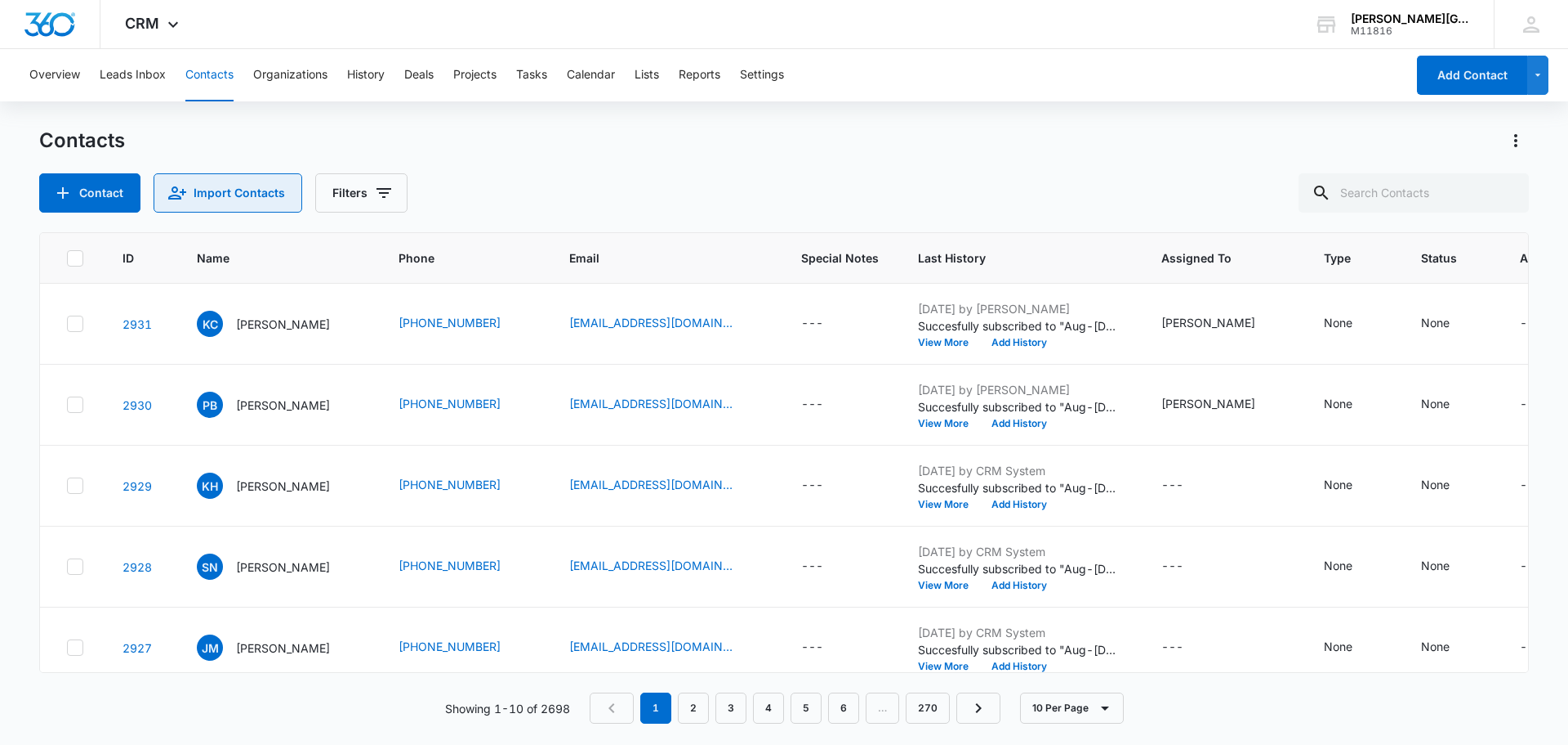
click at [246, 193] on button "Import Contacts" at bounding box center [228, 193] width 149 height 39
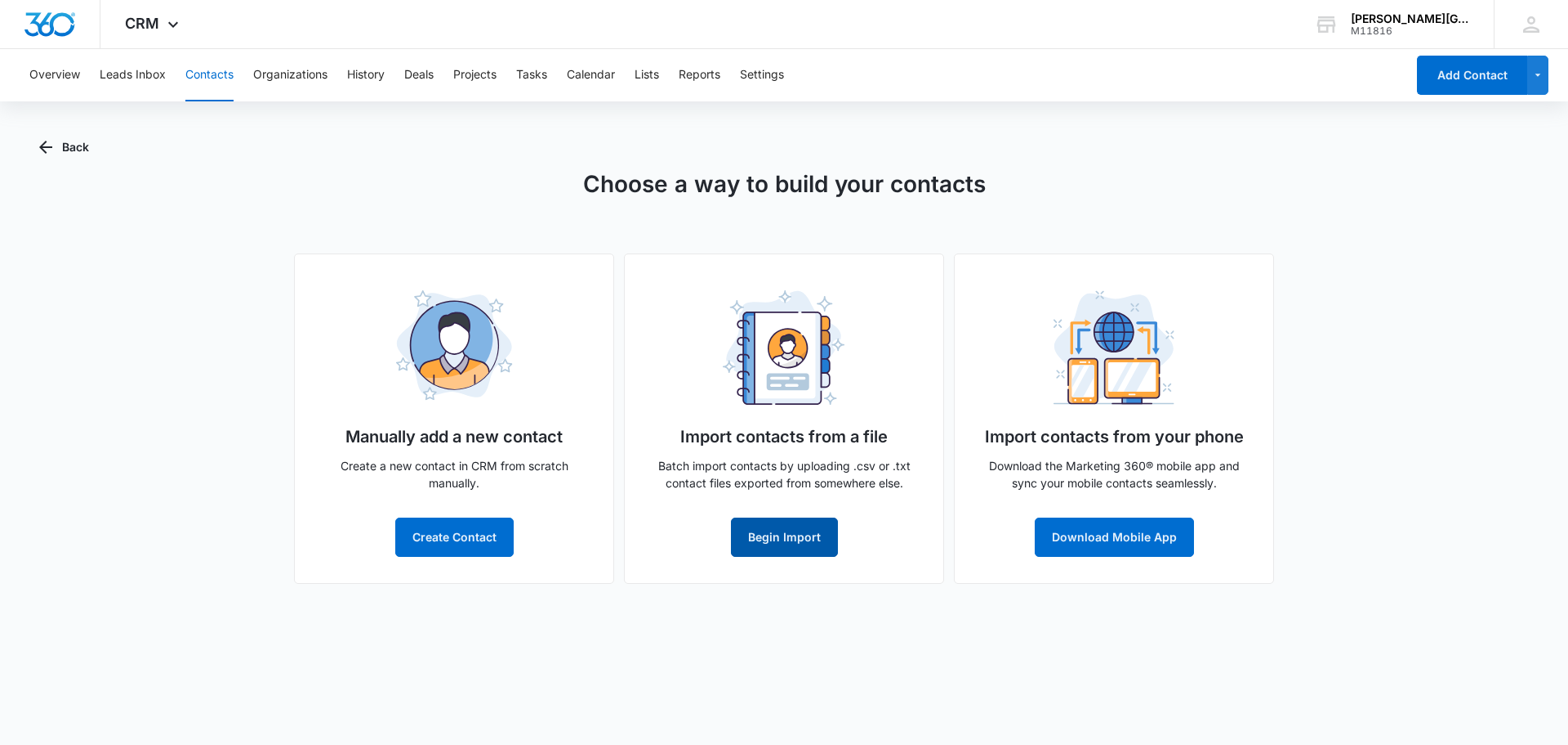
click at [828, 553] on button "Begin Import" at bounding box center [784, 537] width 107 height 39
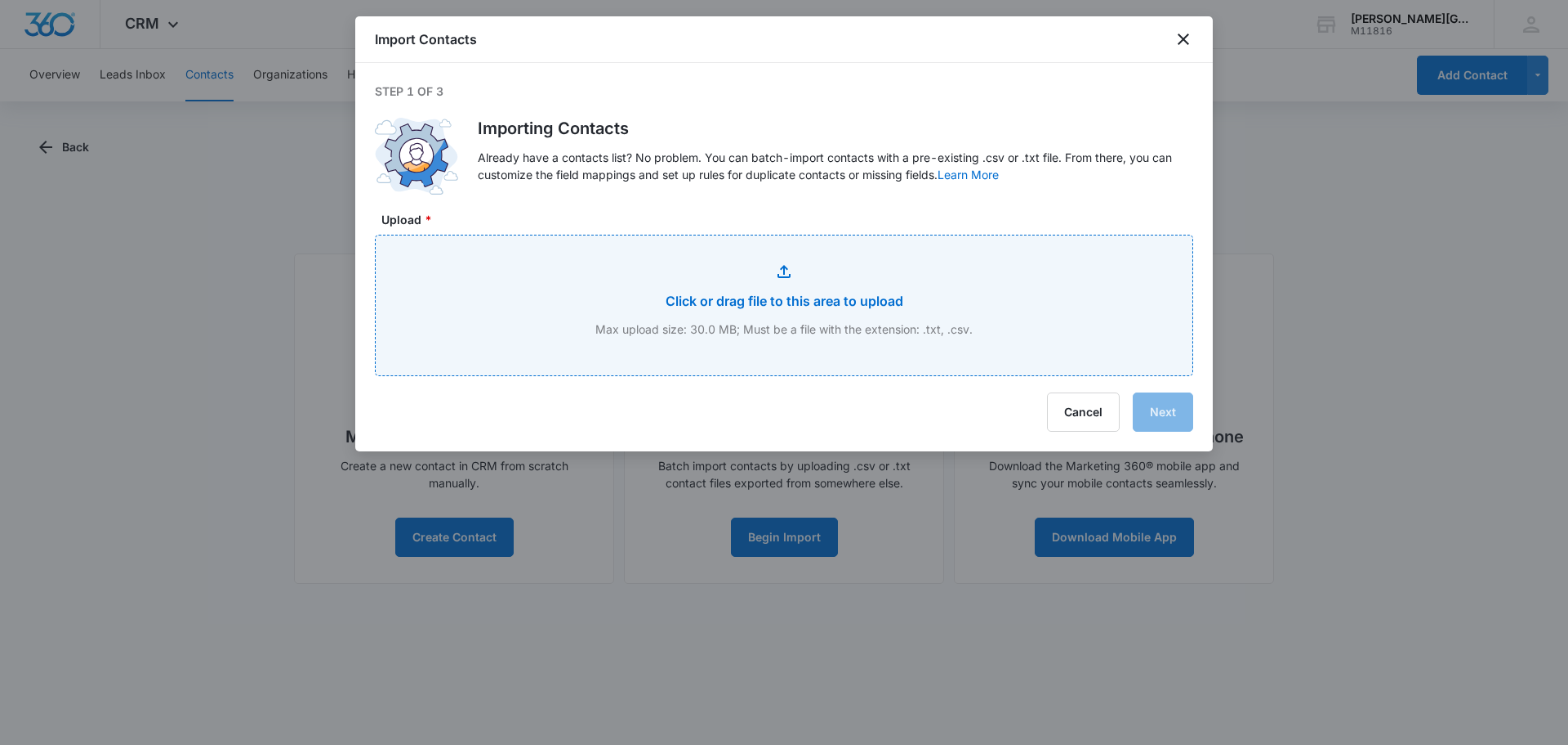
click at [882, 300] on input "Upload *" at bounding box center [784, 305] width 816 height 139
type input "C:\fakepath\Back to fitness Registrants(Sheet1).csv"
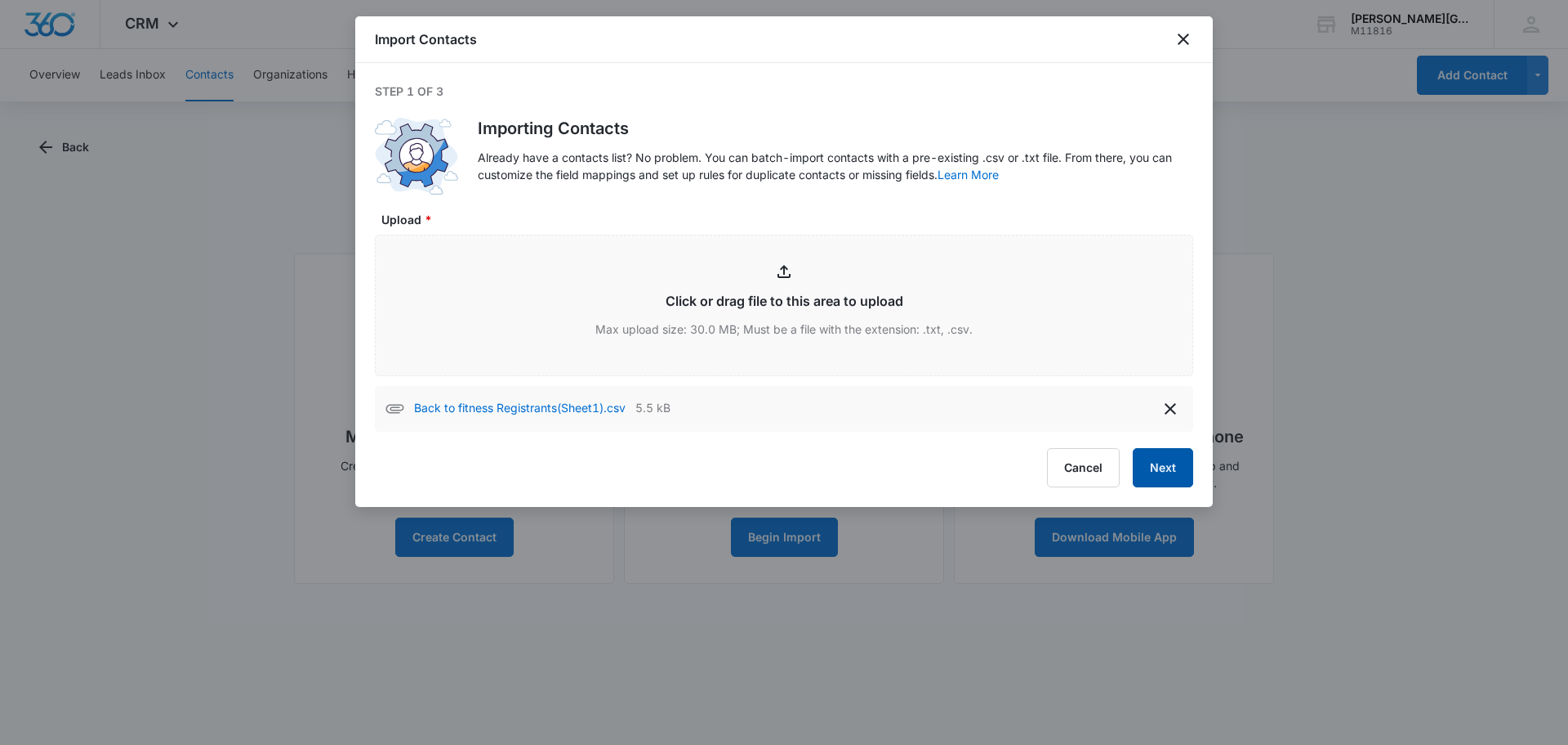
click at [1172, 472] on button "Next" at bounding box center [1163, 467] width 60 height 39
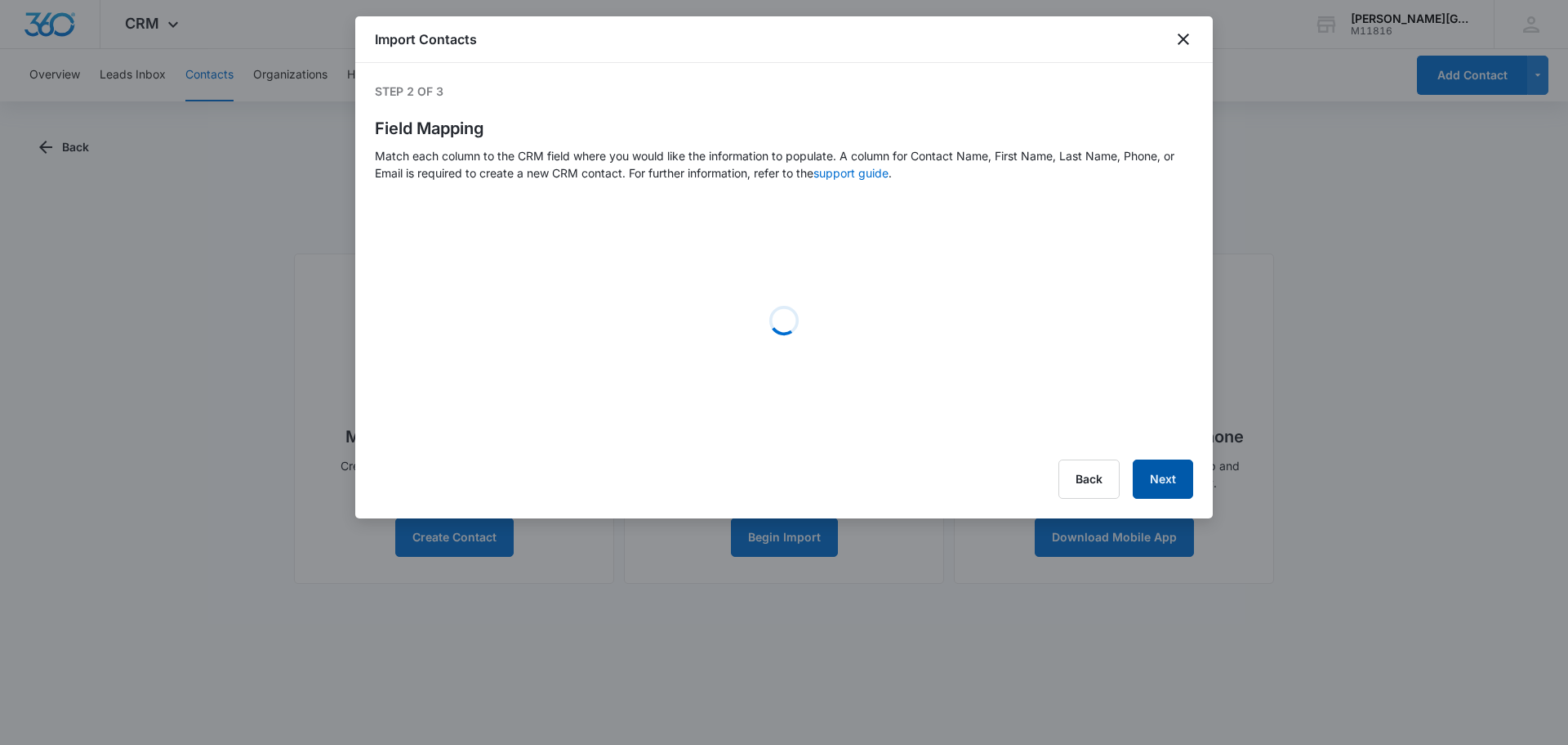
select select "184"
select select "78"
select select "79"
select select "185"
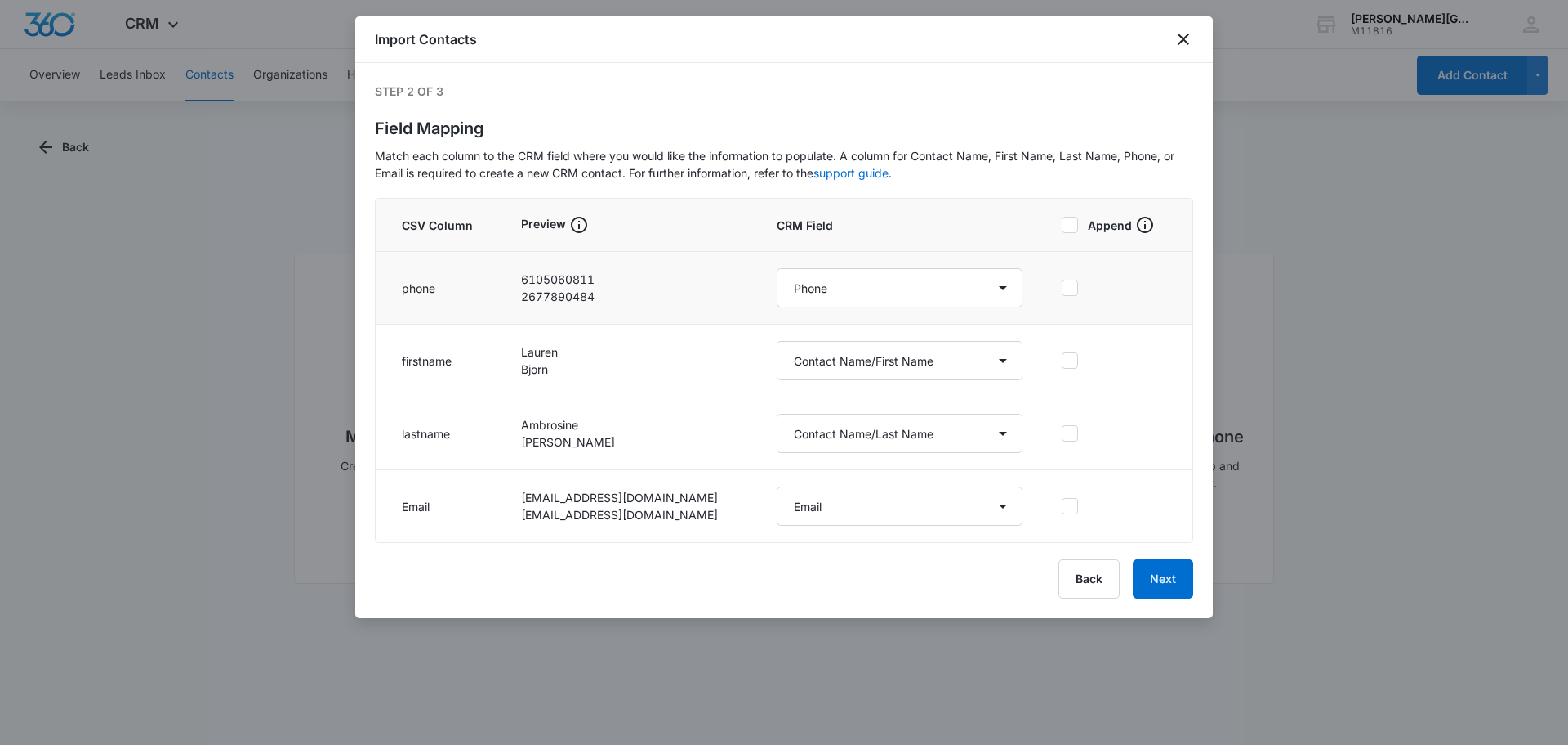
click at [1068, 290] on icon at bounding box center [1069, 288] width 15 height 15
click at [1062, 289] on input "checkbox" at bounding box center [1062, 288] width 0 height 1
click at [1068, 227] on icon at bounding box center [1069, 225] width 15 height 15
click at [1062, 226] on input "Append" at bounding box center [1062, 225] width 0 height 1
click at [1170, 585] on button "Next" at bounding box center [1163, 579] width 60 height 39
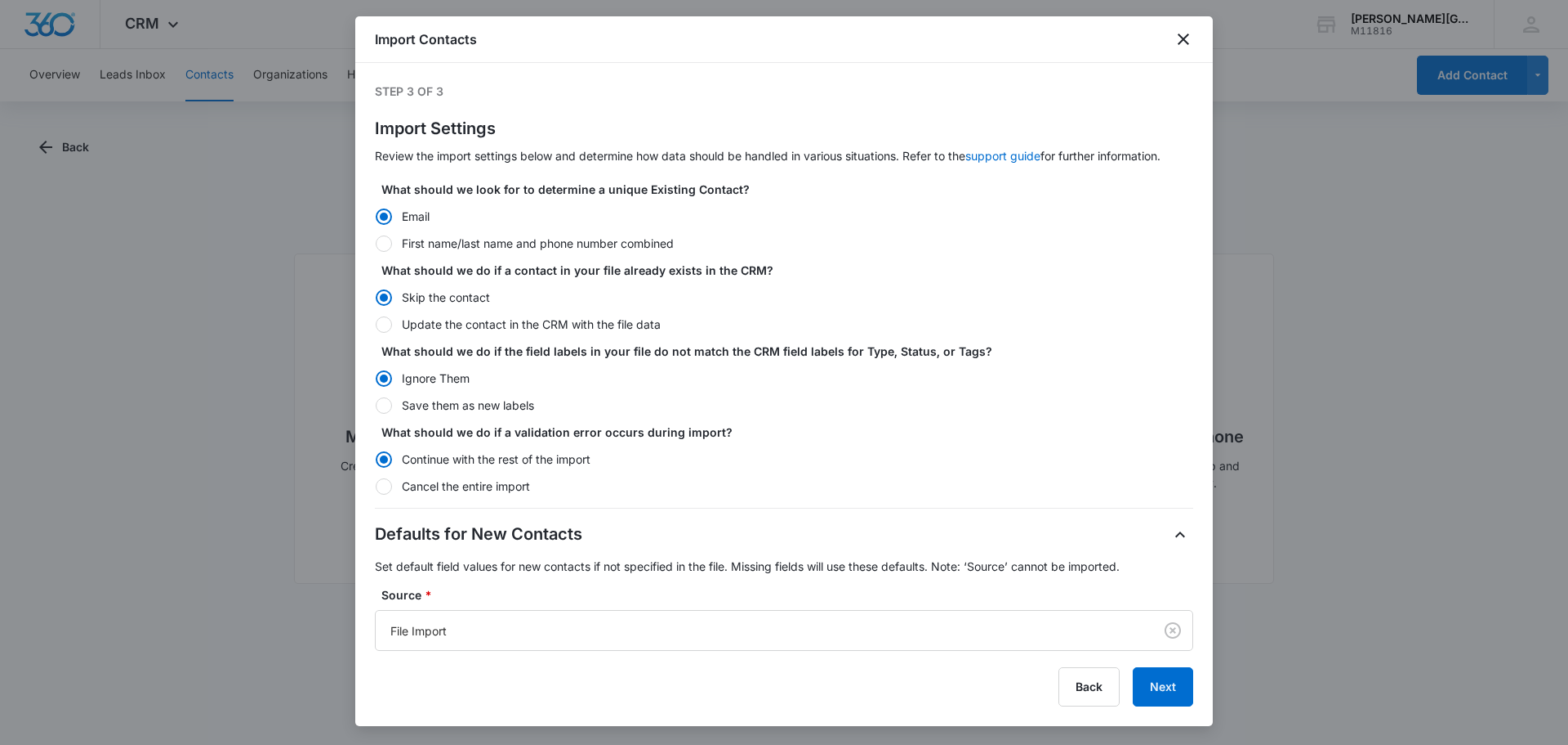
click at [376, 329] on div at bounding box center [383, 324] width 16 height 16
click at [375, 324] on input "Update the contact in the CRM with the file data" at bounding box center [374, 323] width 1 height 1
radio input "false"
radio input "true"
click at [382, 400] on div at bounding box center [383, 405] width 16 height 16
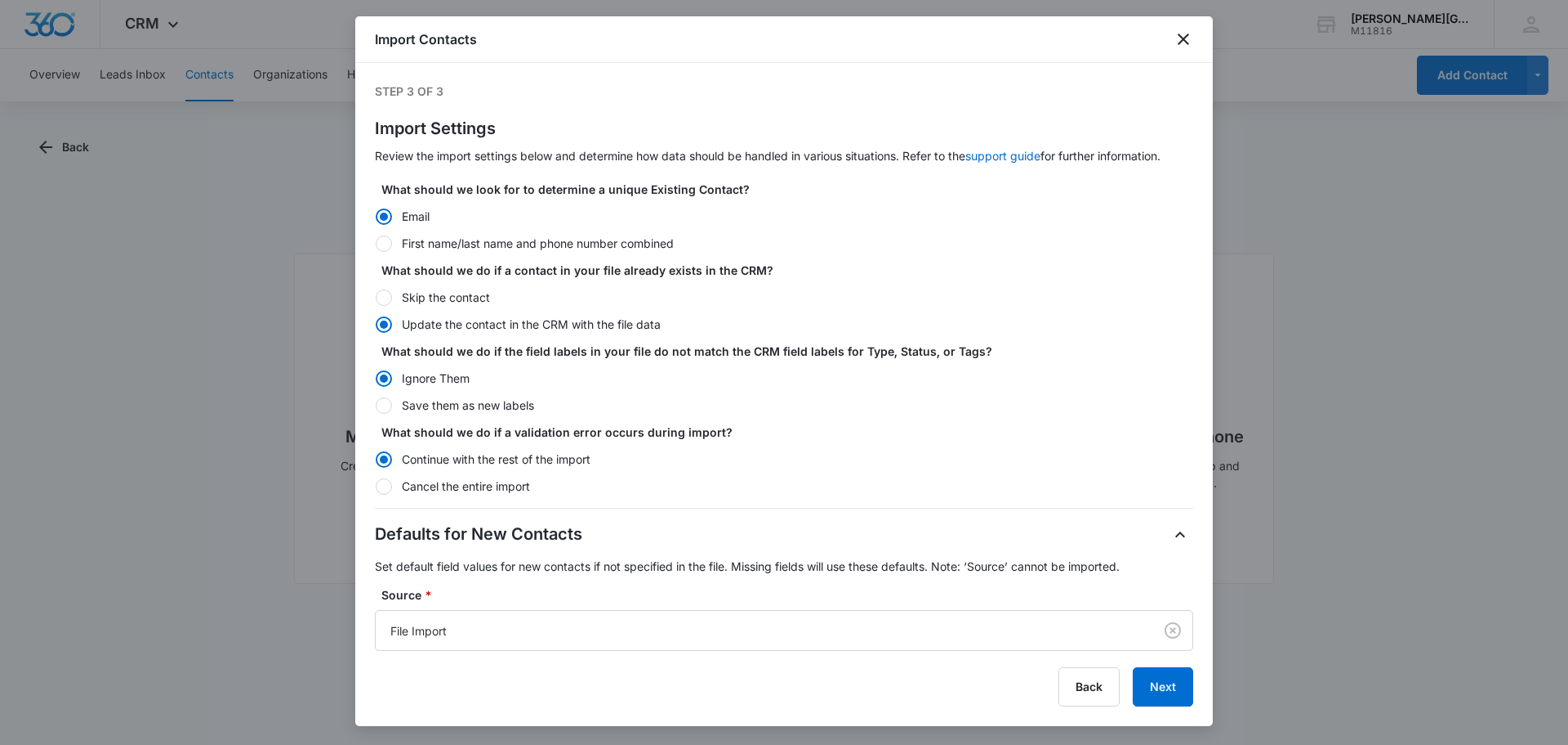
click at [375, 405] on input "Save them as new labels" at bounding box center [374, 405] width 1 height 1
radio input "false"
radio input "true"
click at [1160, 690] on button "Next" at bounding box center [1163, 686] width 60 height 39
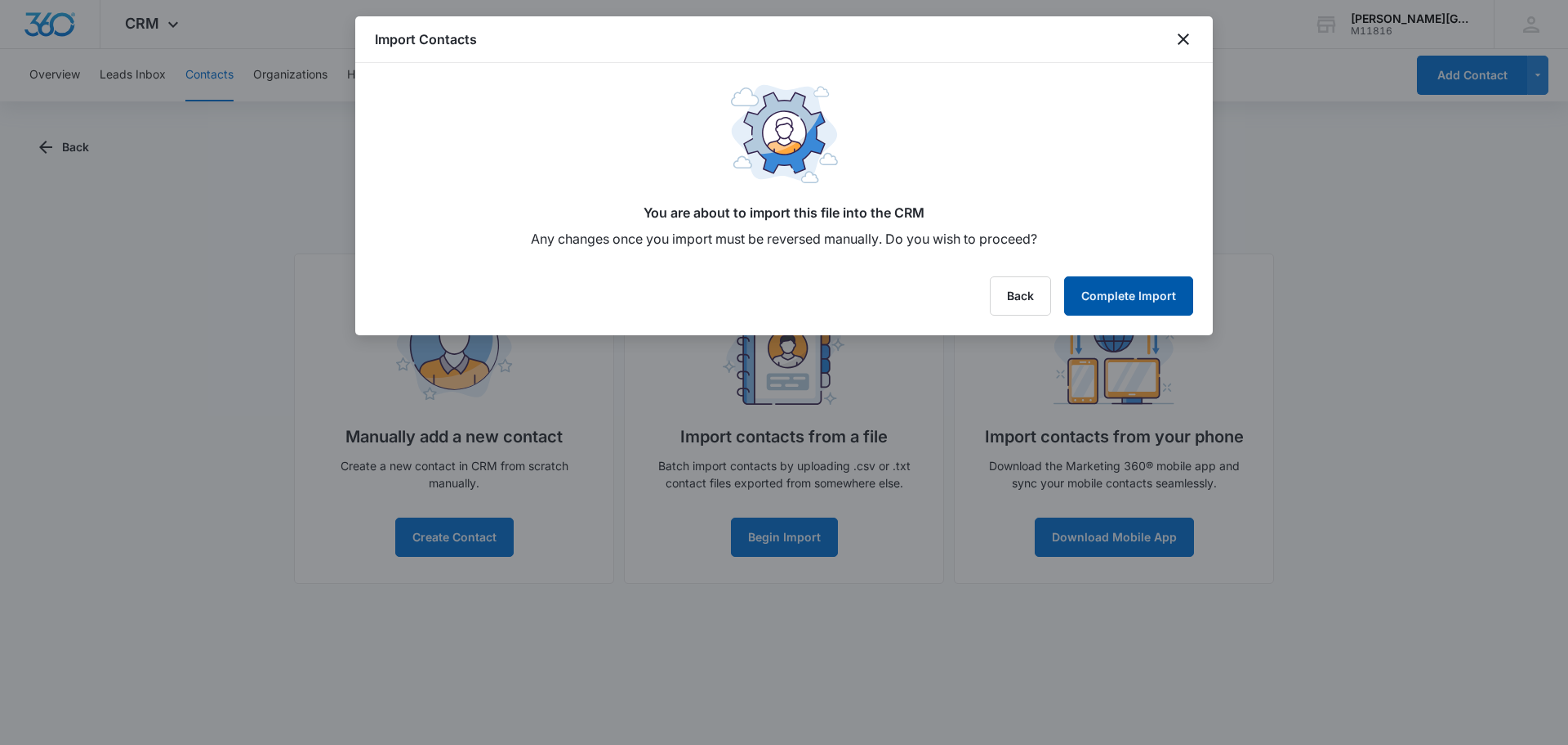
click at [1104, 278] on button "Complete Import" at bounding box center [1128, 296] width 129 height 39
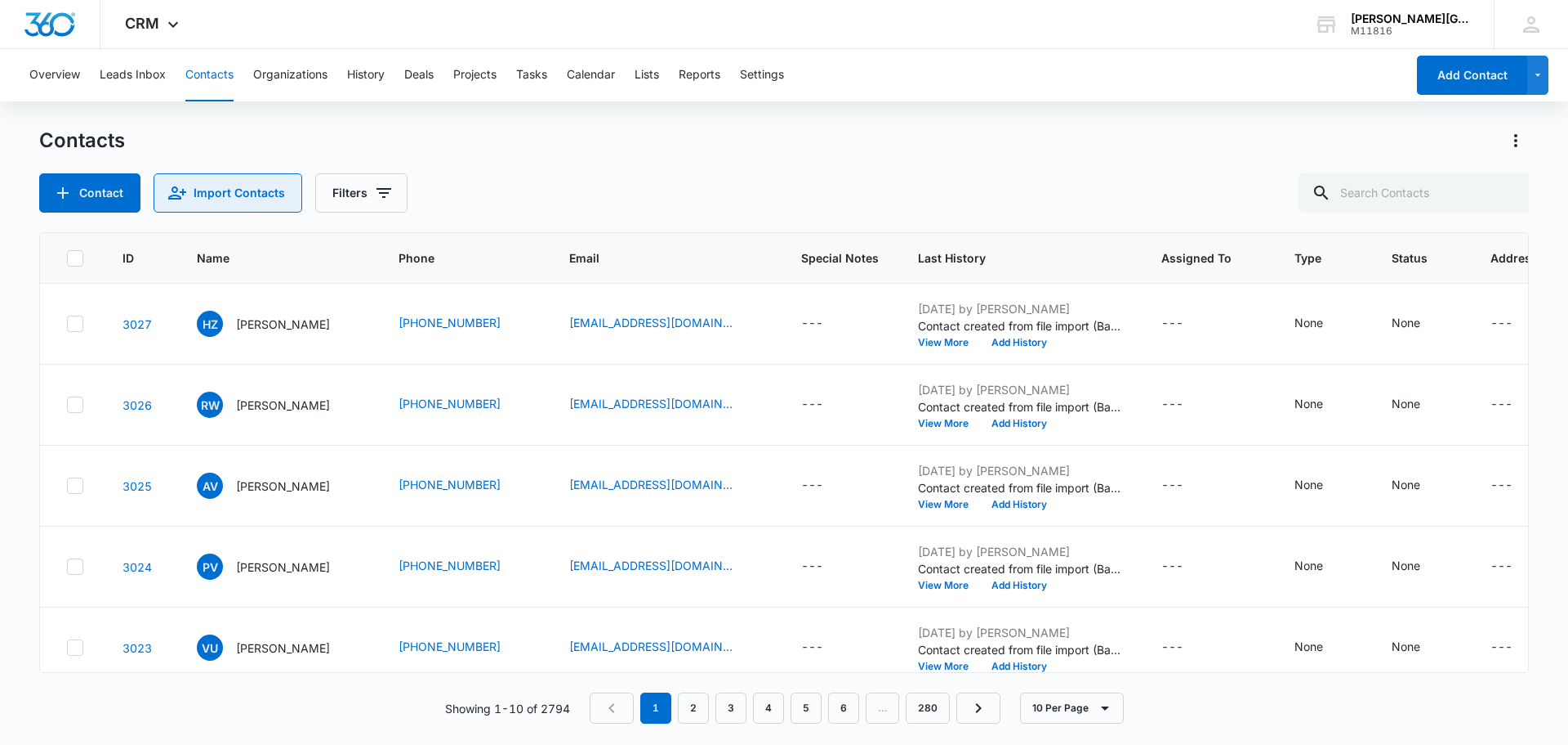
click at [254, 183] on button "Import Contacts" at bounding box center [228, 193] width 149 height 39
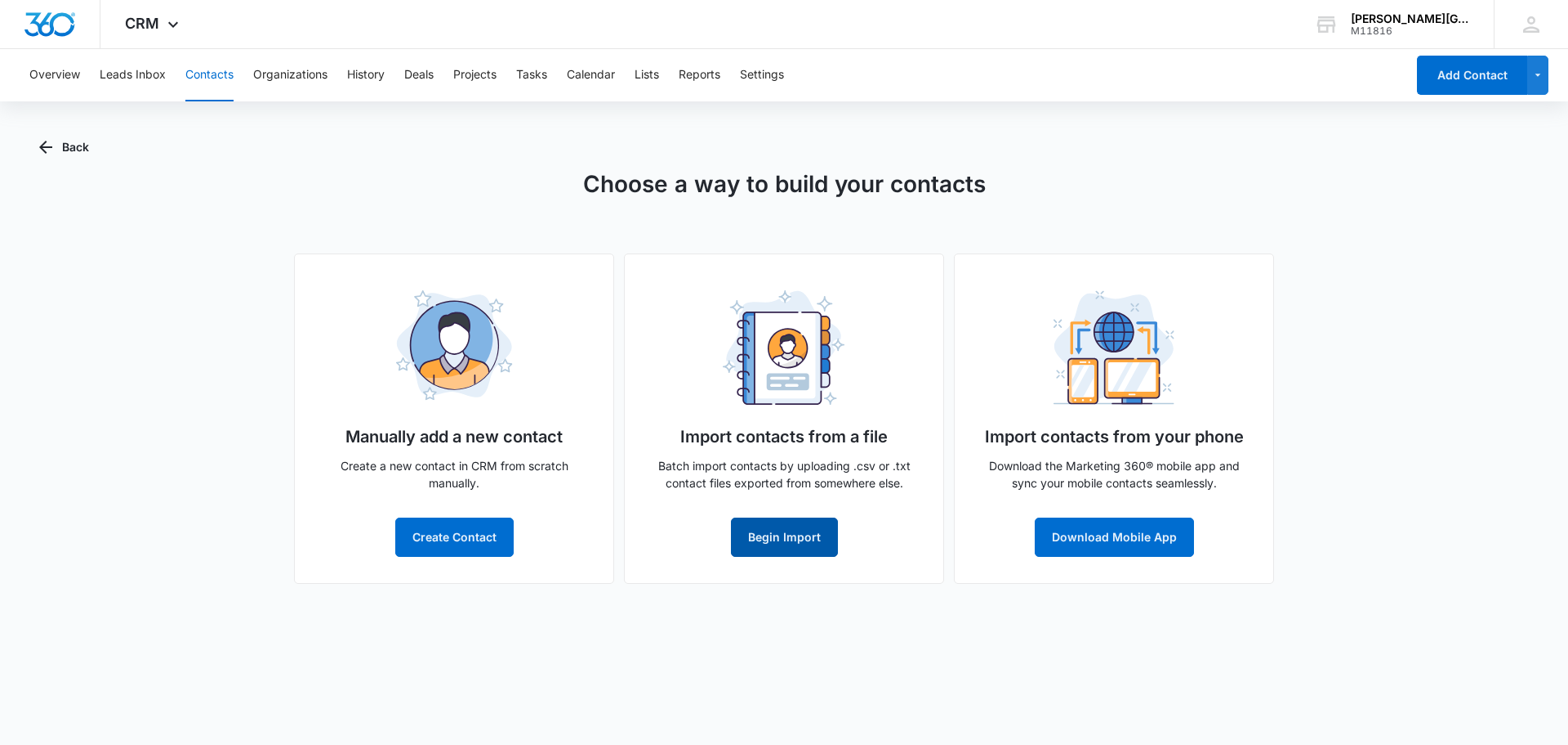
click at [810, 538] on button "Begin Import" at bounding box center [784, 537] width 107 height 39
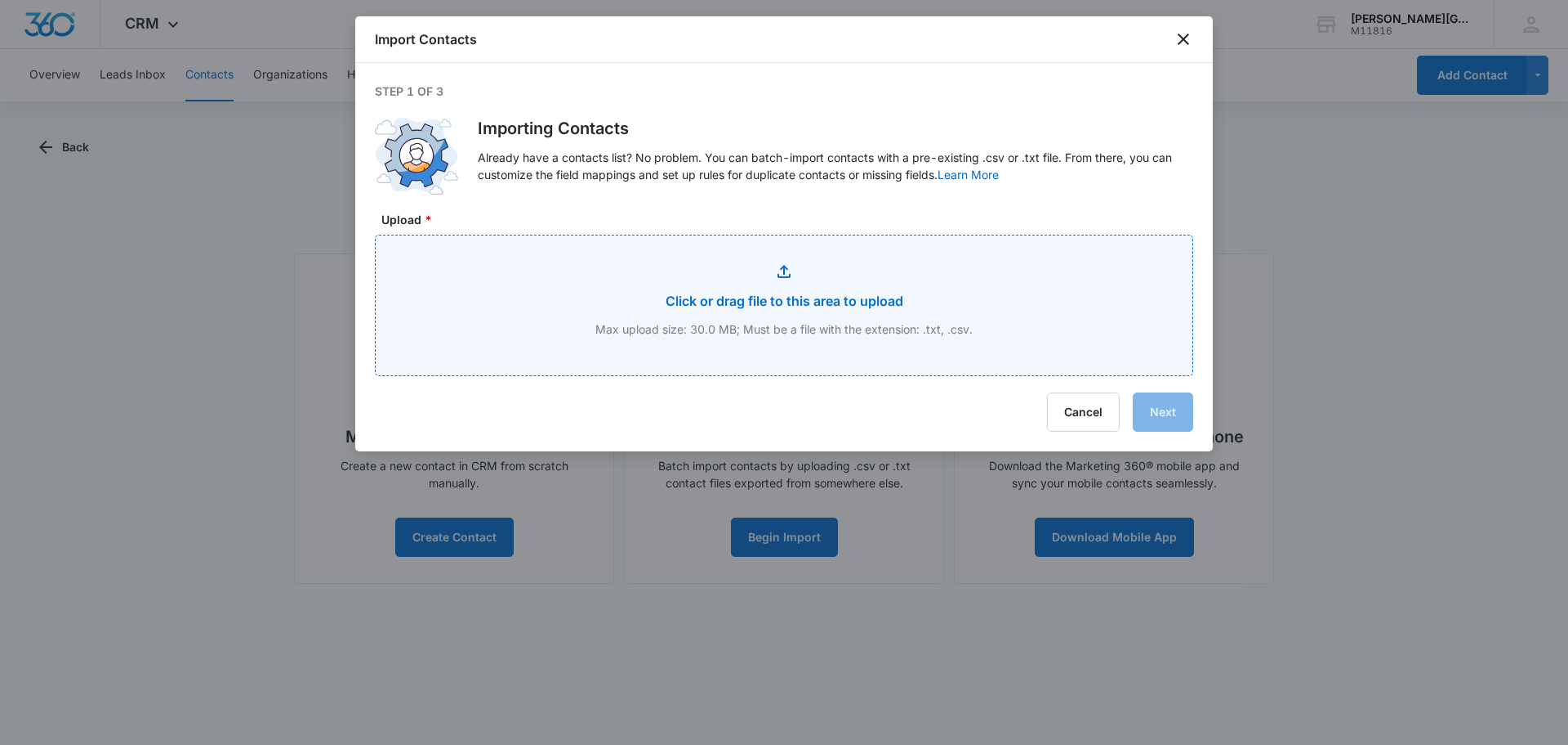
click at [878, 309] on input "Upload *" at bounding box center [784, 305] width 816 height 139
type input "C:\fakepath\2025 Leads EAC - [DATE]' leads (1).csv"
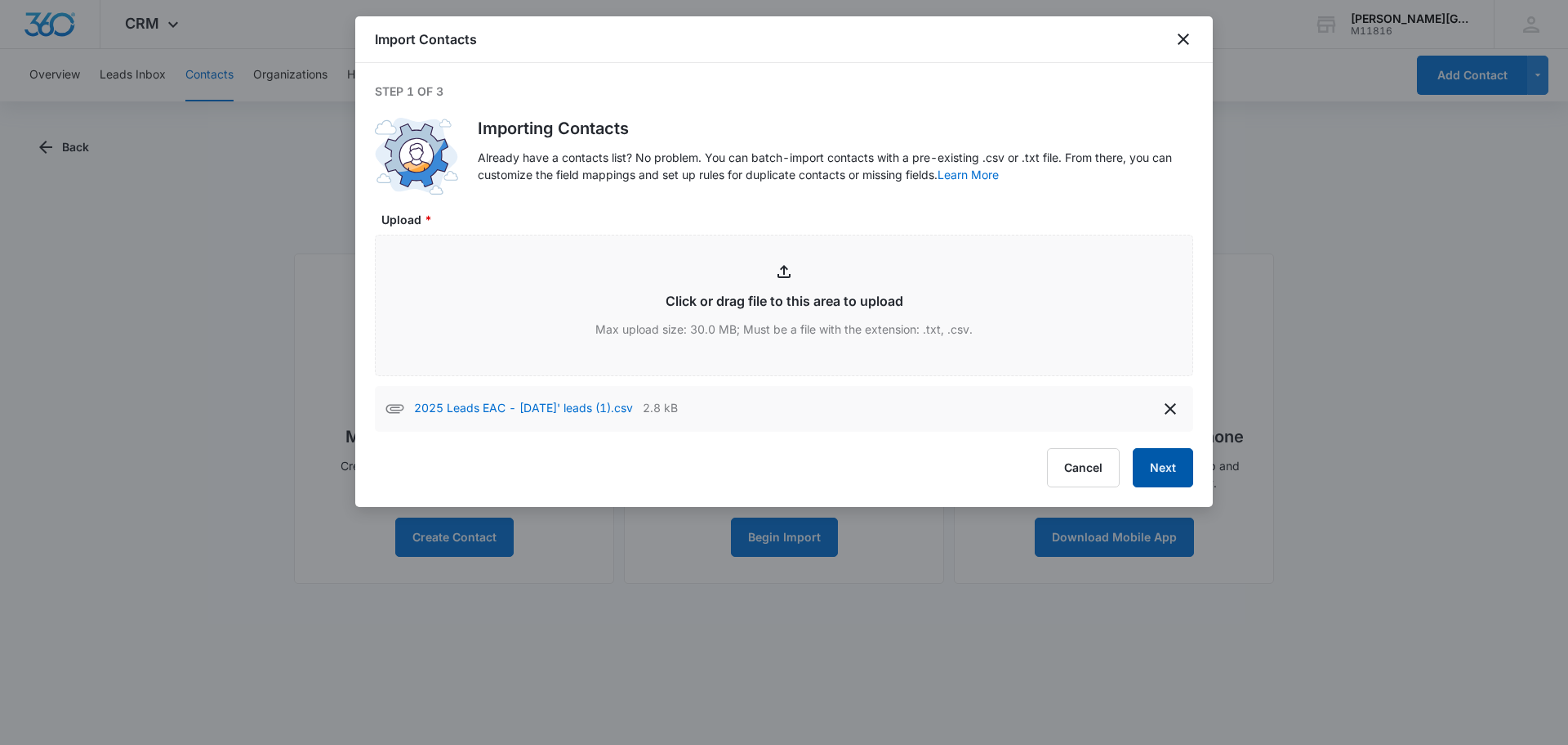
click at [1189, 468] on button "Next" at bounding box center [1163, 467] width 60 height 39
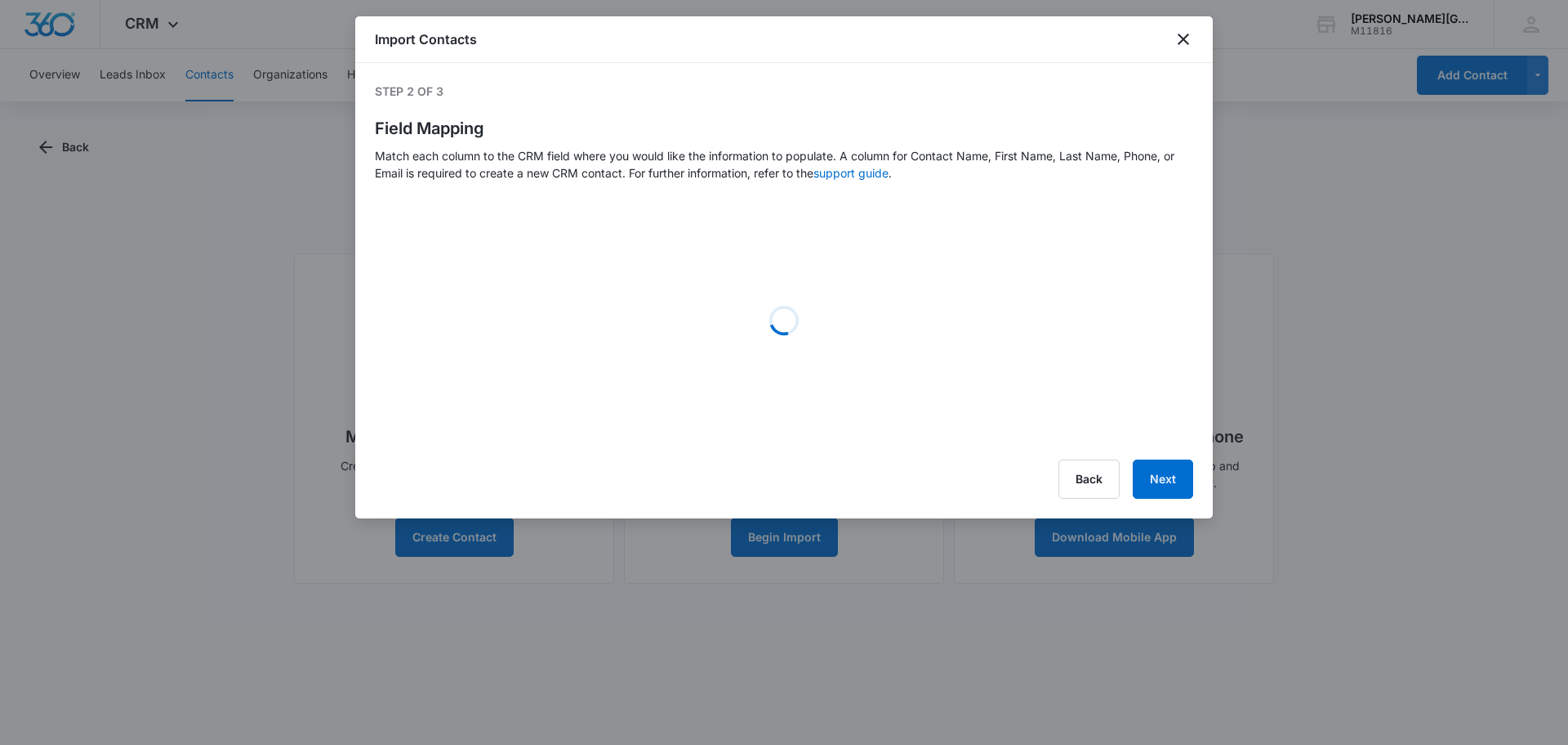
select select "78"
select select "79"
select select "184"
select select "185"
select select "206"
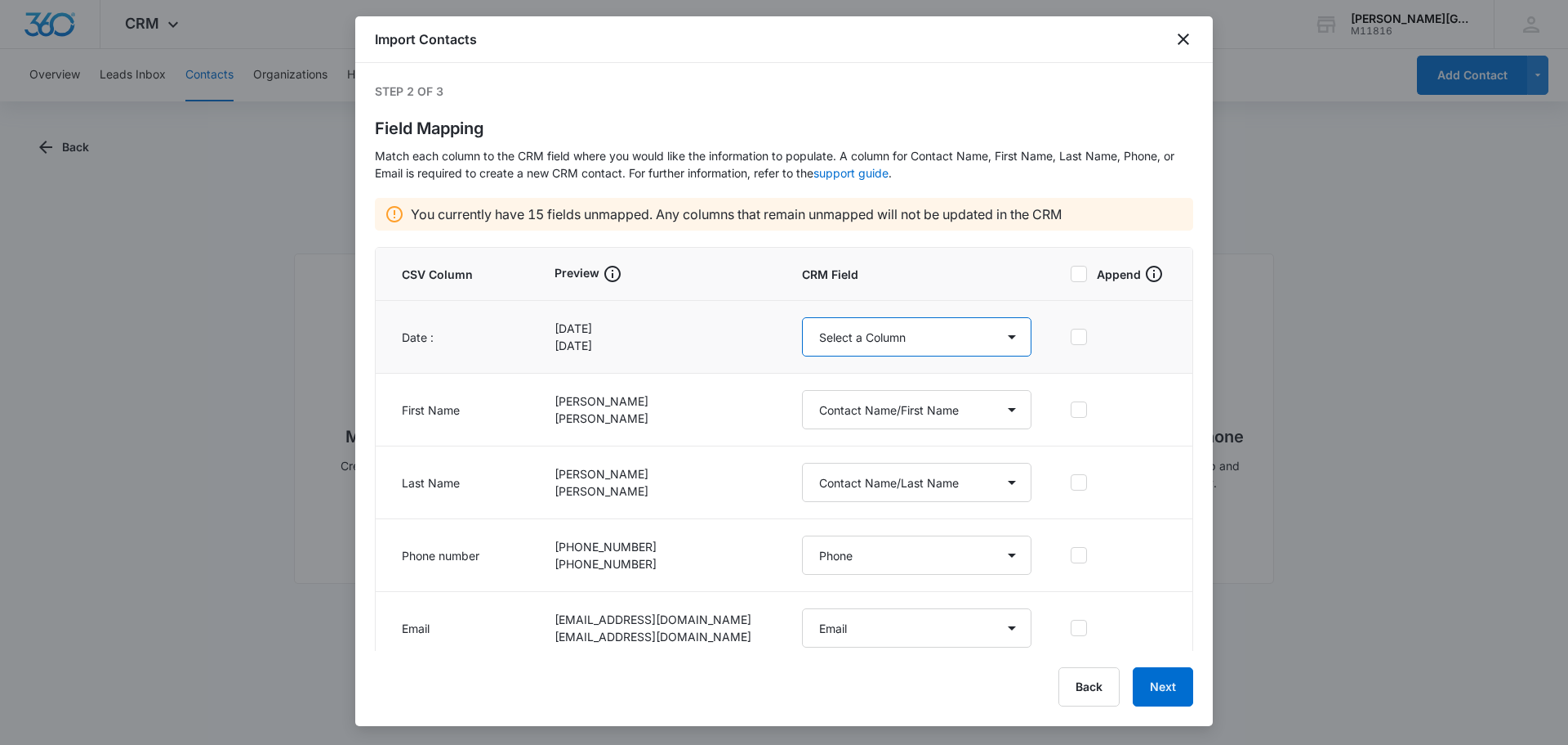
click at [1005, 337] on select "Select a Column Address/City Address/State Address/Street Address/Zip Assigned …" at bounding box center [917, 337] width 230 height 39
click at [682, 339] on p "[DATE]" at bounding box center [657, 345] width 204 height 17
click at [935, 335] on select "Select a Column Address/City Address/State Address/Street Address/Zip Assigned …" at bounding box center [917, 337] width 230 height 39
select select "followup"
click at [802, 317] on select "Select a Column Address/City Address/State Address/Street Address/Zip Assigned …" at bounding box center [917, 337] width 230 height 39
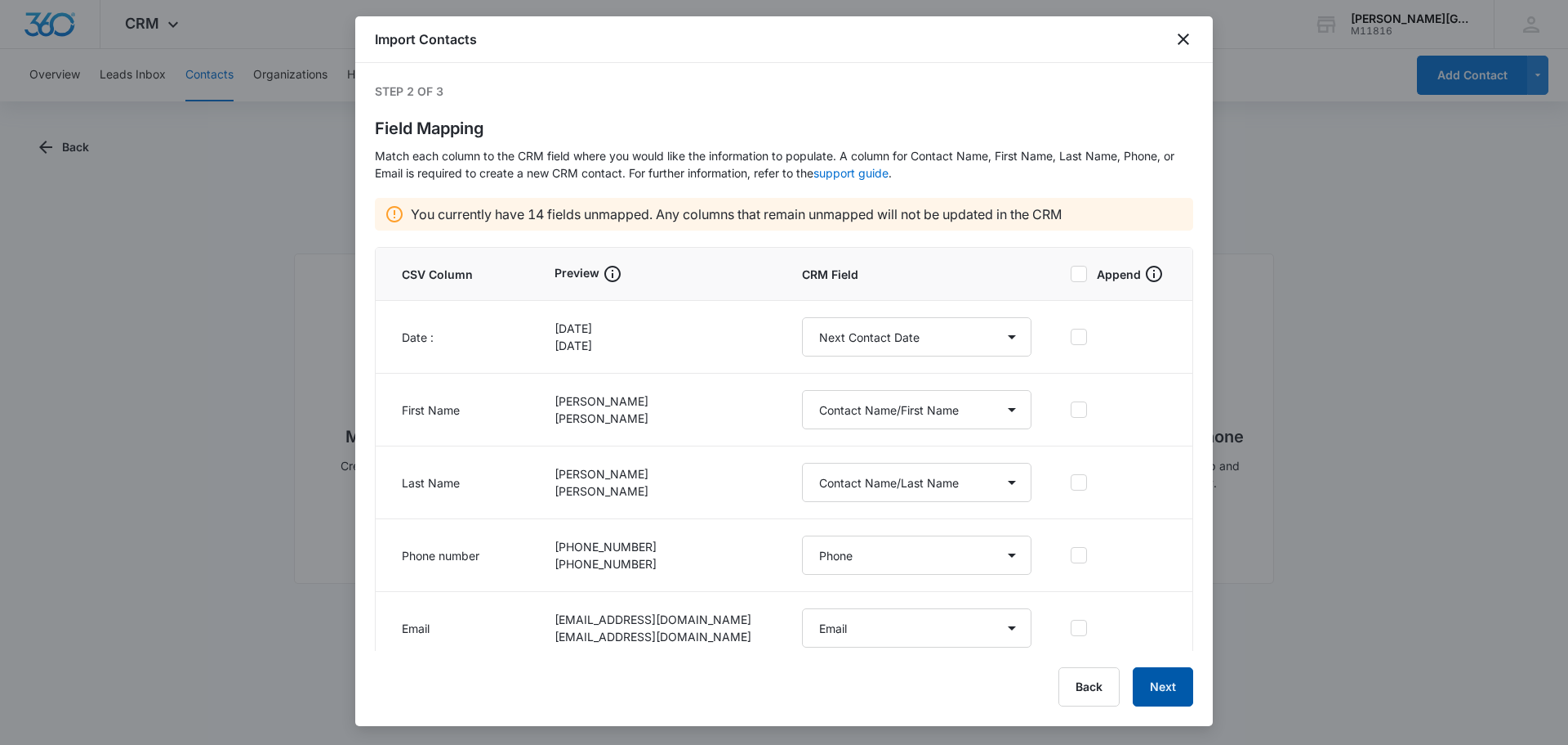
click at [1182, 691] on button "Next" at bounding box center [1163, 686] width 60 height 39
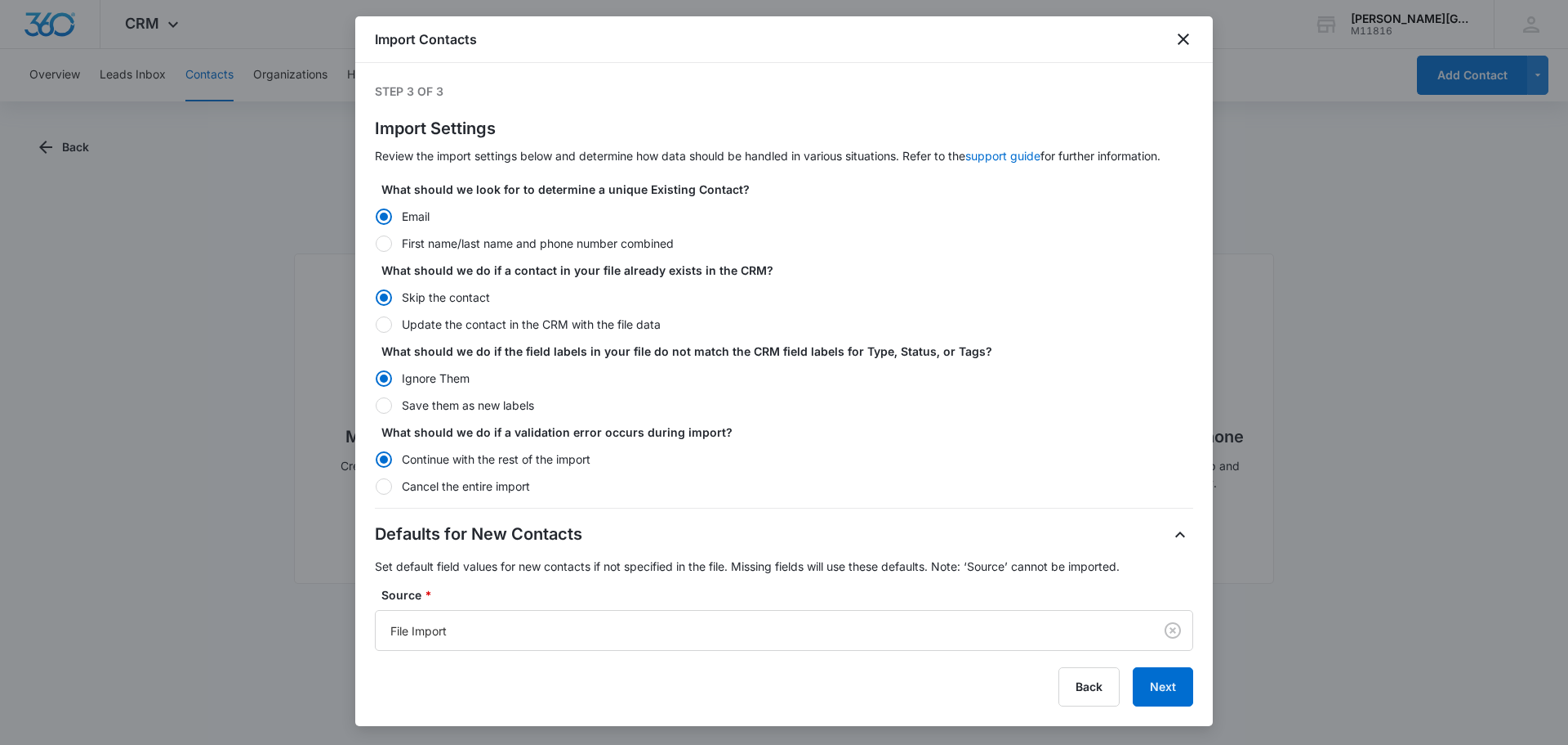
click at [382, 318] on div at bounding box center [383, 324] width 16 height 16
click at [375, 323] on input "Update the contact in the CRM with the file data" at bounding box center [374, 323] width 1 height 1
radio input "false"
radio input "true"
click at [382, 406] on div at bounding box center [383, 405] width 16 height 16
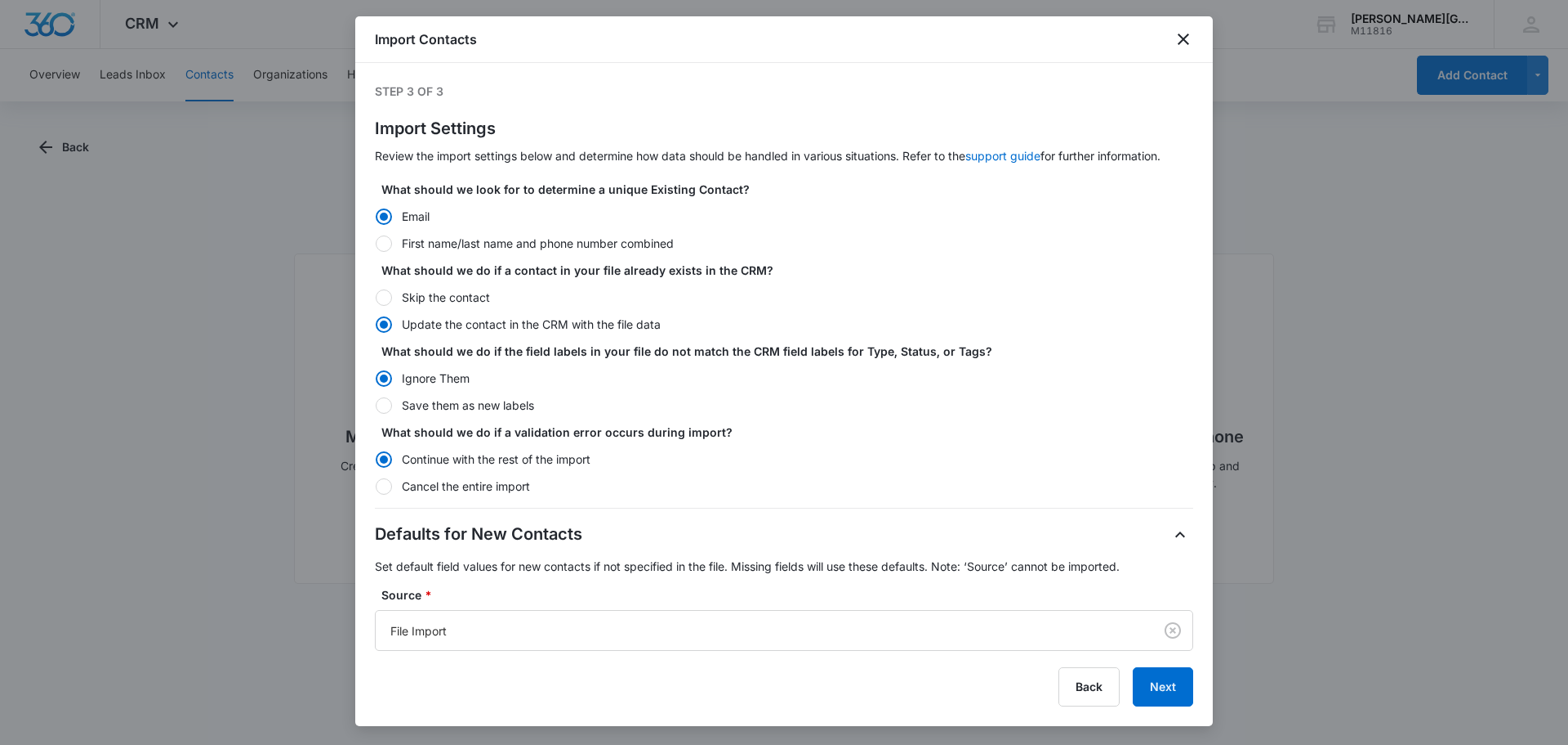
click at [375, 406] on input "Save them as new labels" at bounding box center [374, 405] width 1 height 1
radio input "false"
radio input "true"
click at [787, 641] on div "File Import" at bounding box center [764, 630] width 777 height 36
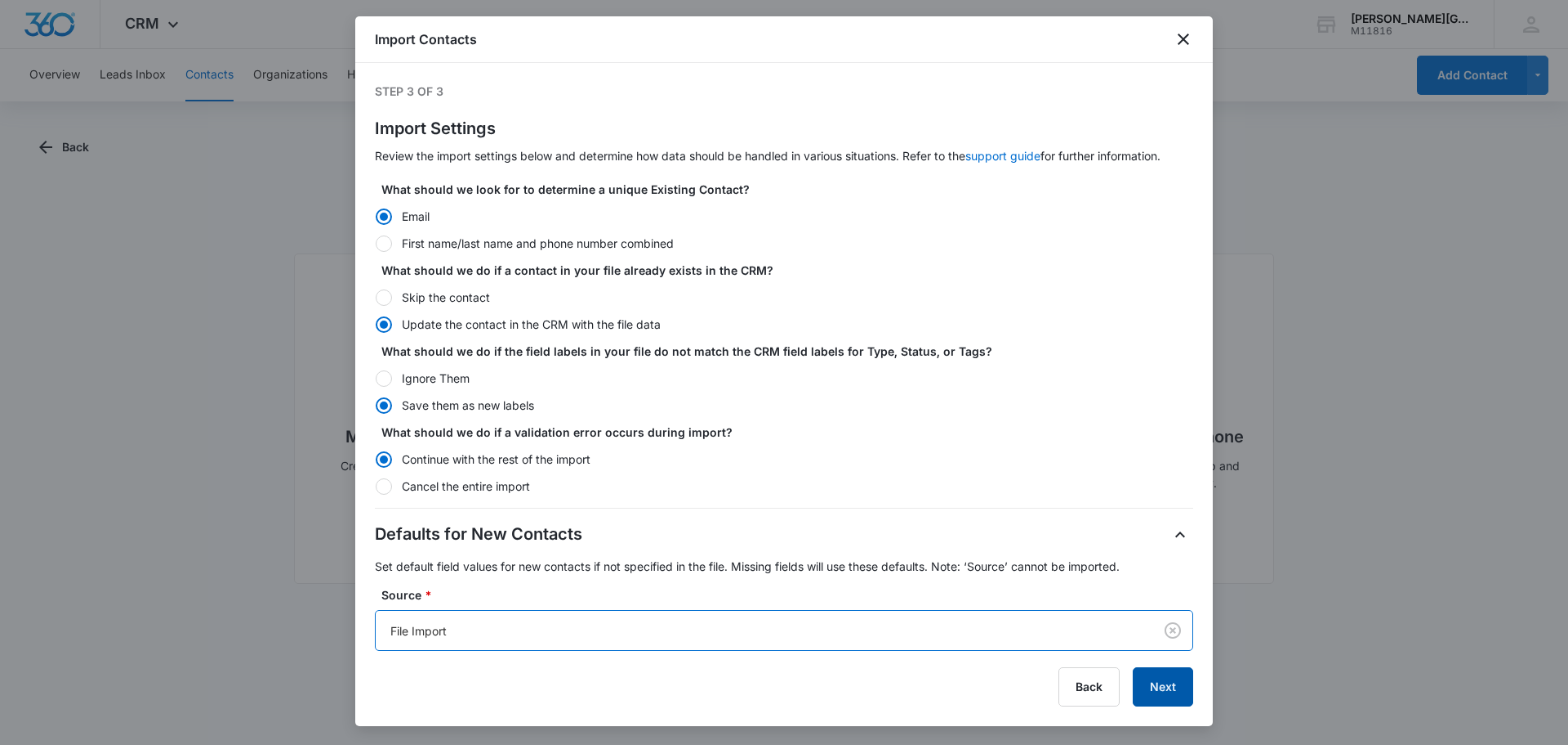
click at [1159, 686] on button "Next" at bounding box center [1163, 686] width 60 height 39
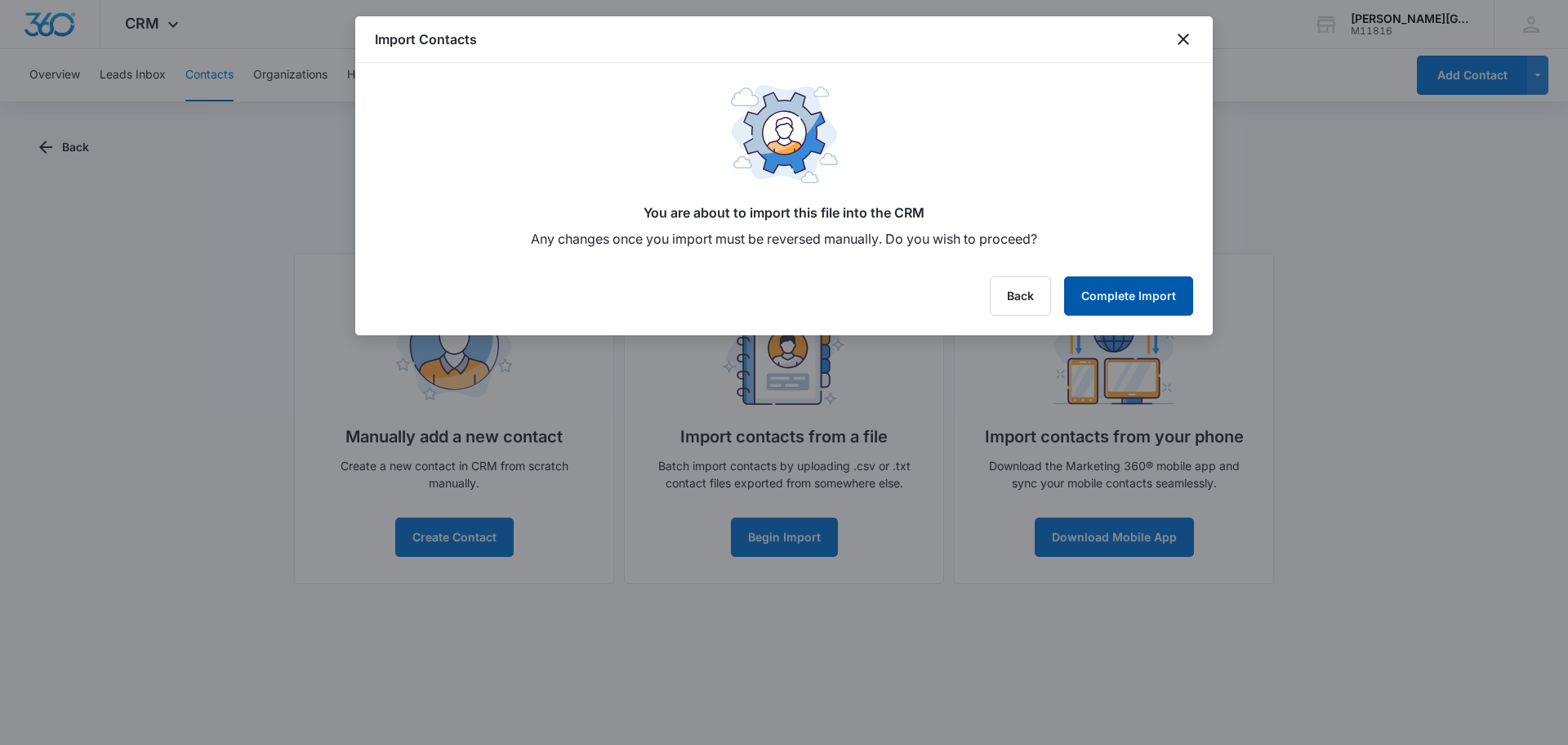
click at [1152, 280] on button "Complete Import" at bounding box center [1128, 296] width 129 height 39
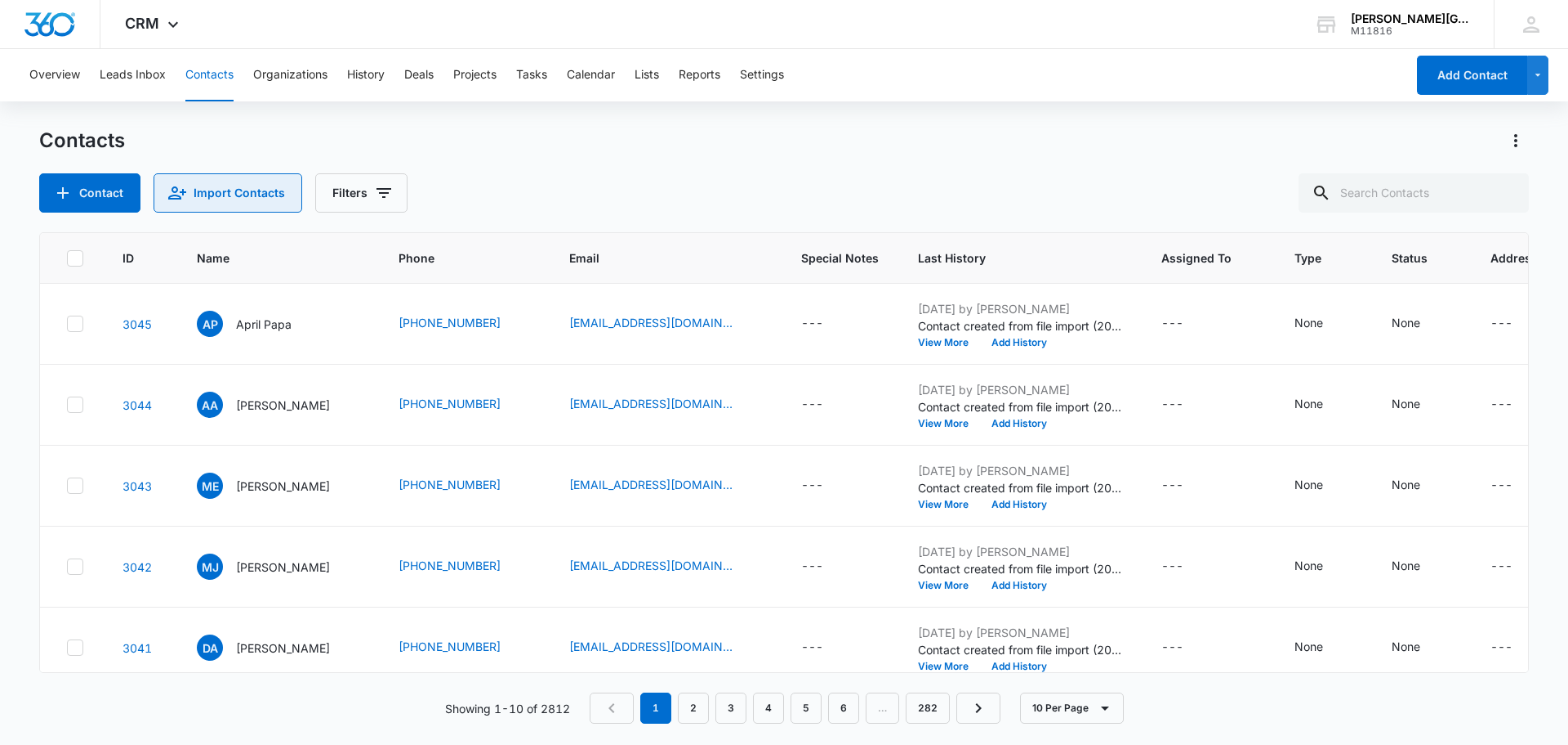
click at [206, 203] on button "Import Contacts" at bounding box center [228, 193] width 149 height 39
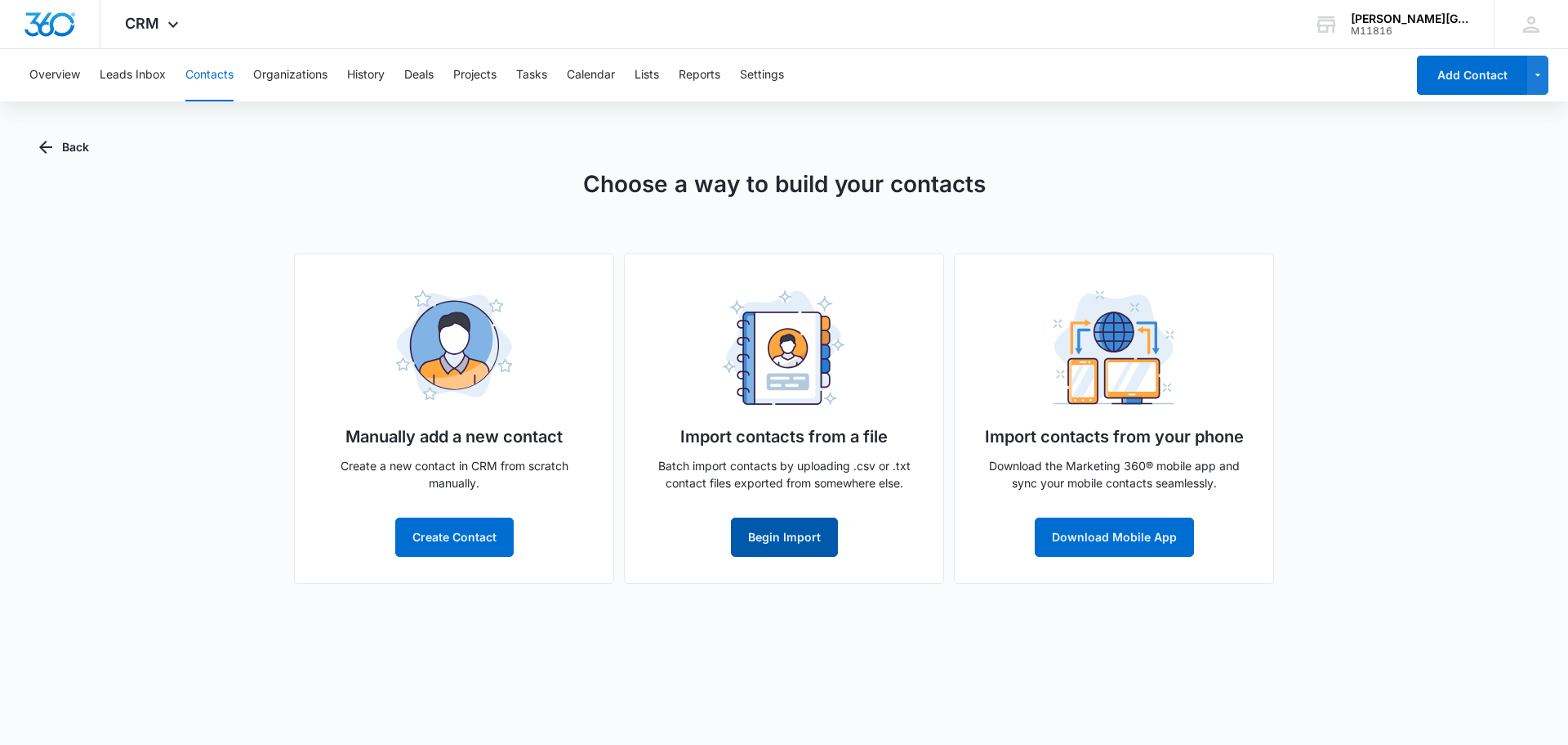
click at [783, 527] on button "Begin Import" at bounding box center [784, 537] width 107 height 39
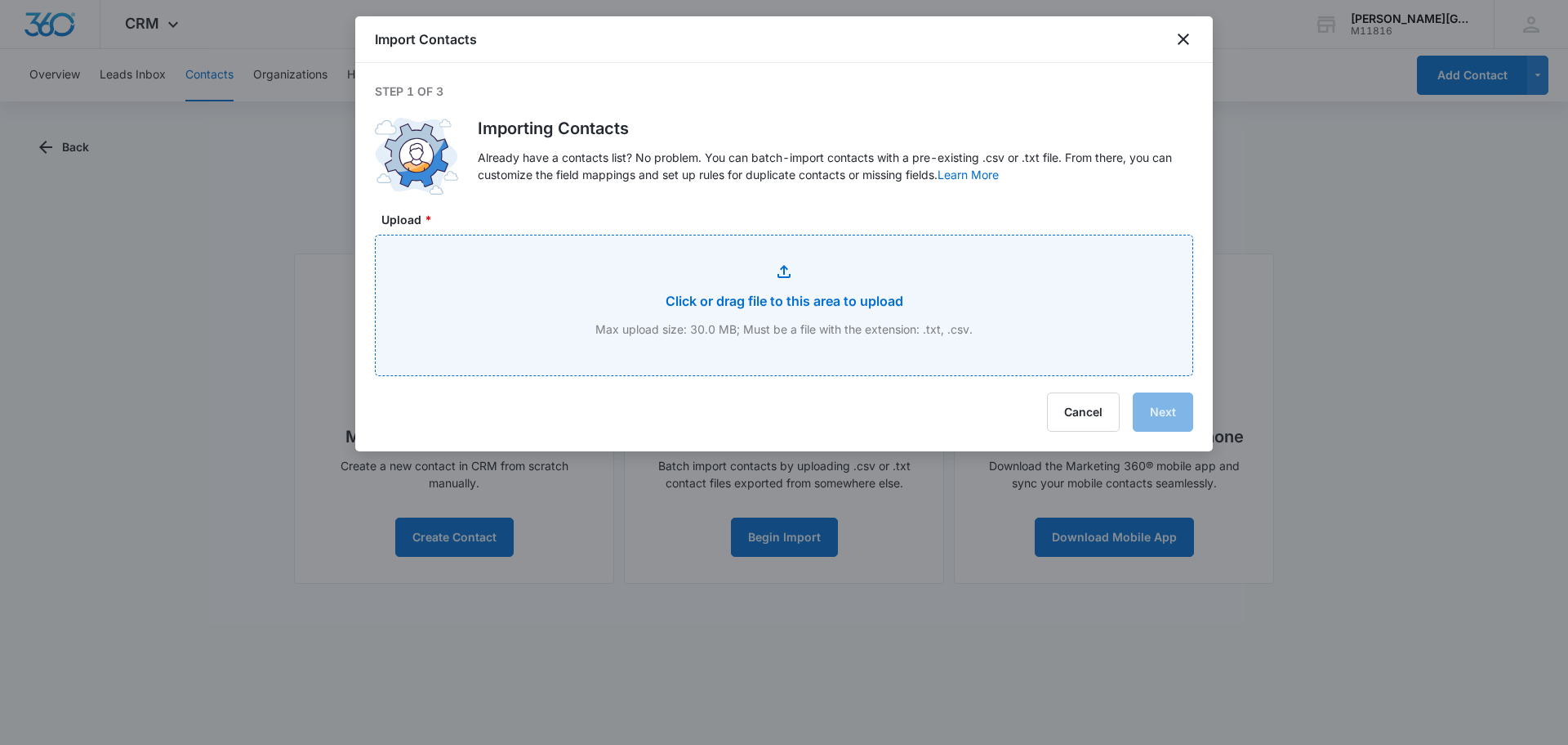
click at [793, 329] on input "Upload *" at bounding box center [784, 305] width 816 height 139
type input "C:\fakepath\2025 Leads EAC - Copy of [DATE] Leads.csv"
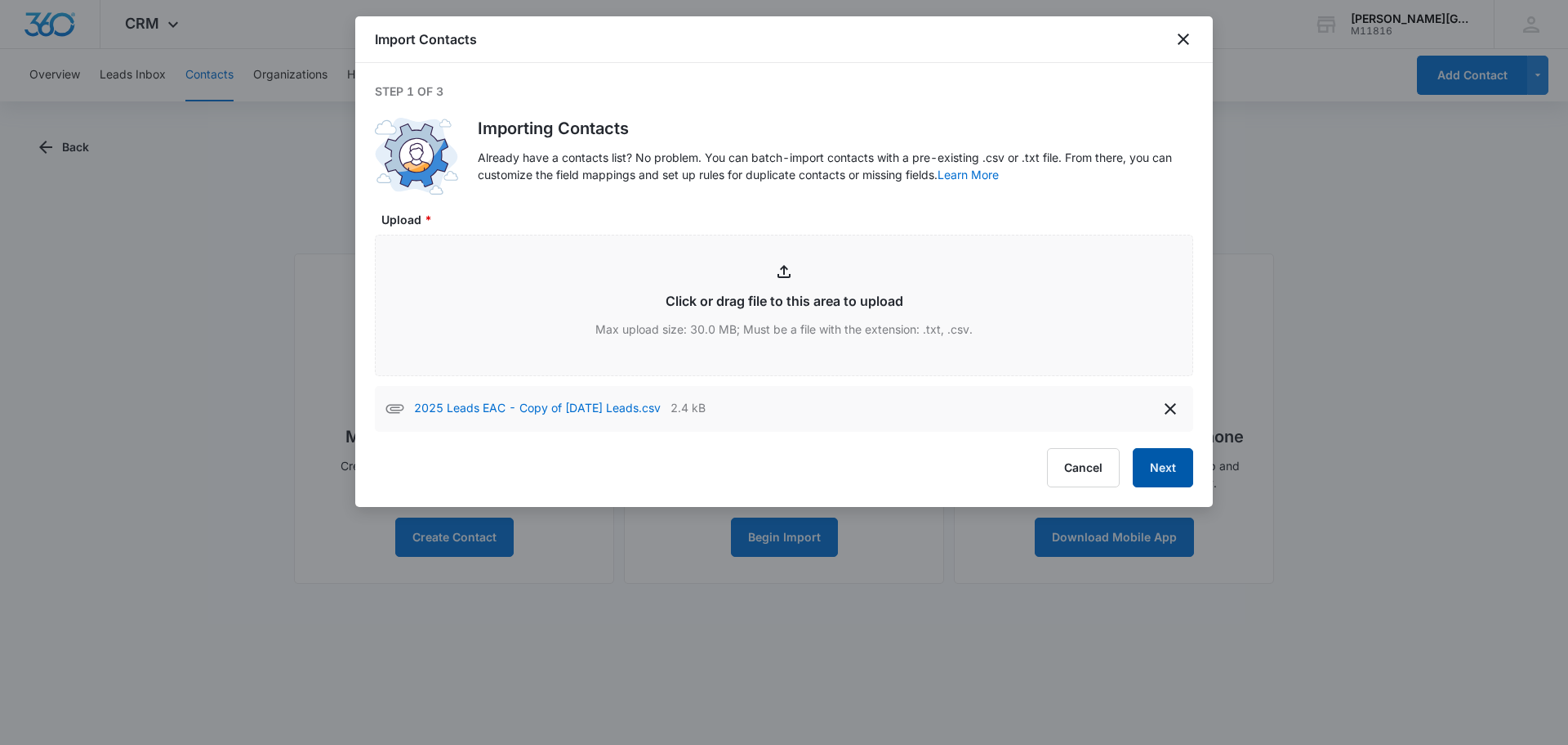
click at [1159, 471] on button "Next" at bounding box center [1163, 467] width 60 height 39
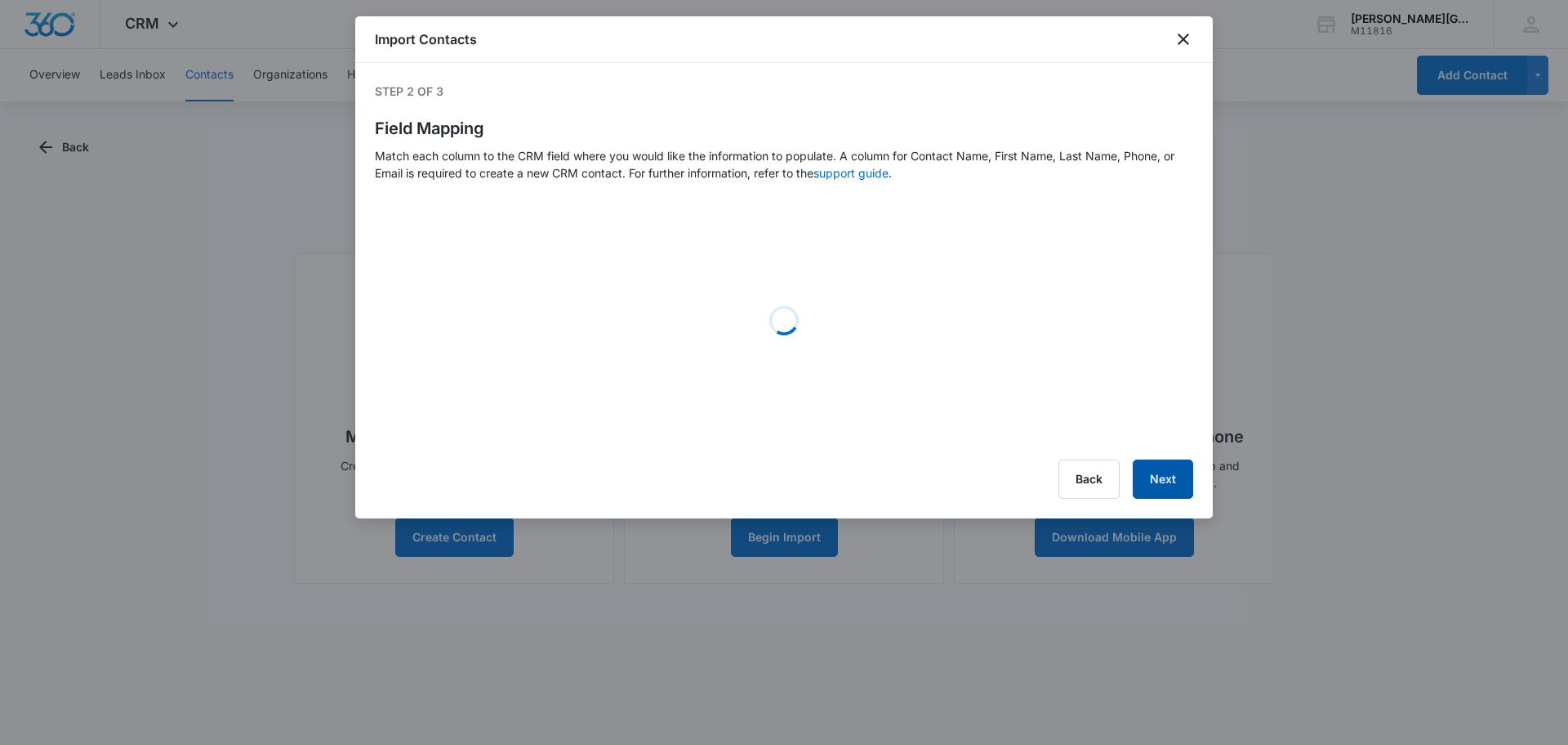
select select "78"
select select "79"
select select "184"
select select "185"
select select "206"
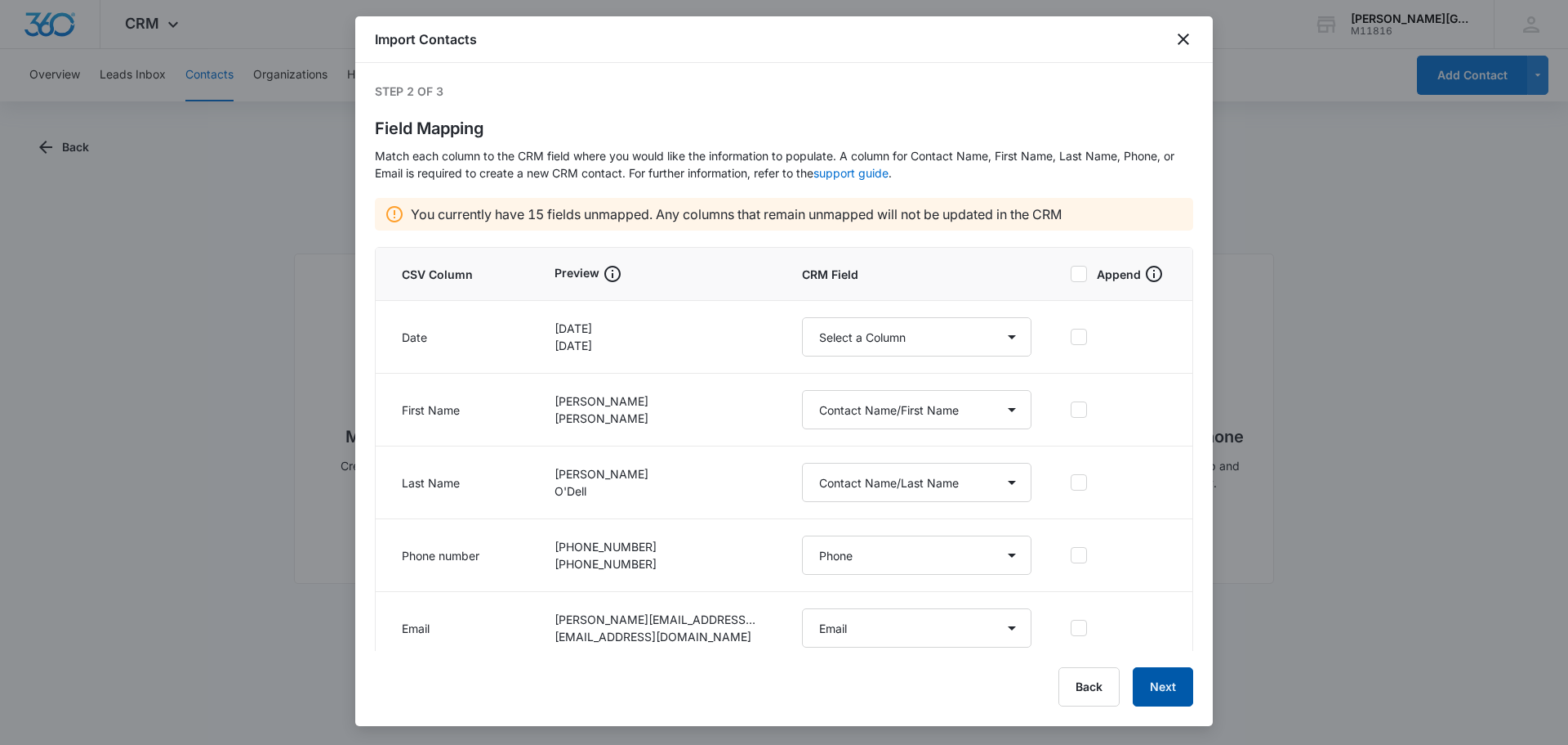
click at [1166, 690] on button "Next" at bounding box center [1163, 686] width 60 height 39
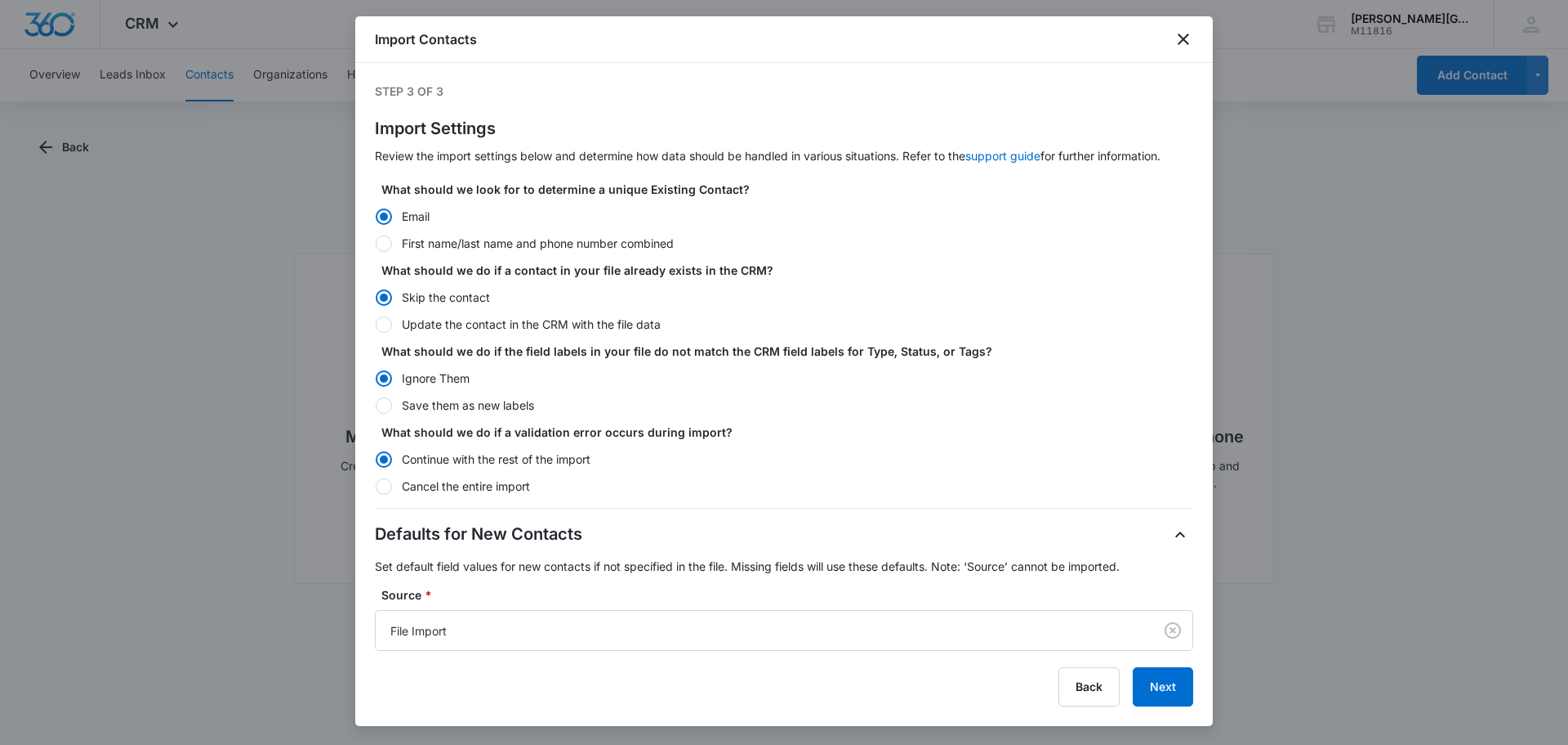
click at [380, 243] on div at bounding box center [383, 243] width 16 height 16
click at [375, 243] on input "First name/last name and phone number combined" at bounding box center [374, 242] width 1 height 1
radio input "false"
radio input "true"
click at [382, 212] on div at bounding box center [383, 217] width 16 height 16
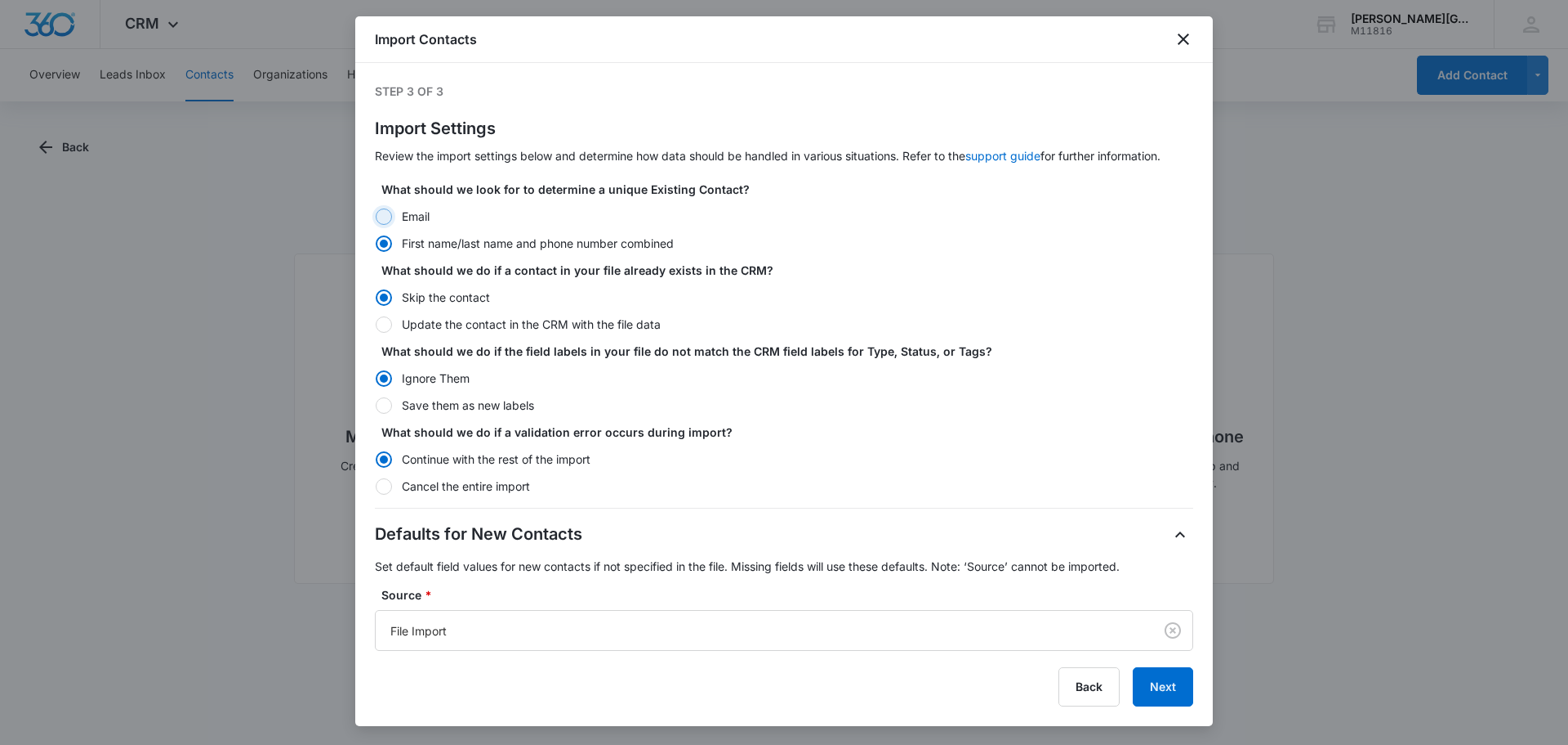
click at [375, 216] on input "Email" at bounding box center [374, 216] width 1 height 1
radio input "true"
